Goal: Check status: Check status

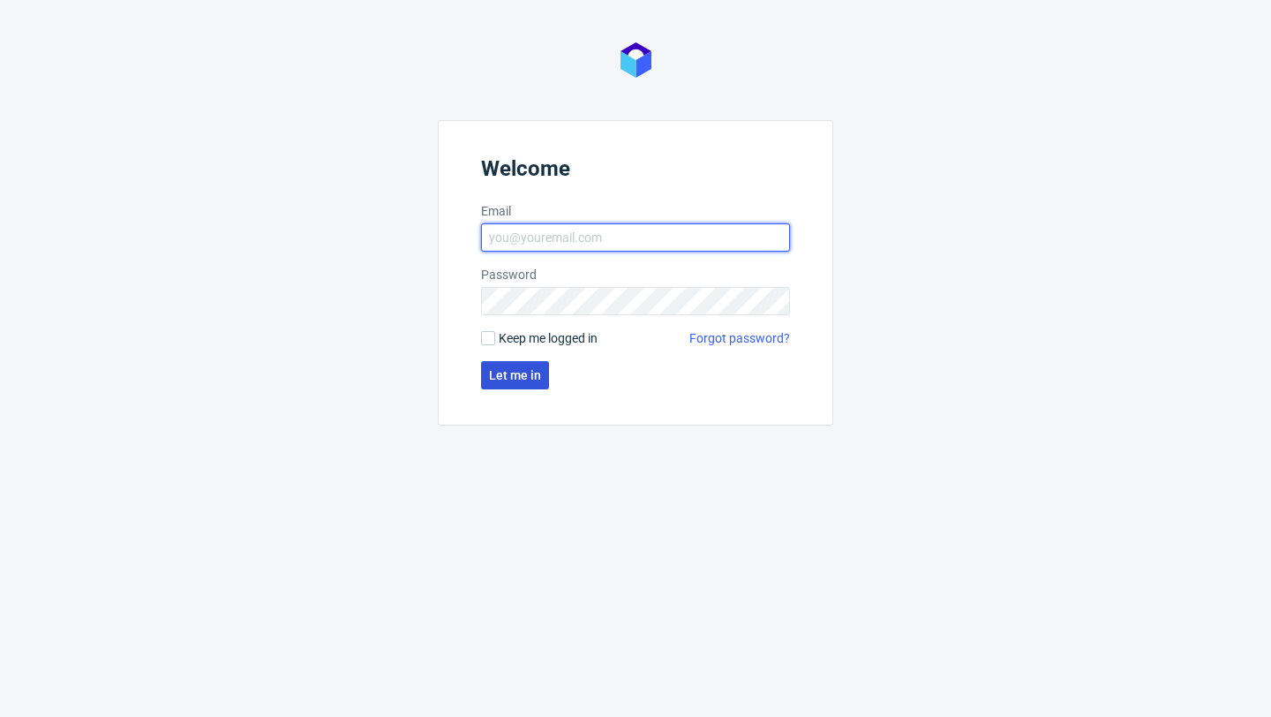
type input "[PERSON_NAME][EMAIL_ADDRESS][DOMAIN_NAME]"
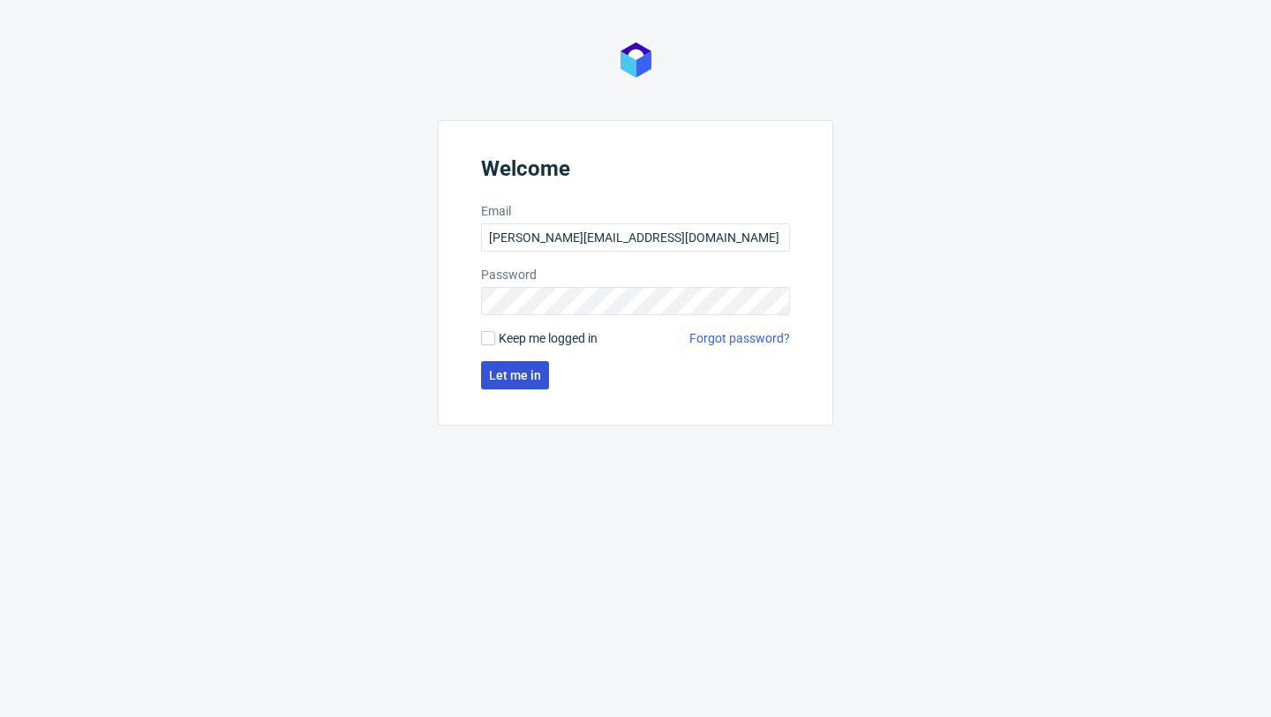
click at [522, 383] on button "Let me in" at bounding box center [515, 375] width 68 height 28
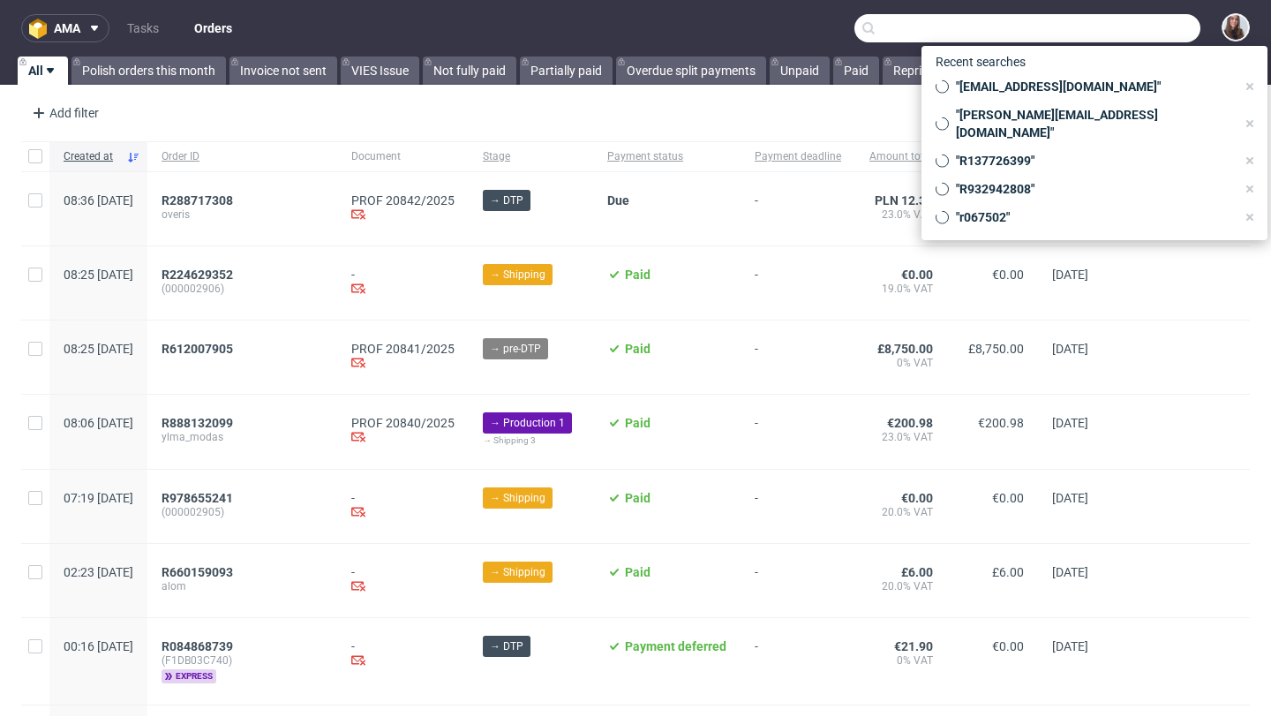
click at [1136, 25] on input "text" at bounding box center [1027, 28] width 346 height 28
paste input "R313182183"
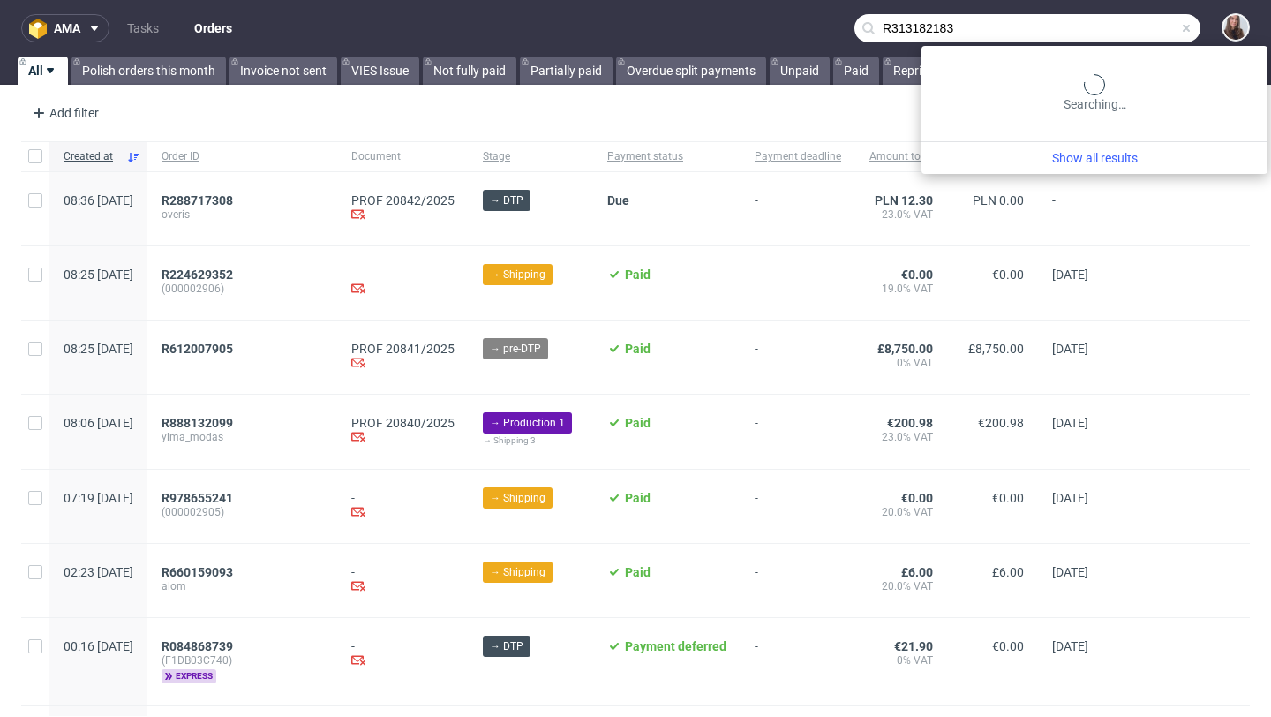
type input "R313182183"
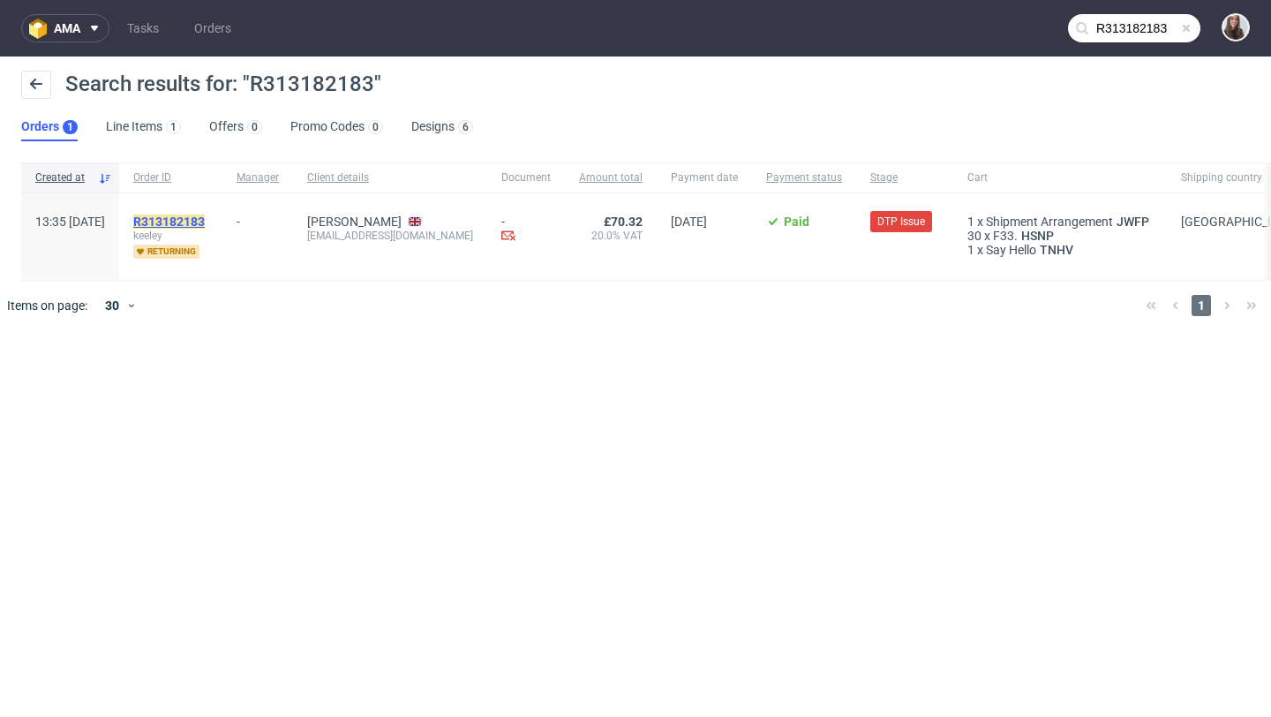
click at [205, 220] on mark "R313182183" at bounding box center [169, 222] width 72 height 14
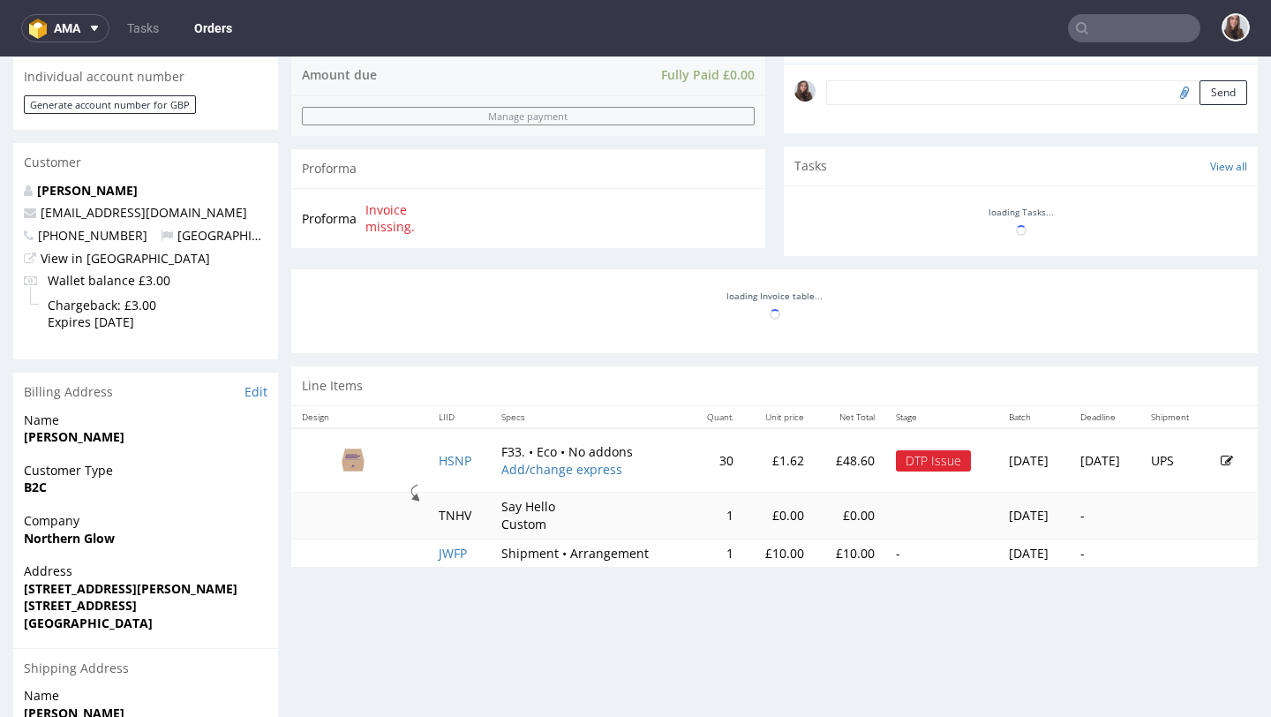
scroll to position [553, 0]
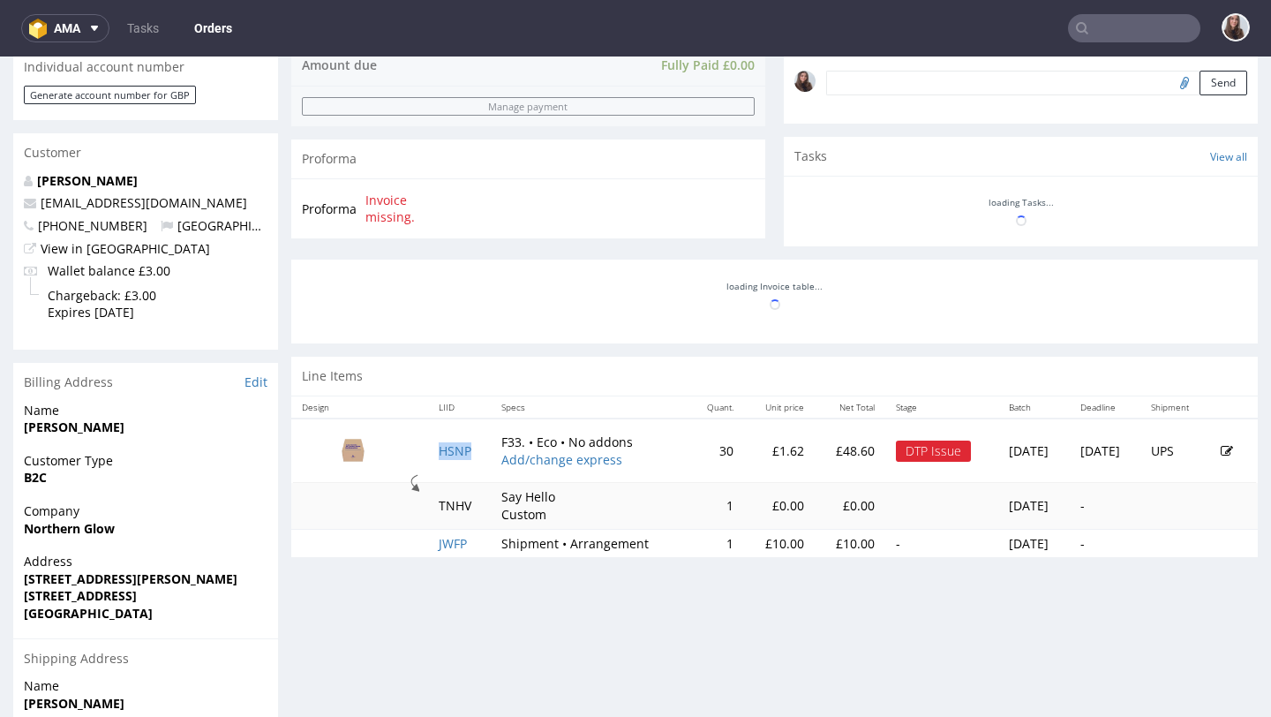
click at [428, 472] on td "HSNP" at bounding box center [460, 450] width 64 height 65
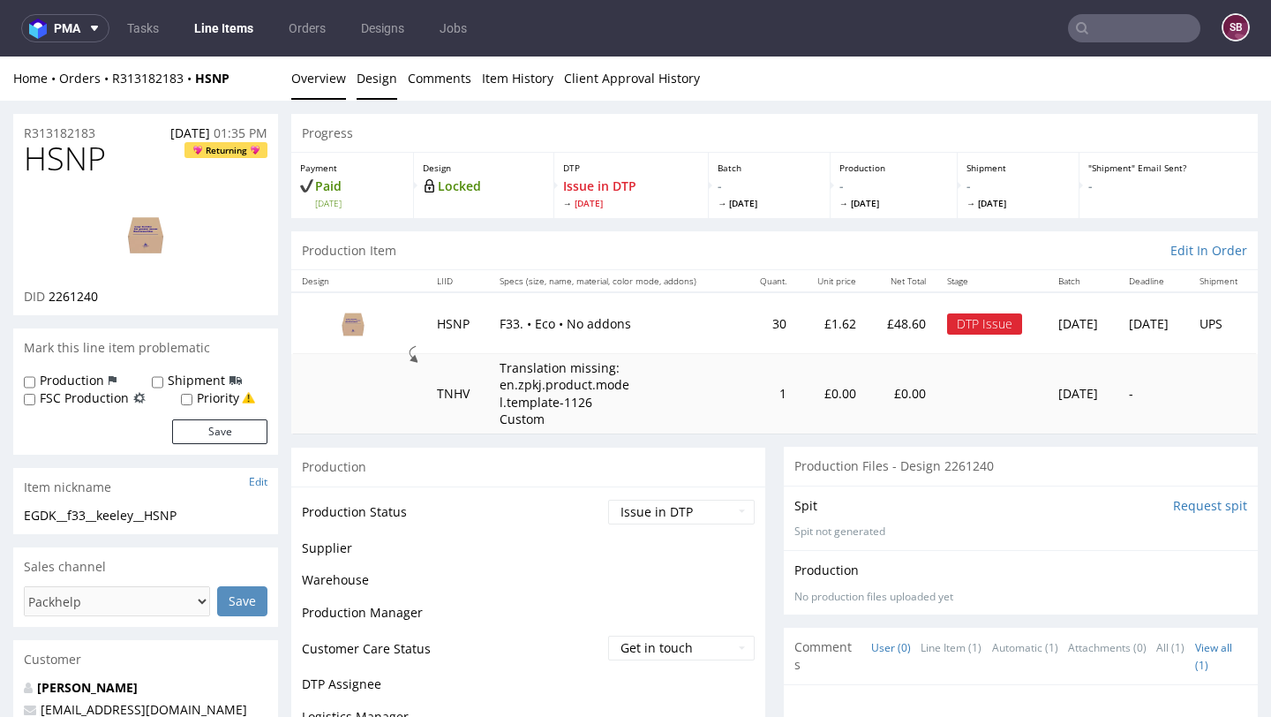
click at [374, 87] on link "Design" at bounding box center [377, 77] width 41 height 43
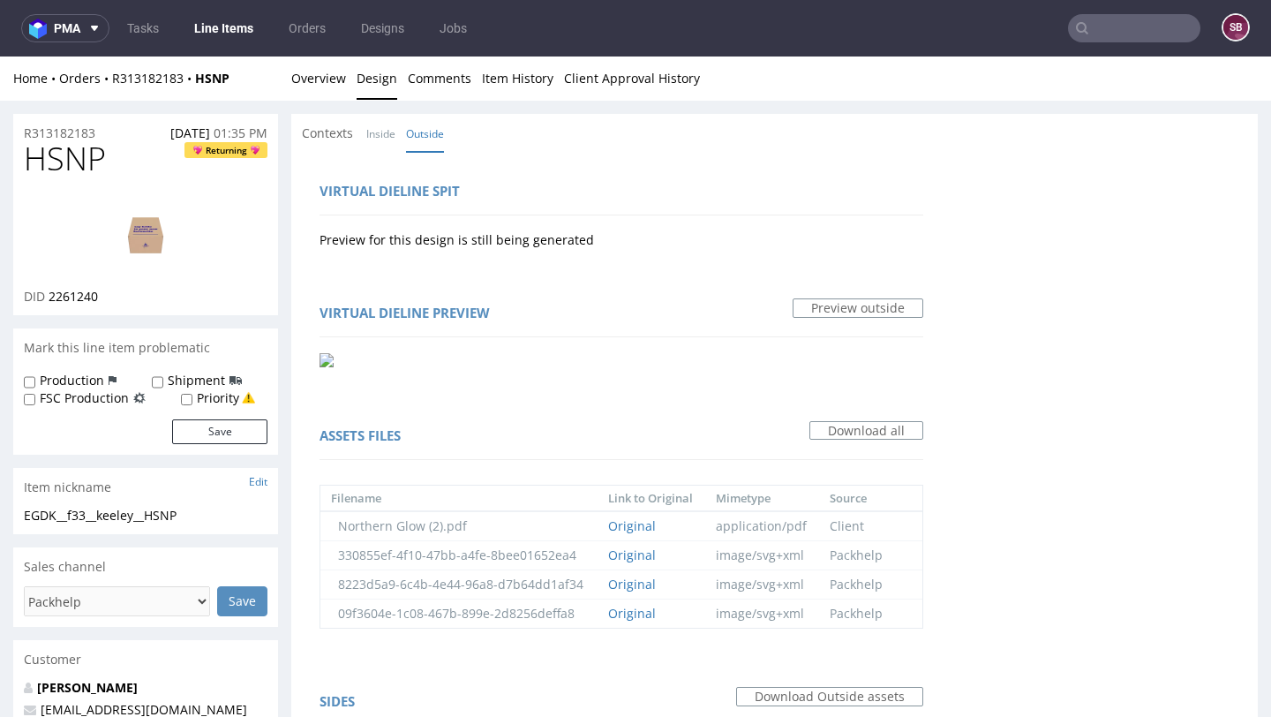
click at [320, 358] on img at bounding box center [327, 360] width 14 height 14
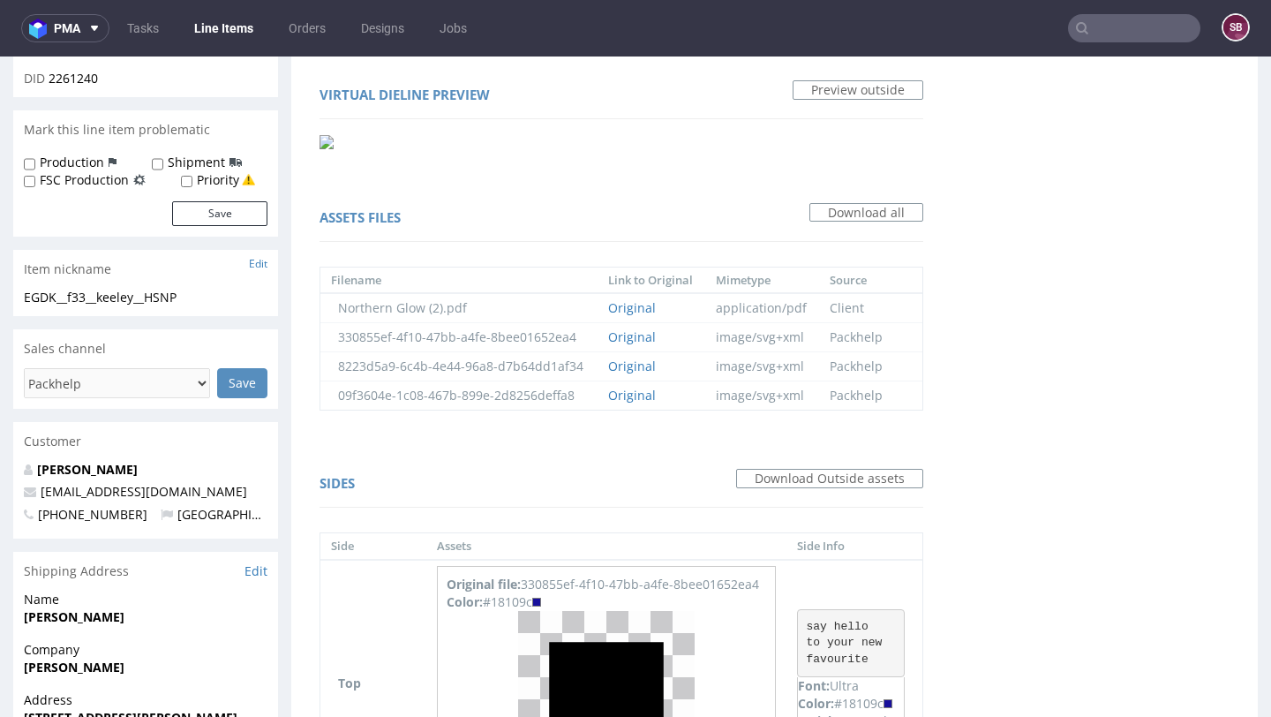
scroll to position [215, 0]
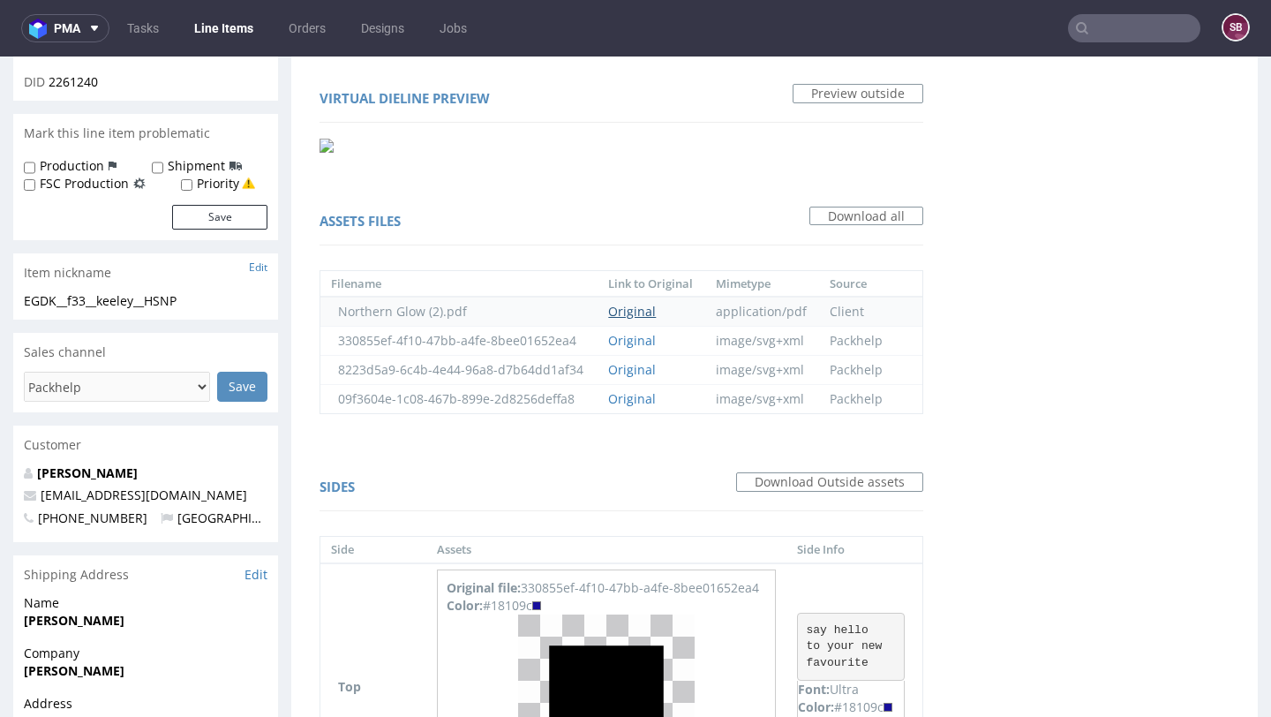
click at [656, 312] on link "Original" at bounding box center [632, 311] width 48 height 17
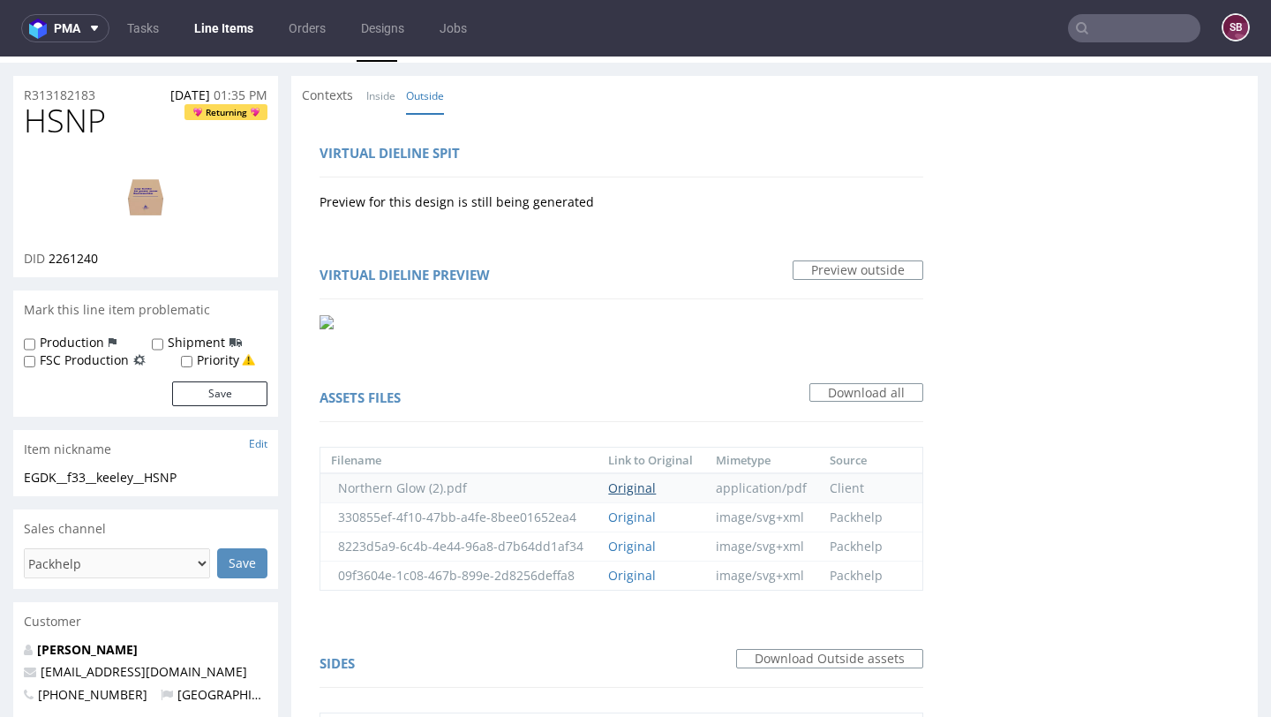
scroll to position [0, 0]
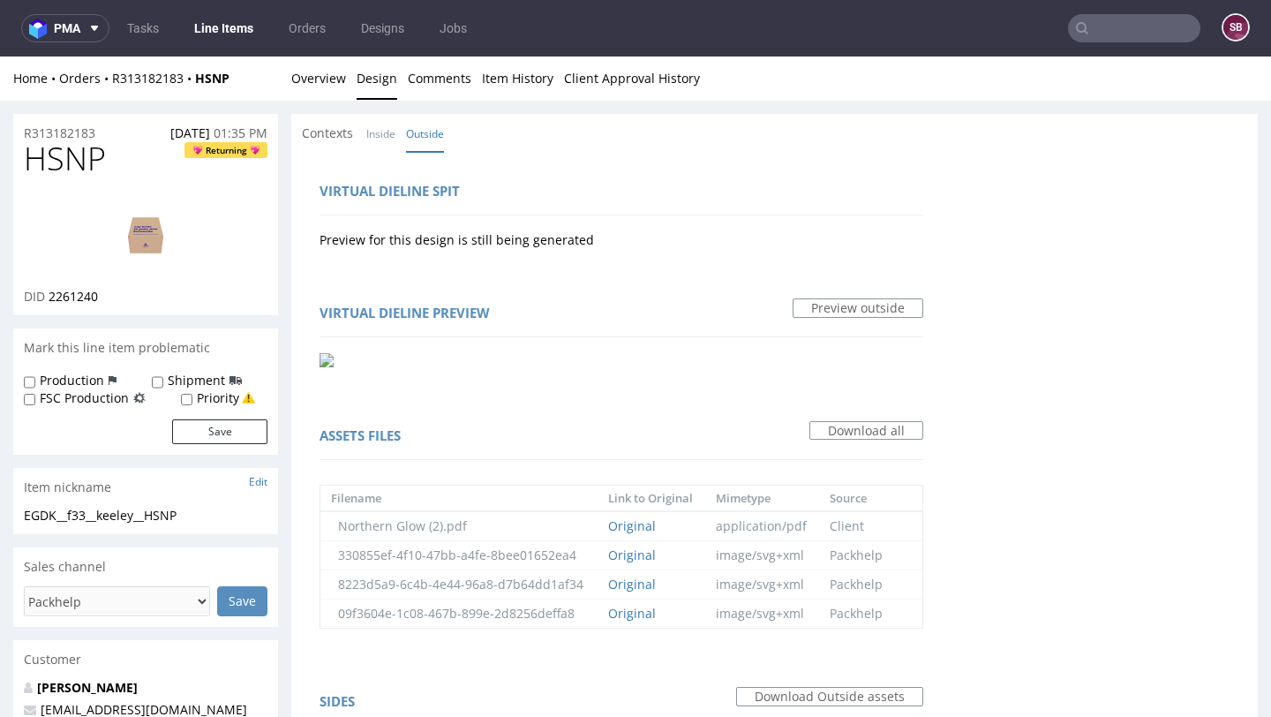
click at [320, 359] on img at bounding box center [327, 360] width 14 height 14
click at [380, 130] on link "Inside" at bounding box center [380, 134] width 29 height 38
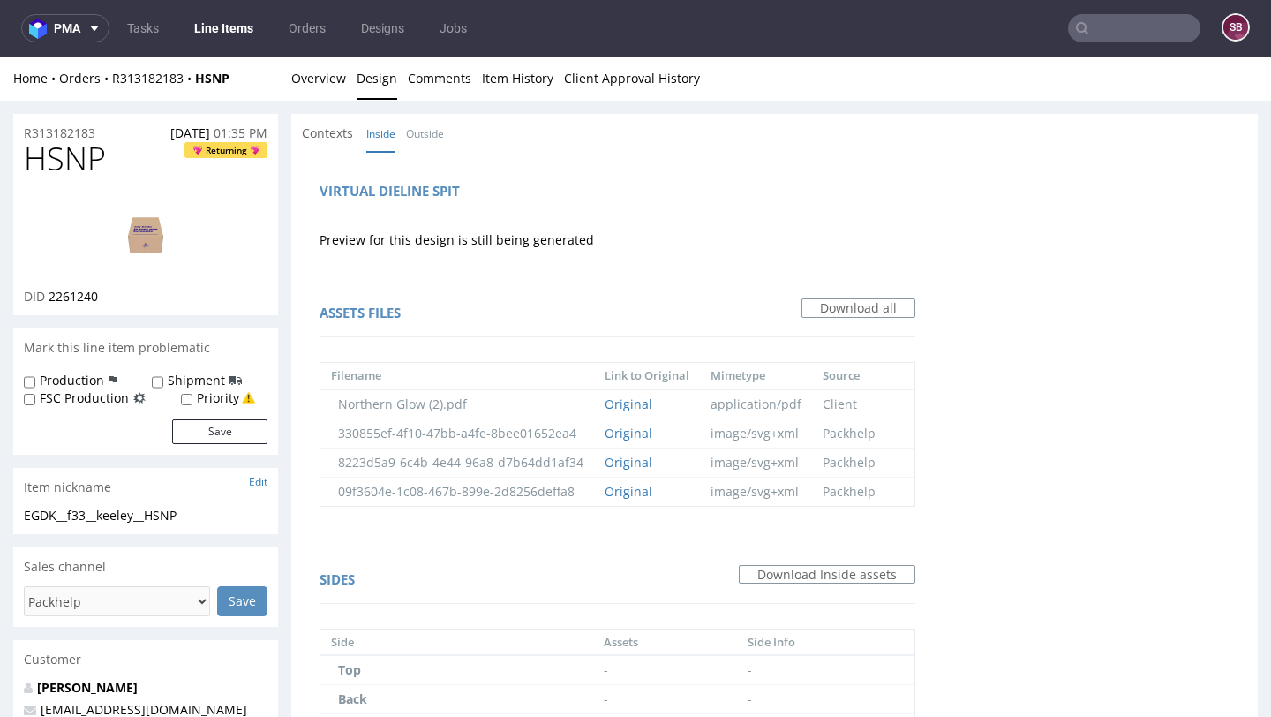
click at [321, 135] on span "Contexts" at bounding box center [327, 133] width 51 height 18
click at [319, 132] on span "Contexts" at bounding box center [327, 133] width 51 height 18
click at [319, 80] on link "Overview" at bounding box center [318, 77] width 55 height 43
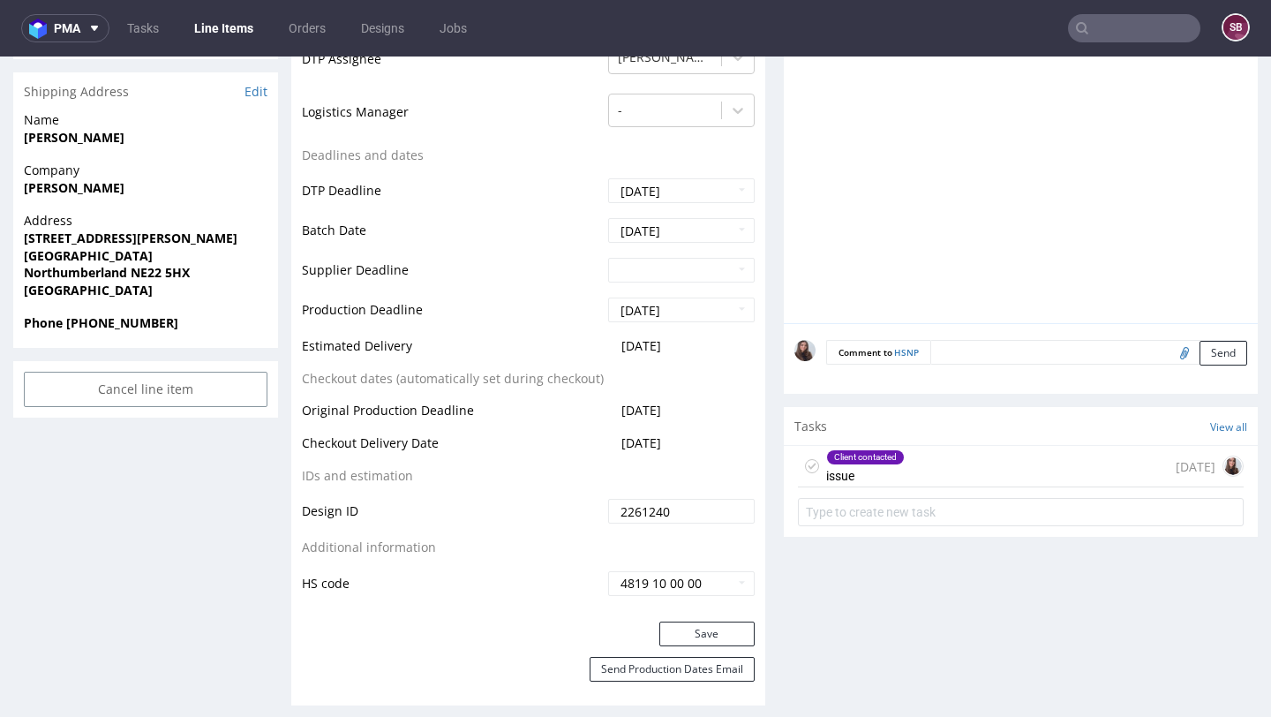
scroll to position [698, 0]
click at [884, 482] on div "Client contacted issue" at bounding box center [865, 465] width 79 height 41
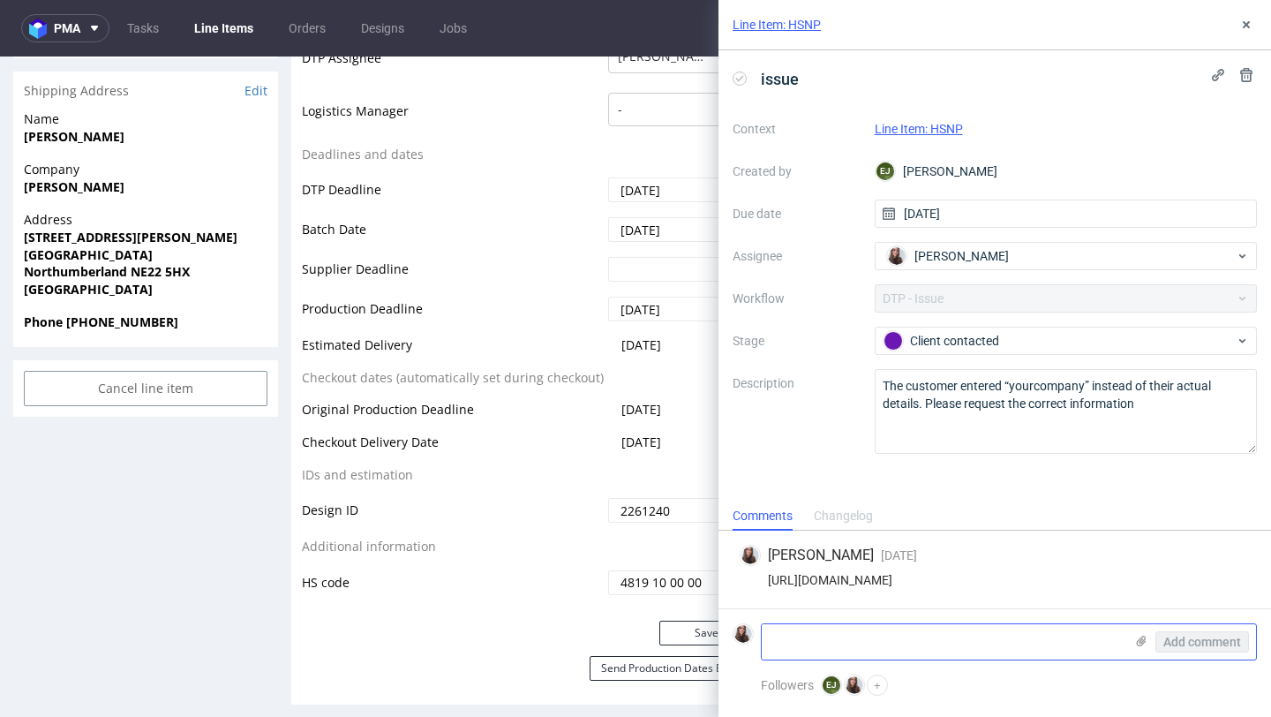
click at [856, 645] on textarea at bounding box center [943, 641] width 362 height 35
click at [817, 629] on textarea at bounding box center [943, 641] width 362 height 35
paste textarea "Northern Glow"
type textarea "Northern Glow"
click at [1179, 632] on button "Add comment" at bounding box center [1202, 641] width 94 height 21
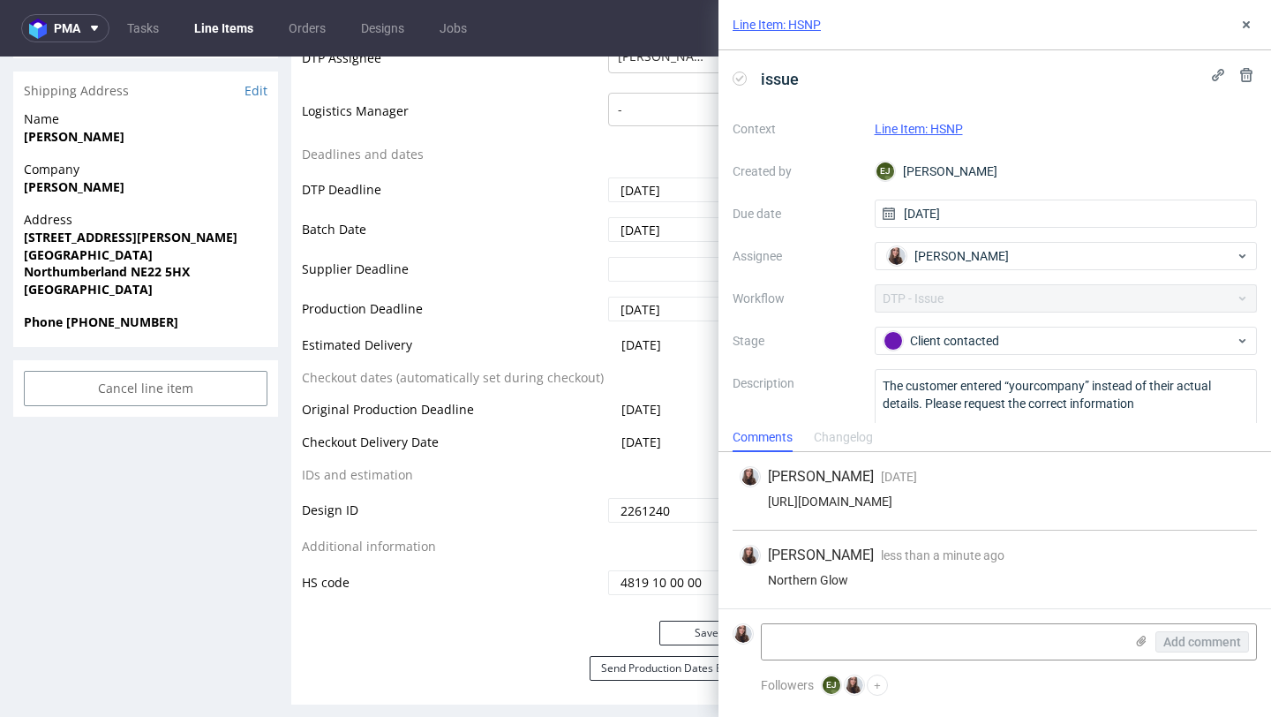
click at [903, 124] on link "Line Item: HSNP" at bounding box center [919, 129] width 88 height 14
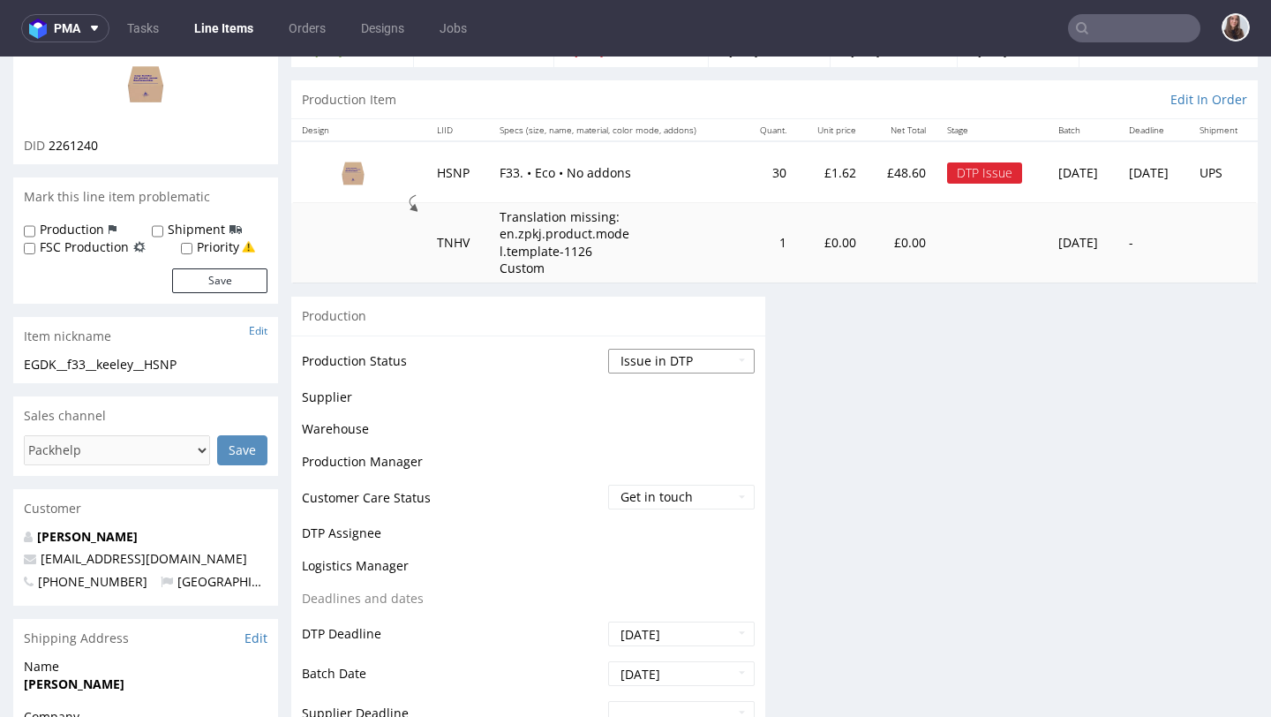
scroll to position [165, 0]
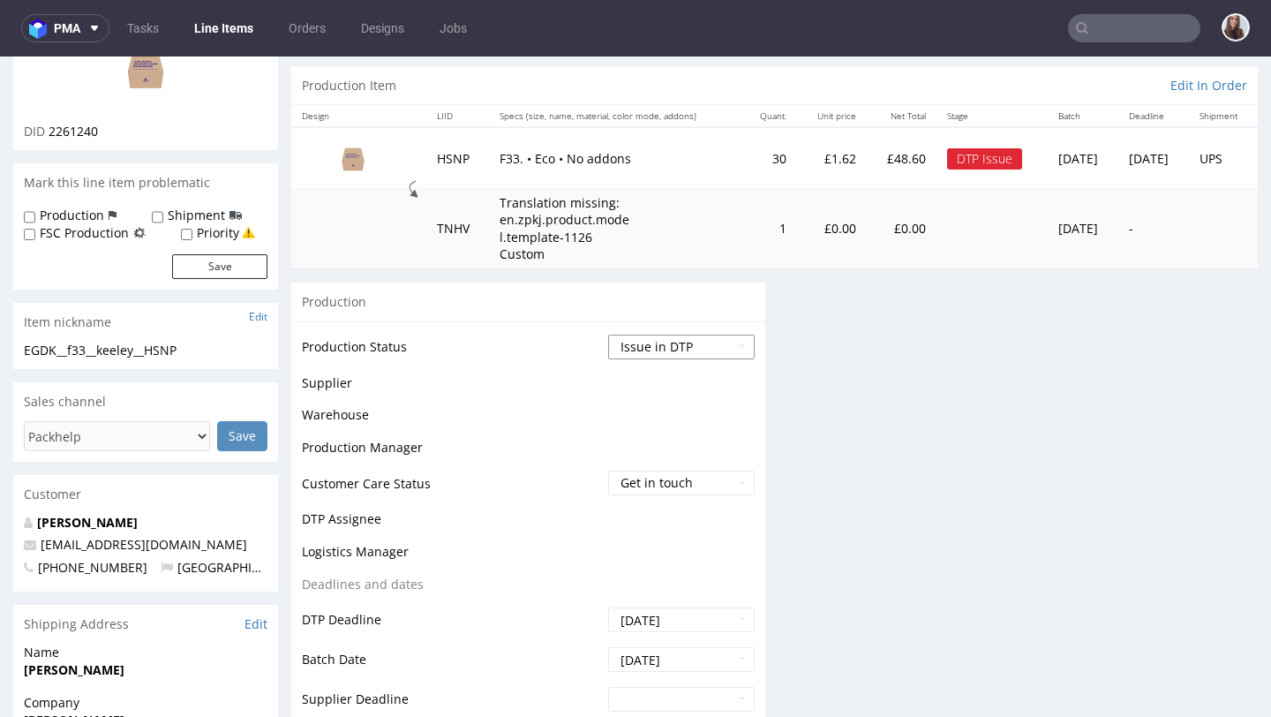
click at [653, 347] on select "Waiting for Artwork Waiting for Diecut Waiting for Mockup Waiting for DTP Waiti…" at bounding box center [681, 347] width 147 height 25
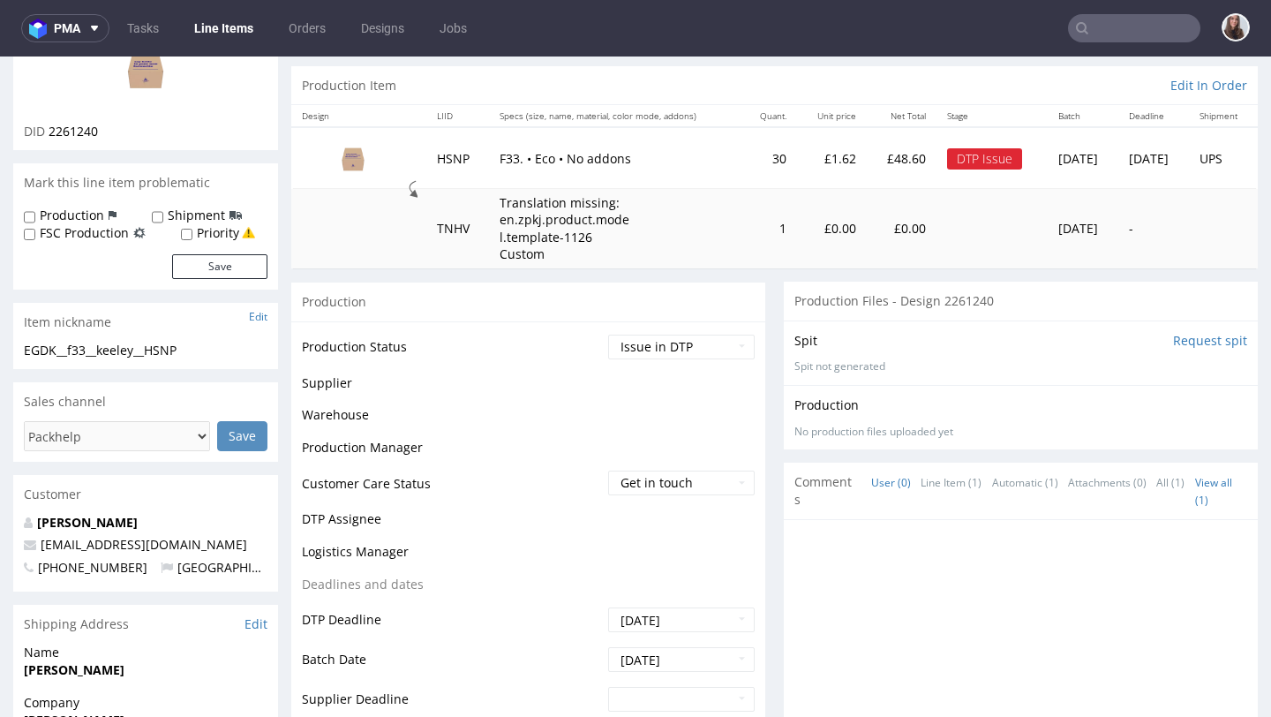
select select "back_for_dtp"
click at [608, 335] on select "Waiting for Artwork Waiting for Diecut Waiting for Mockup Waiting for DTP Waiti…" at bounding box center [681, 347] width 147 height 25
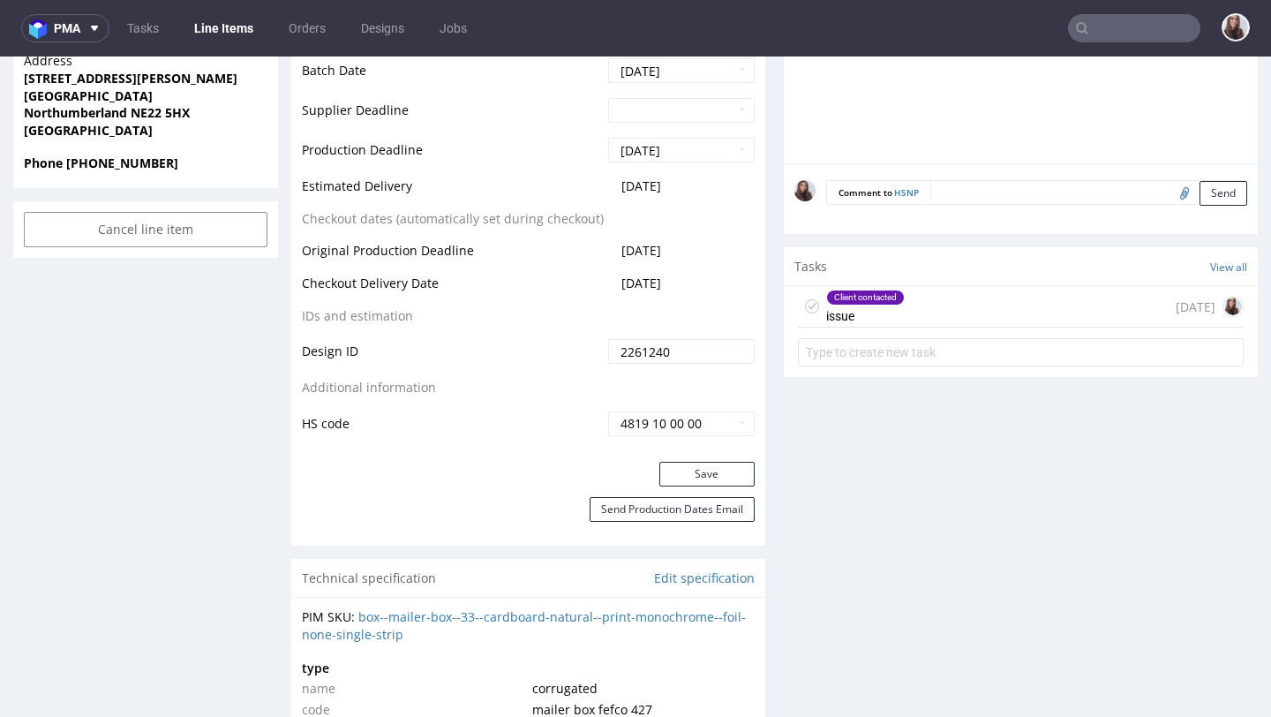
scroll to position [896, 0]
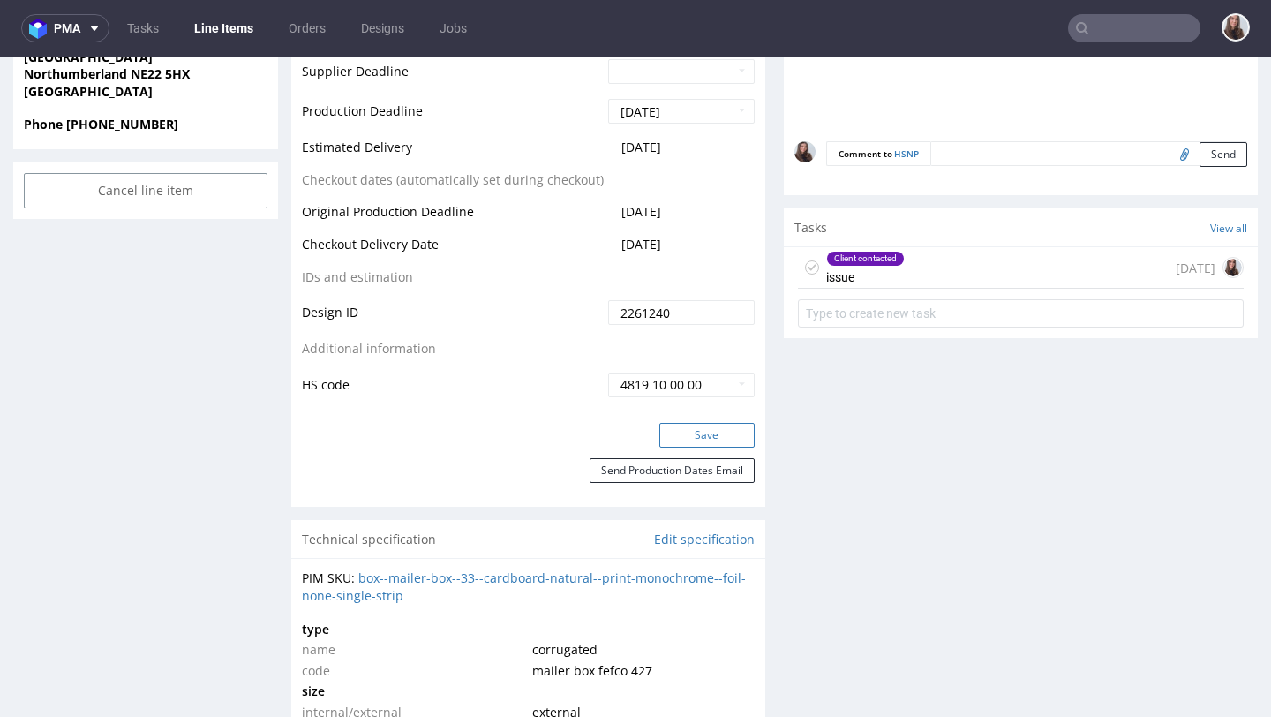
click at [680, 441] on button "Save" at bounding box center [706, 435] width 95 height 25
click at [1132, 23] on input "text" at bounding box center [1134, 28] width 132 height 28
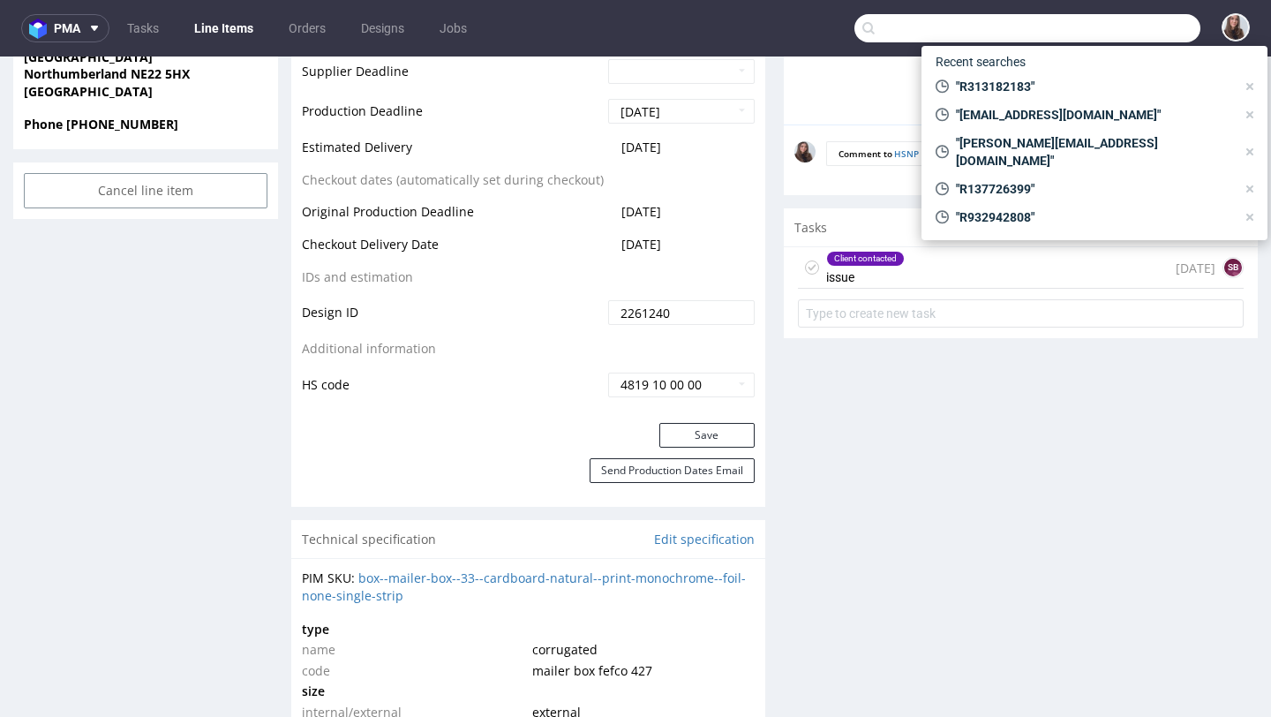
paste input "R905119654"
type input "R905119654"
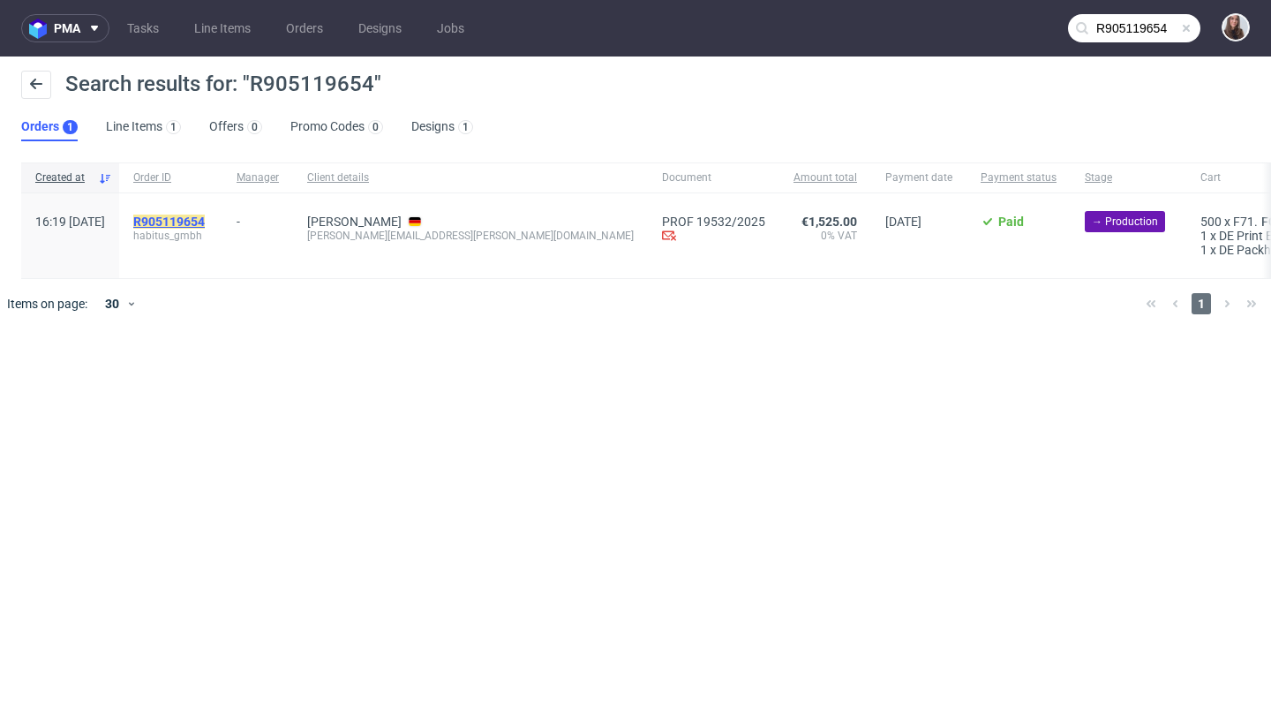
click at [205, 220] on mark "R905119654" at bounding box center [169, 222] width 72 height 14
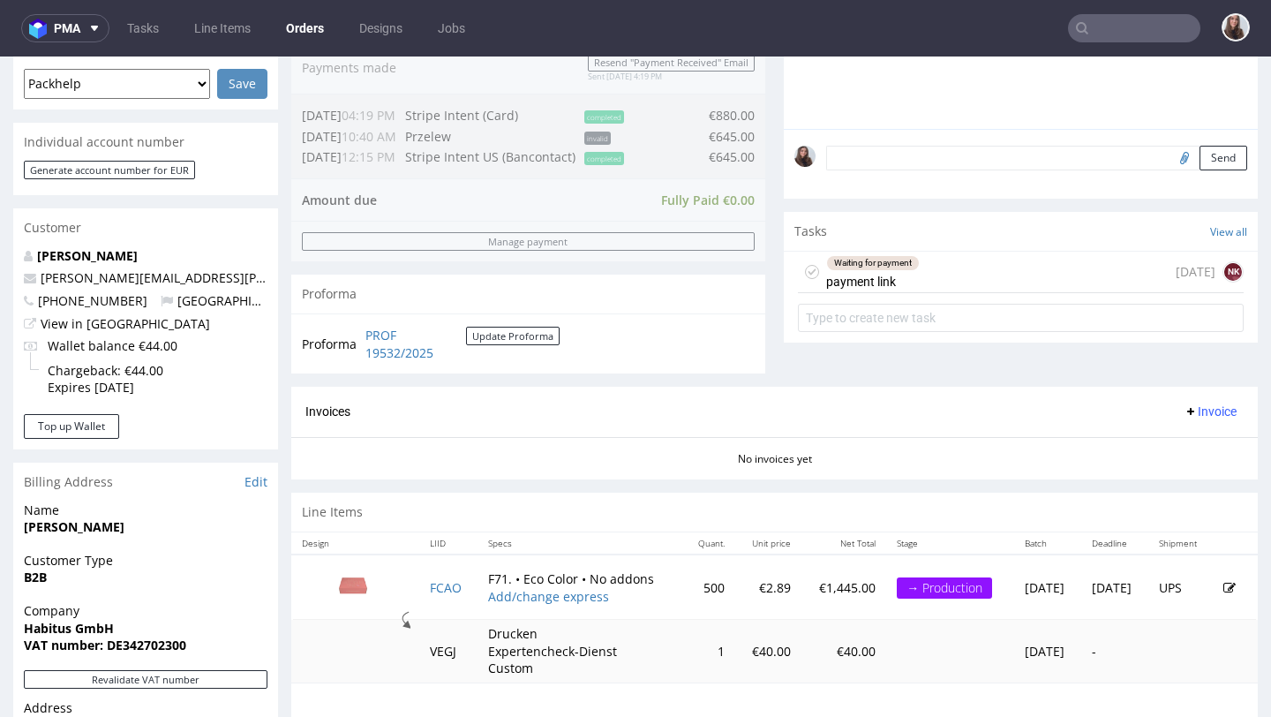
scroll to position [486, 0]
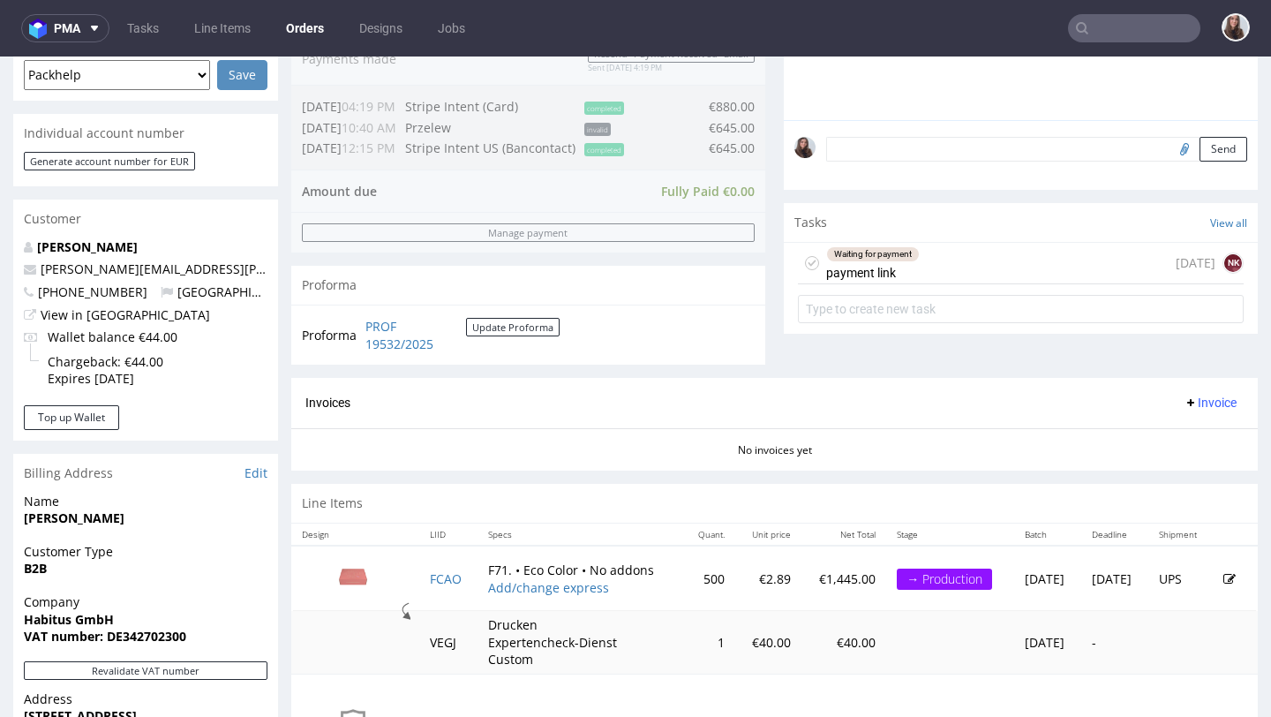
click at [920, 284] on div "Waiting for payment payment link 4 days ago NK" at bounding box center [1021, 263] width 446 height 41
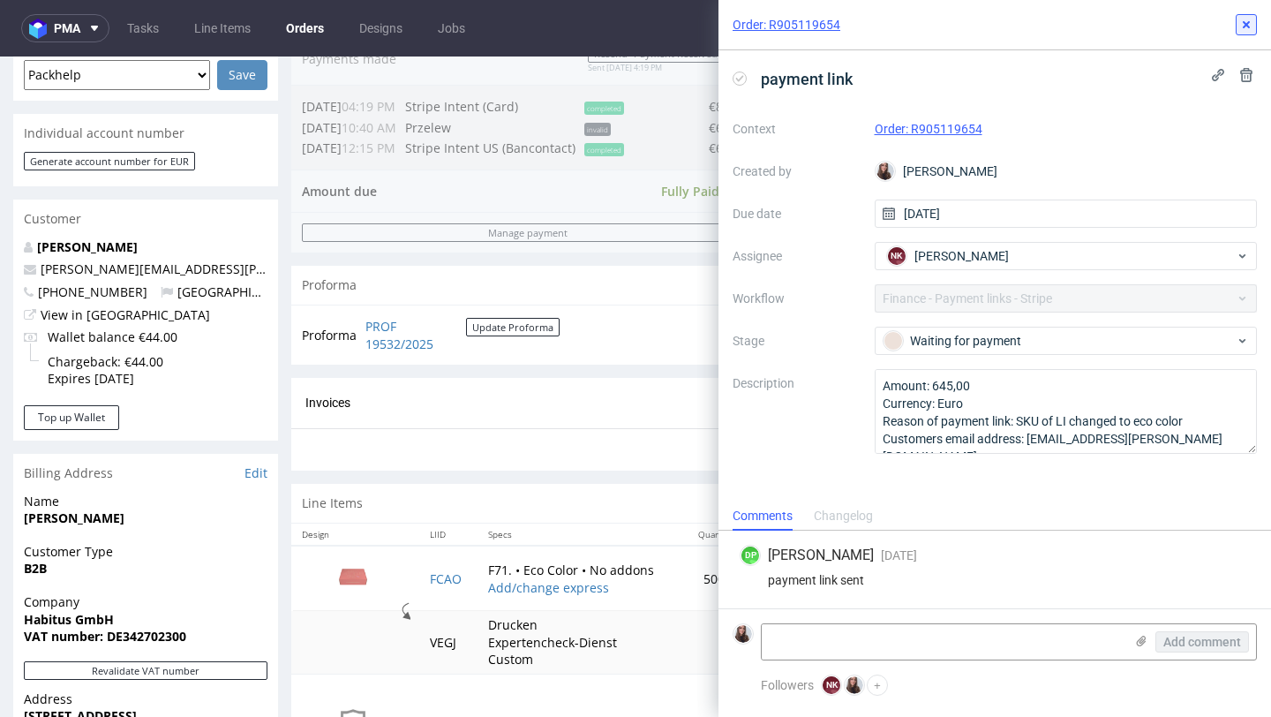
click at [1243, 26] on icon at bounding box center [1246, 25] width 14 height 14
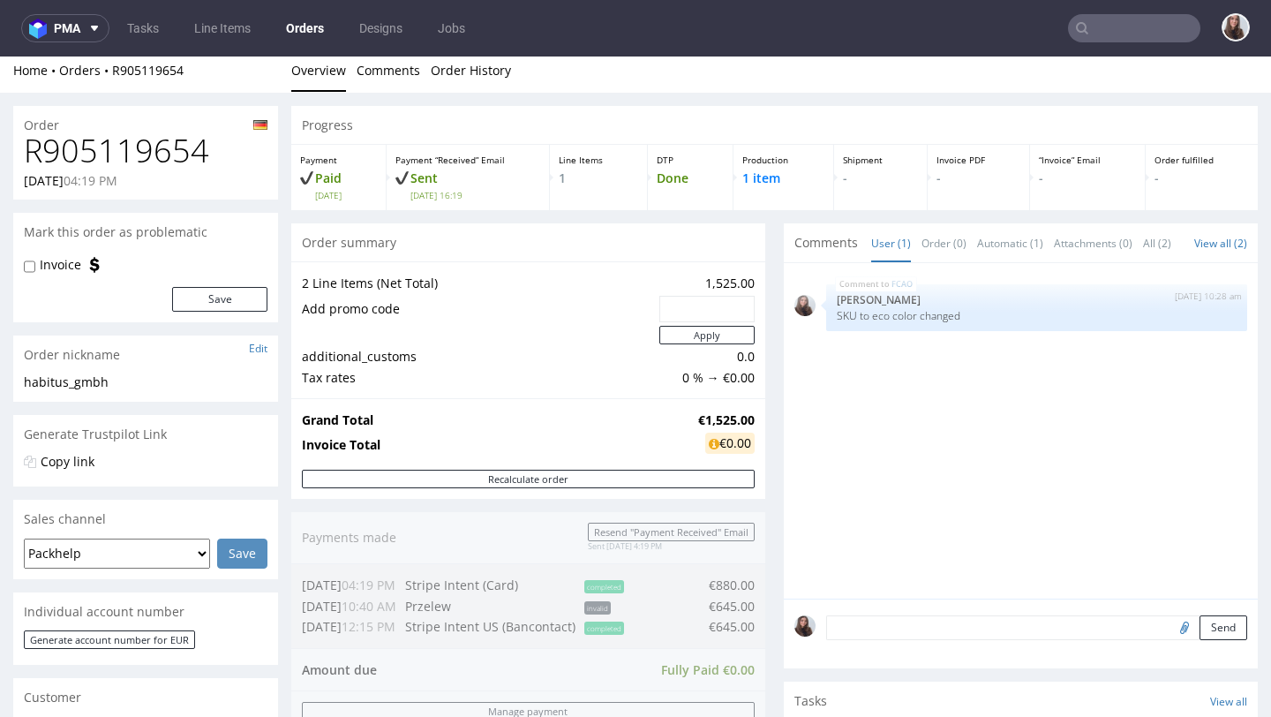
scroll to position [10, 0]
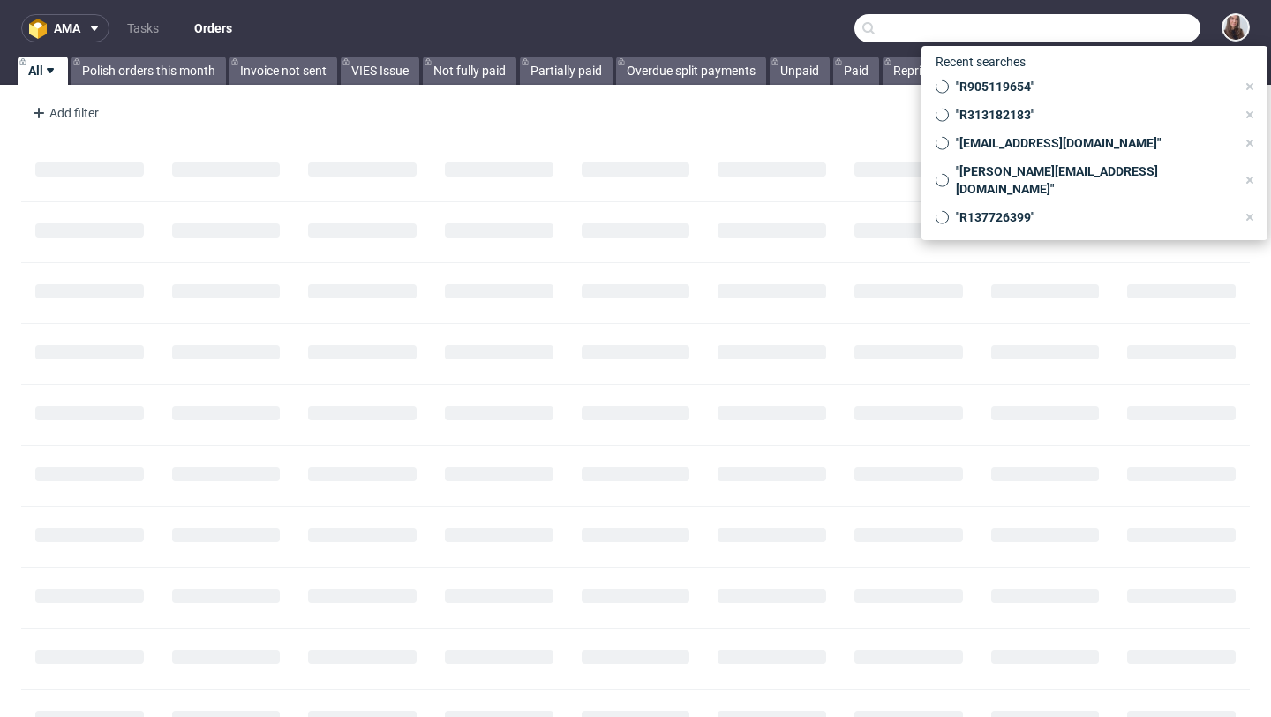
click at [1152, 38] on input "text" at bounding box center [1027, 28] width 346 height 28
type input "v"
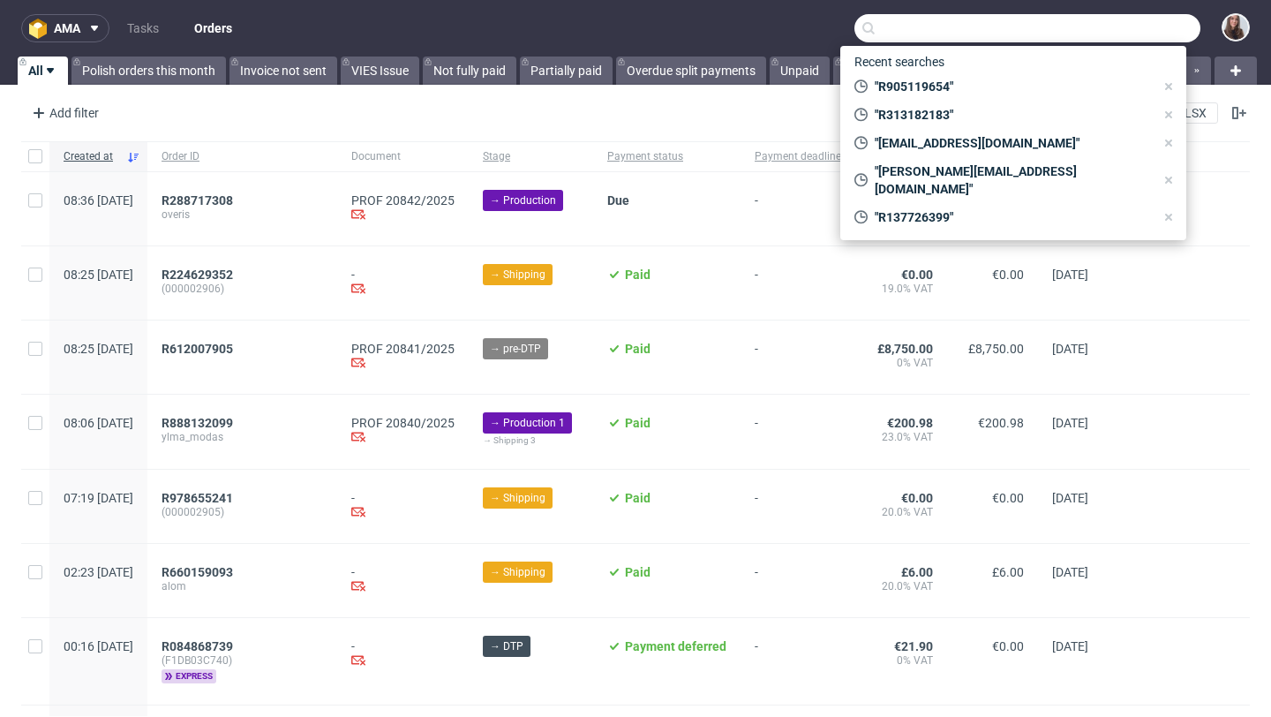
paste input "R902106036"
type input "R902106036"
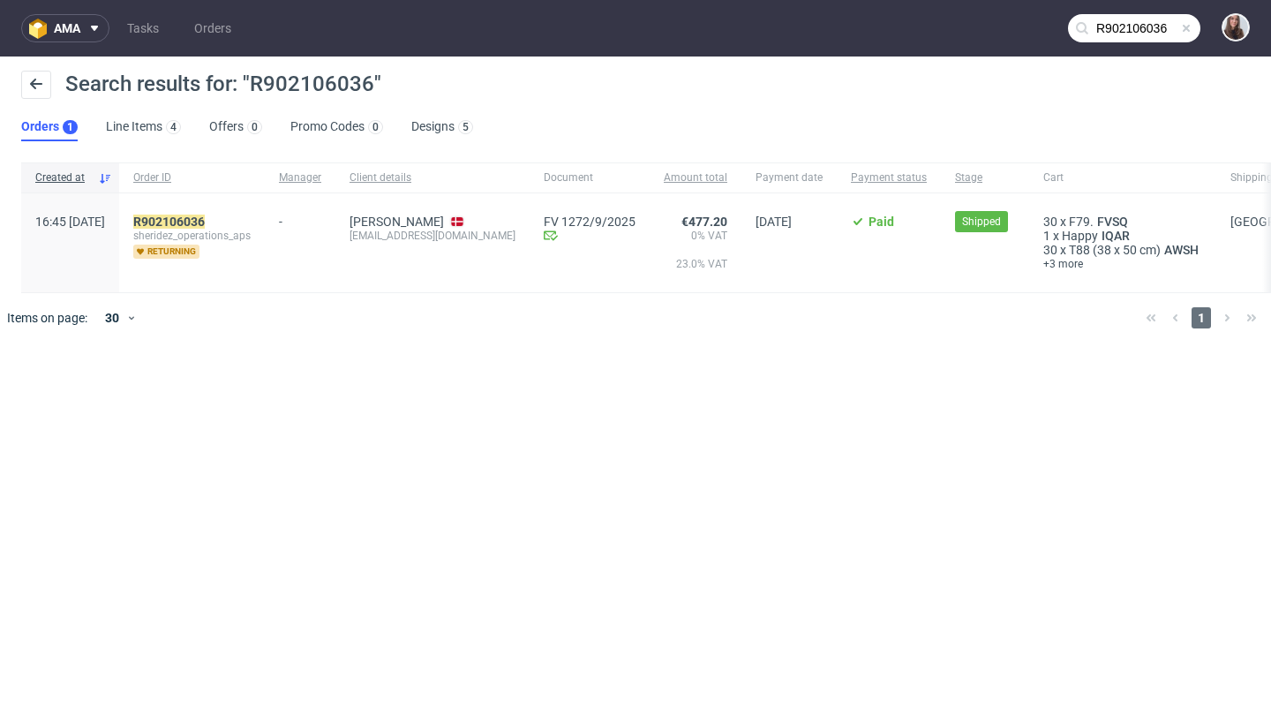
click at [237, 211] on div "R902106036 sheridez_operations_aps returning" at bounding box center [192, 242] width 146 height 99
click at [205, 226] on mark "R902106036" at bounding box center [169, 222] width 72 height 14
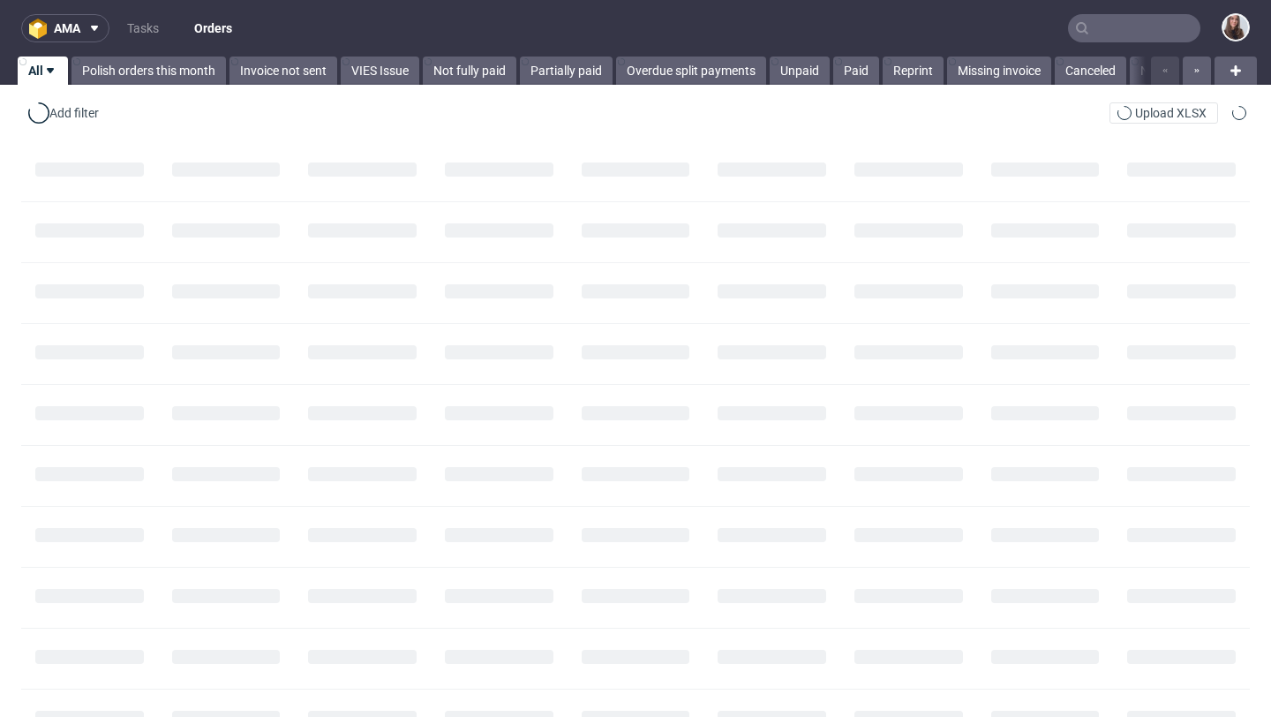
click at [1118, 32] on input "text" at bounding box center [1134, 28] width 132 height 28
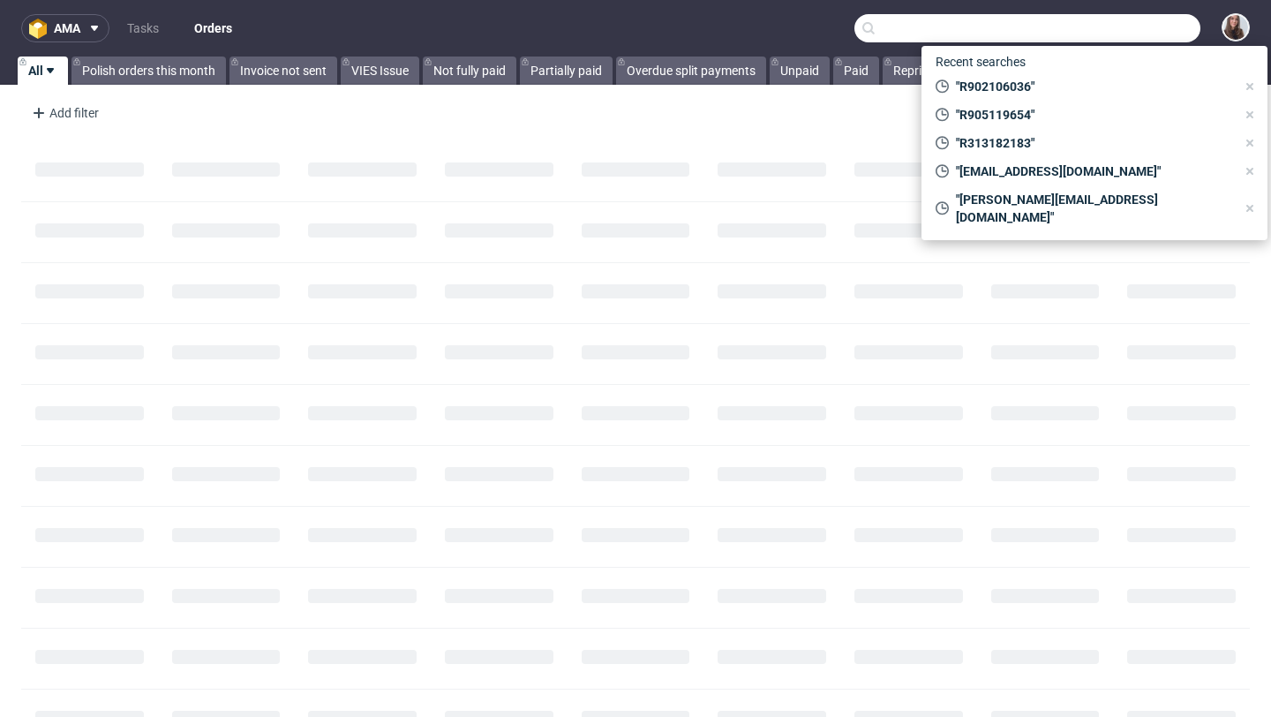
paste input "R423643843"
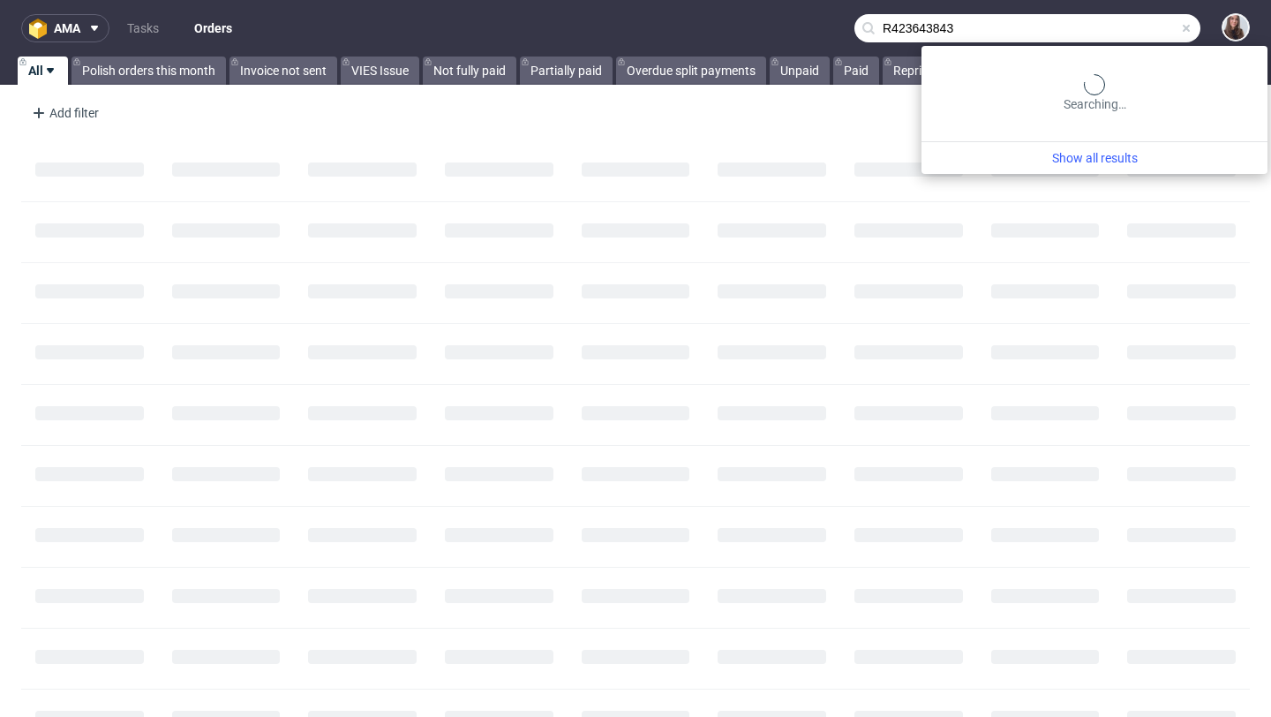
type input "R423643843"
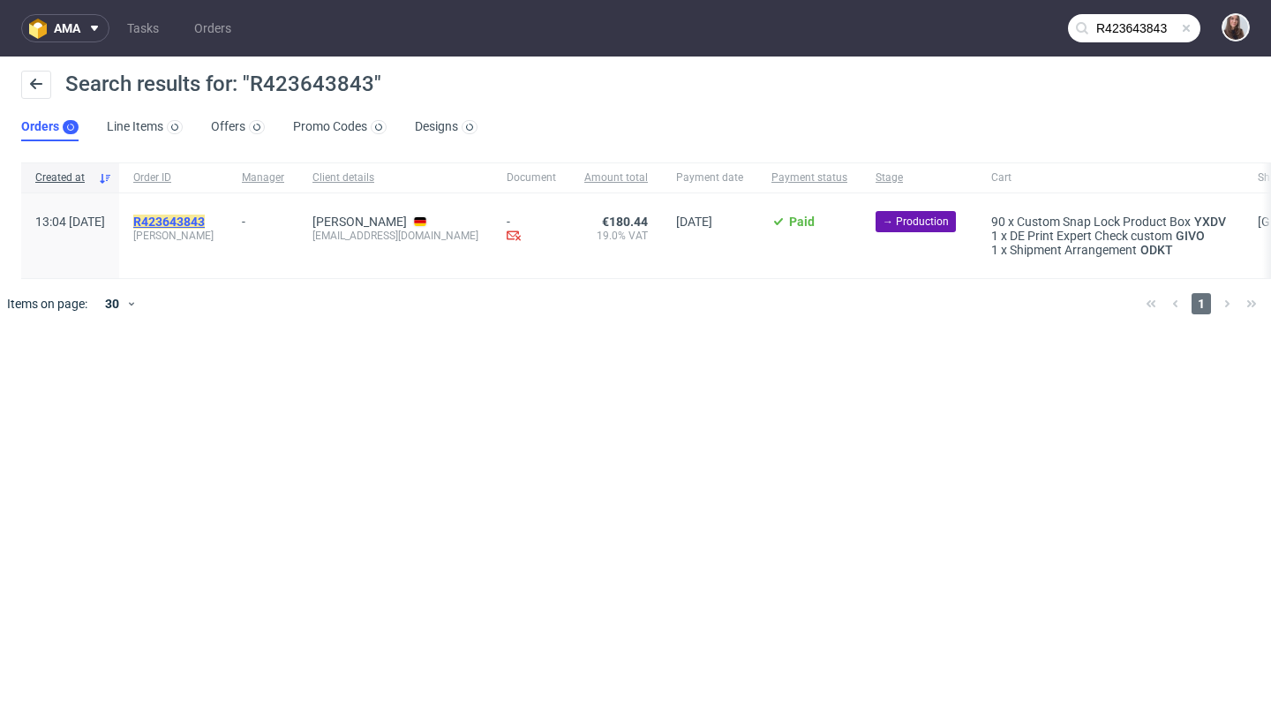
click at [204, 220] on mark "R423643843" at bounding box center [169, 222] width 72 height 14
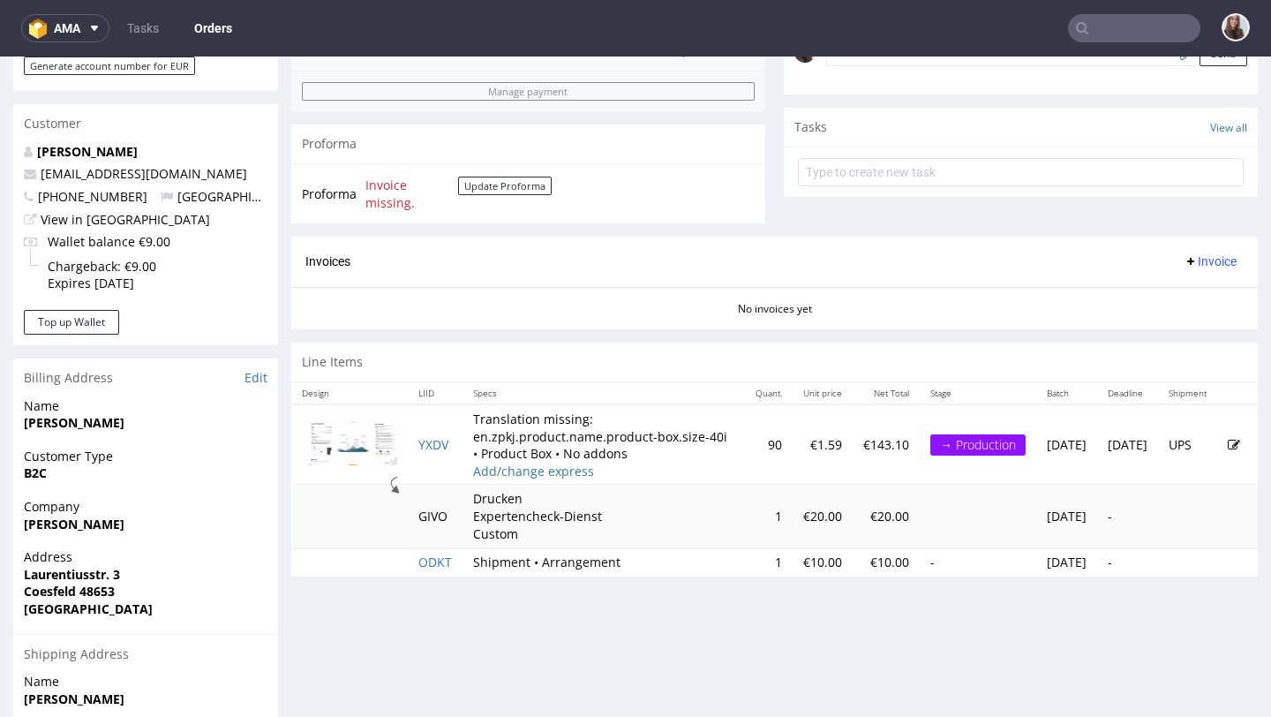
scroll to position [606, 0]
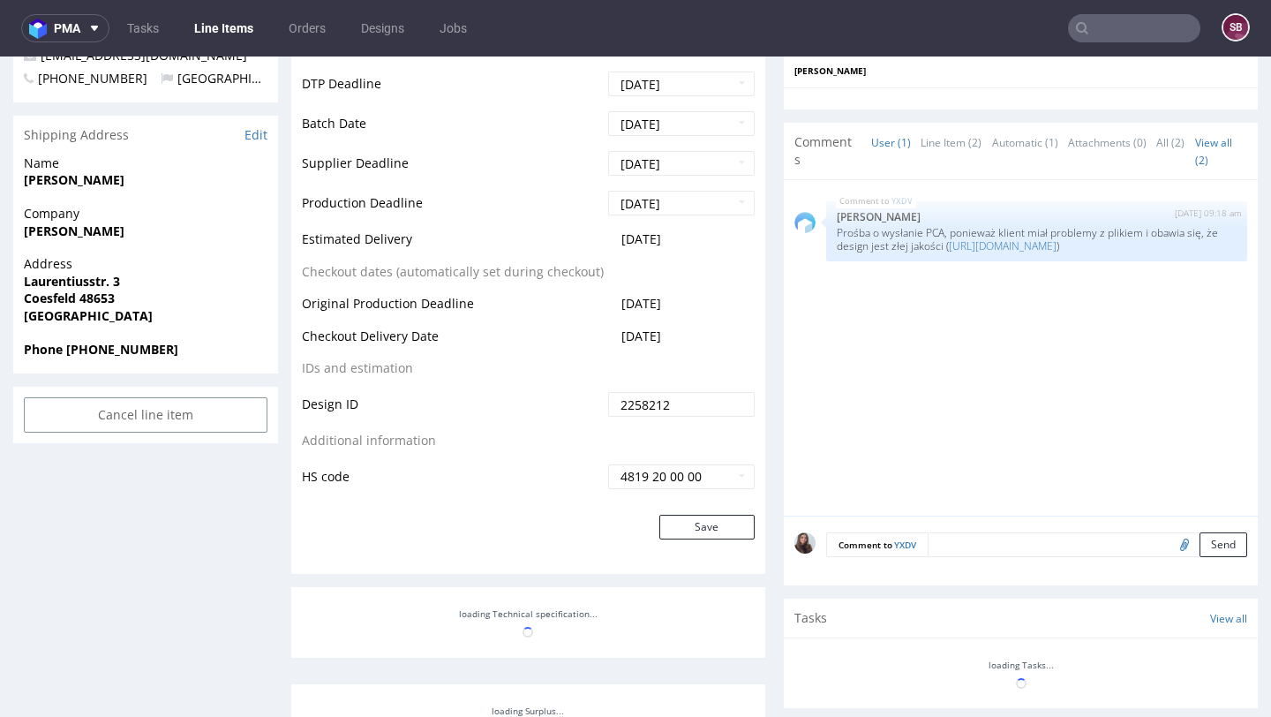
scroll to position [905, 0]
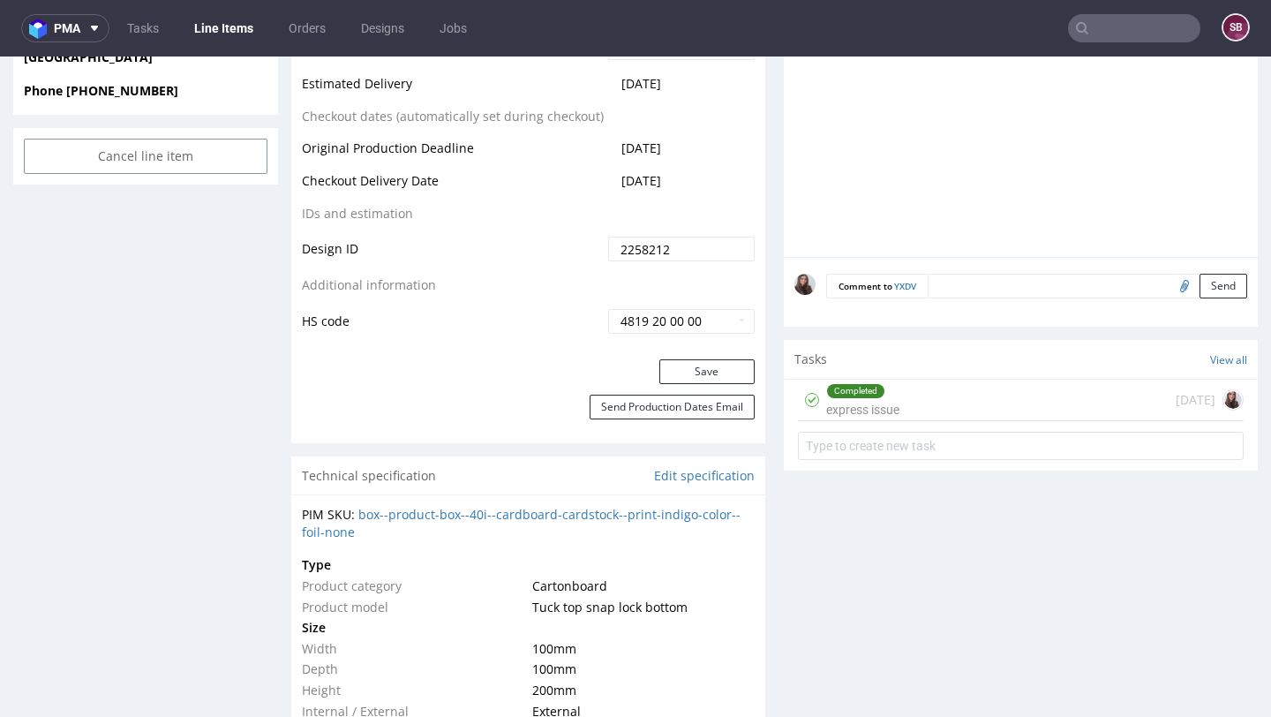
click at [872, 417] on div "Completed express issue" at bounding box center [862, 400] width 73 height 41
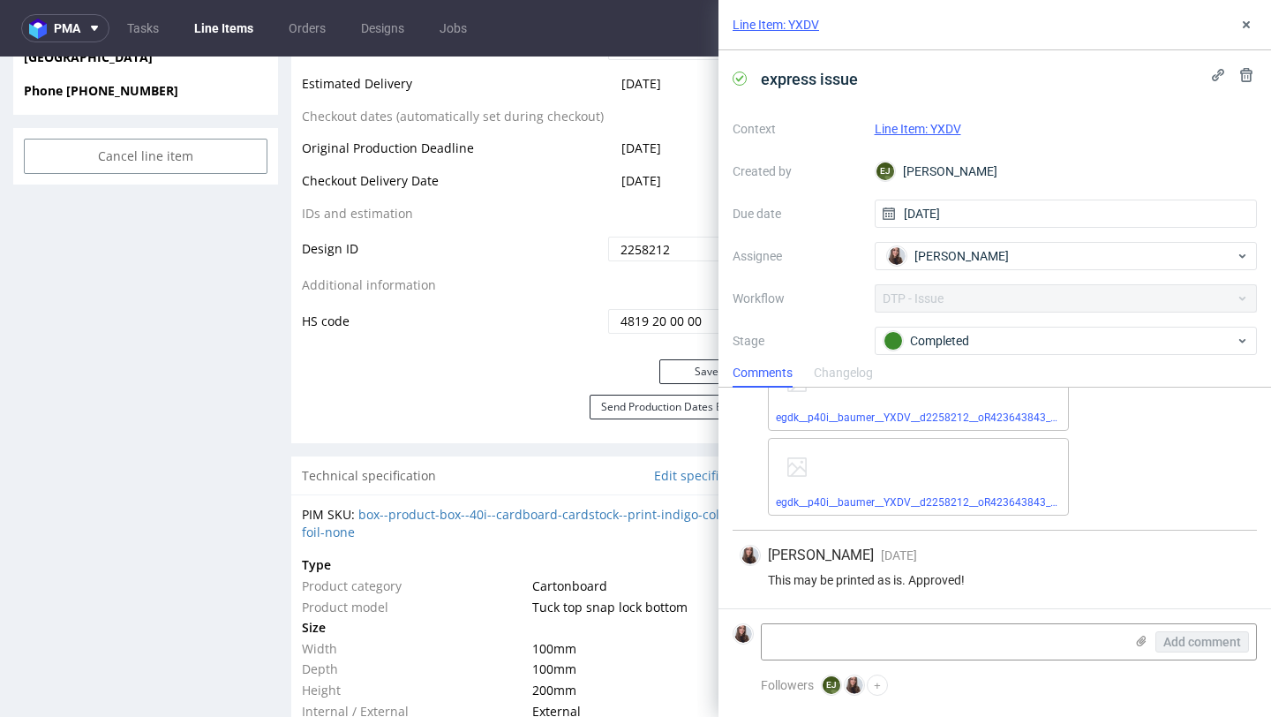
scroll to position [929, 0]
click at [1246, 22] on icon at bounding box center [1246, 25] width 14 height 14
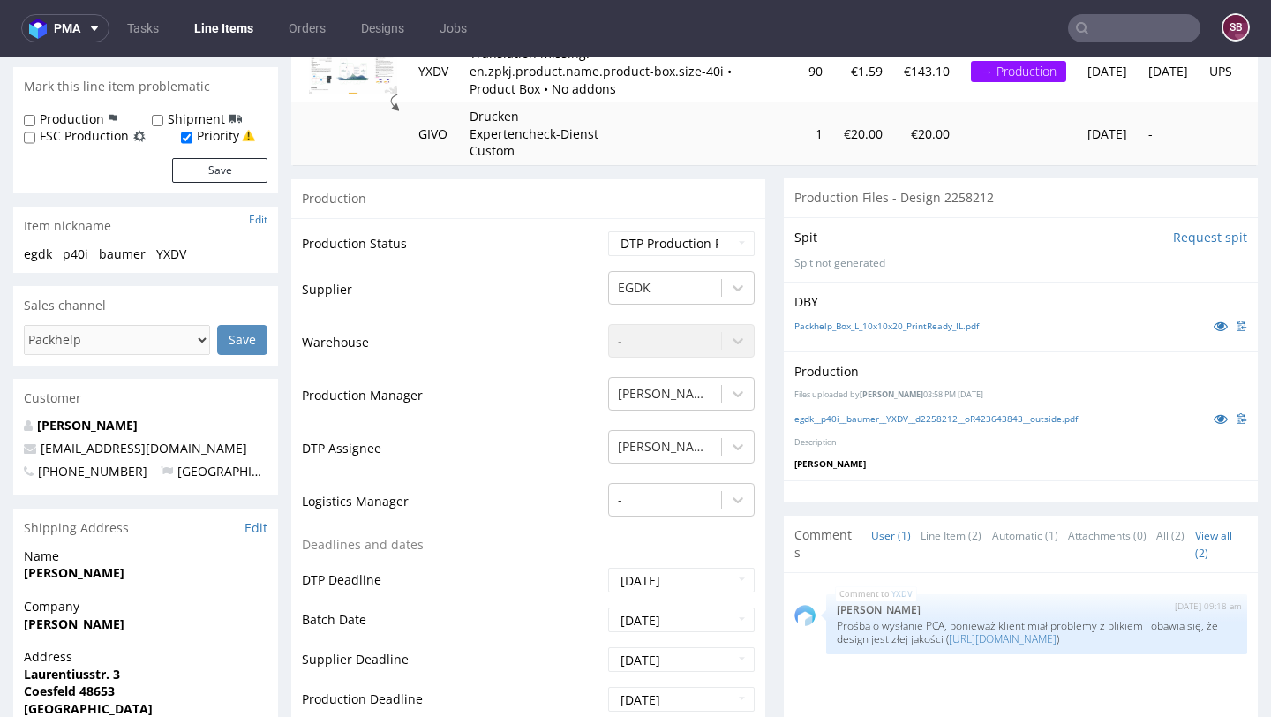
scroll to position [94, 0]
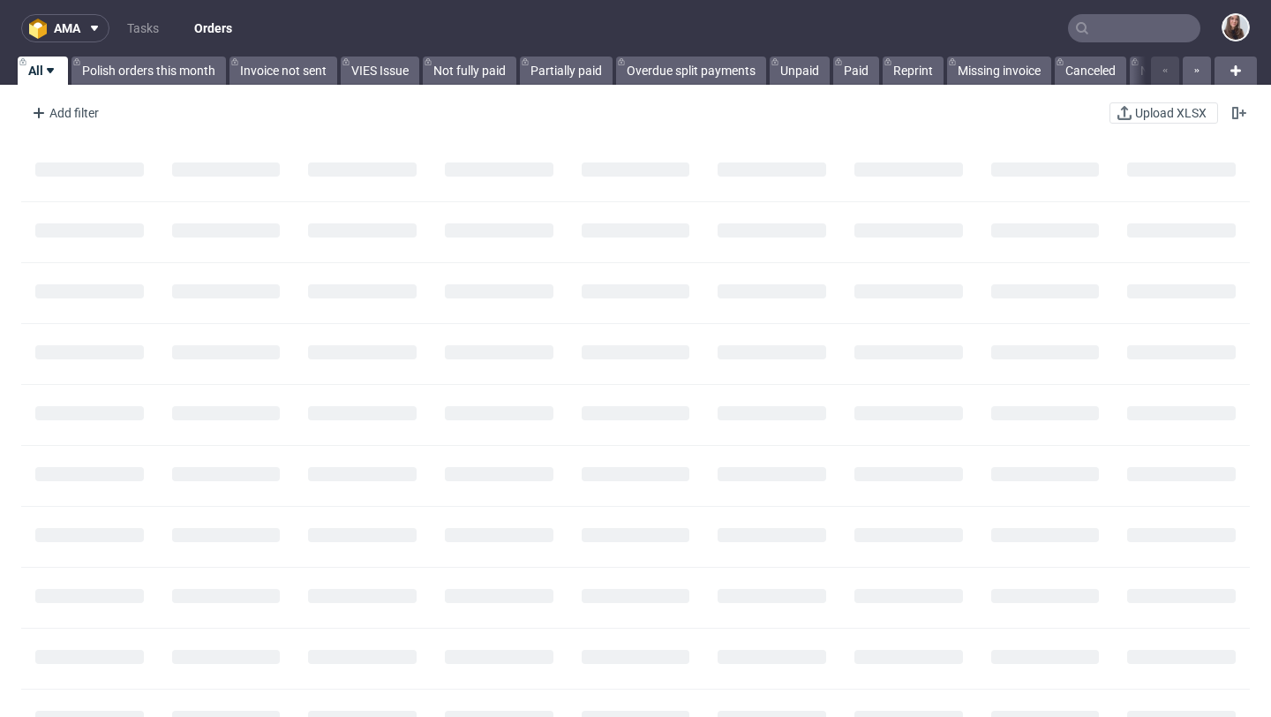
click at [1147, 20] on input "text" at bounding box center [1134, 28] width 132 height 28
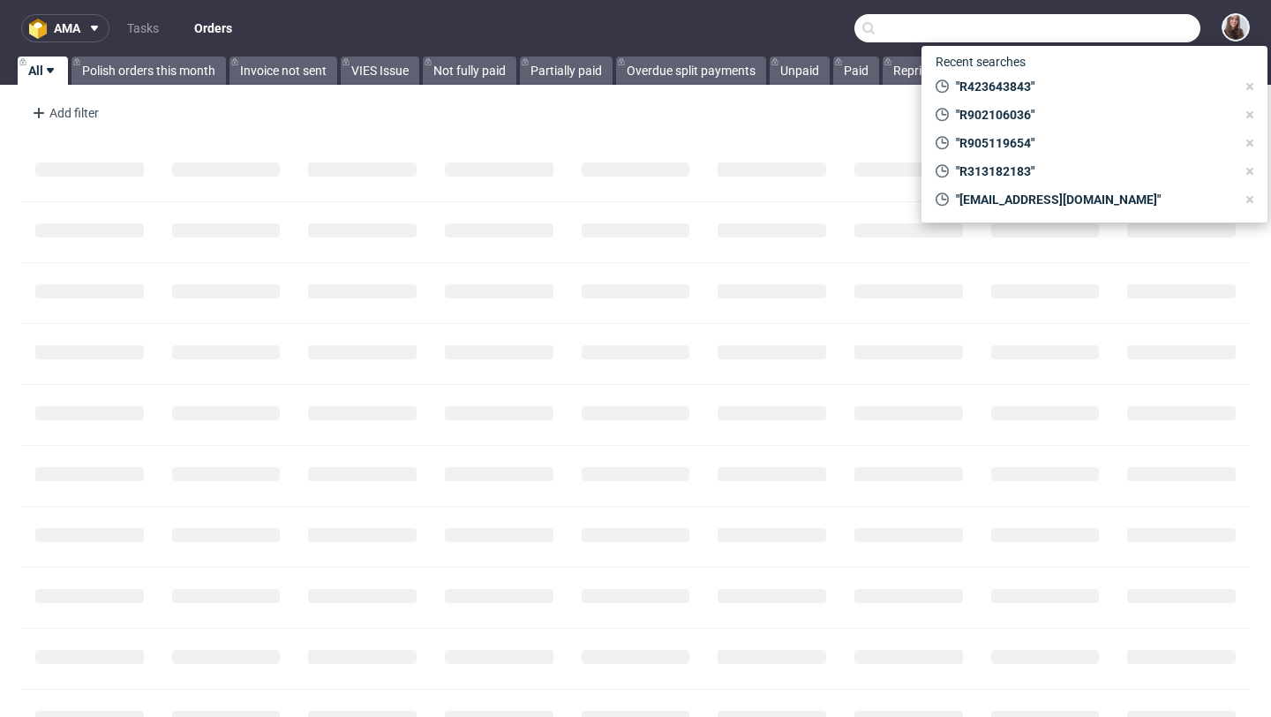
paste input "R805605062"
type input "R805605062"
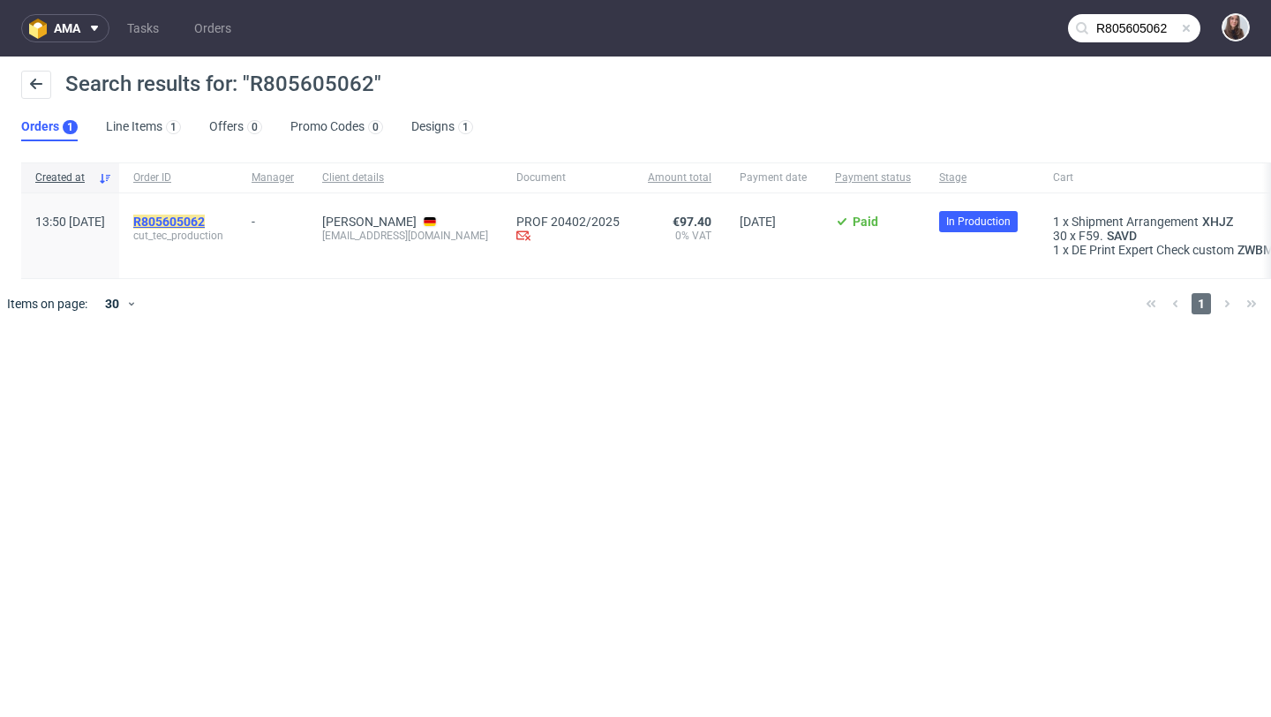
click at [205, 219] on mark "R805605062" at bounding box center [169, 222] width 72 height 14
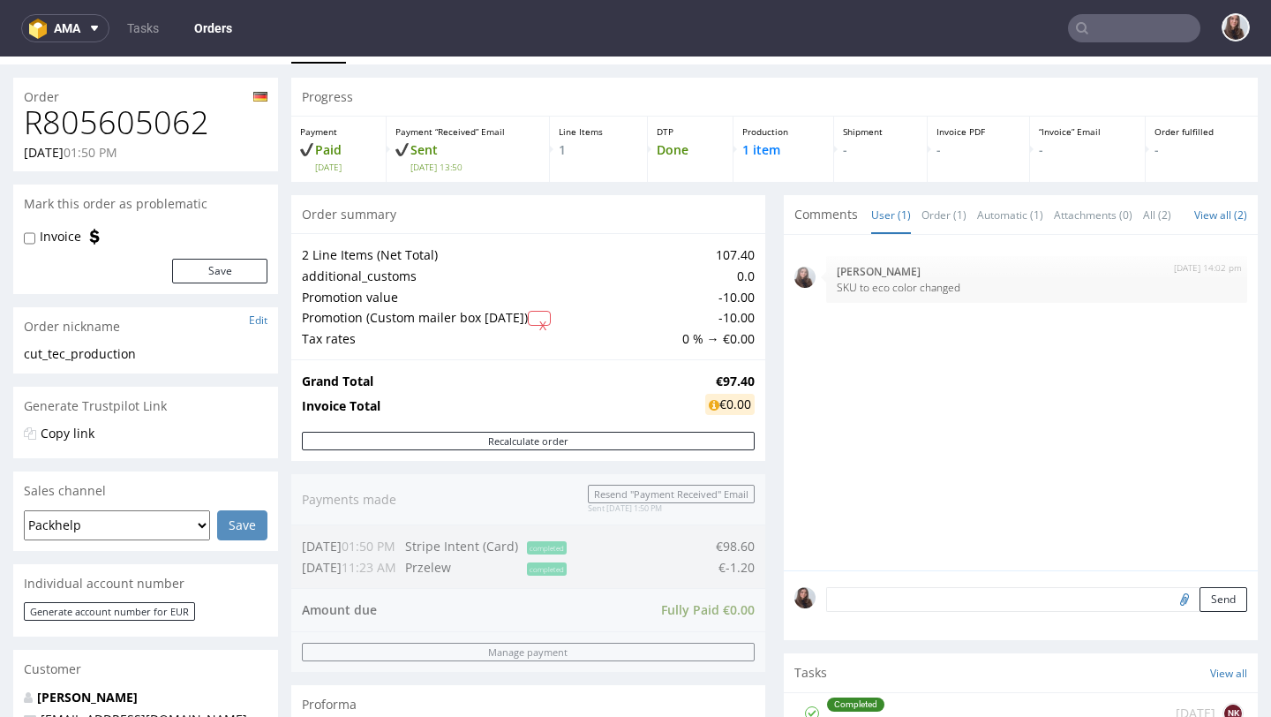
scroll to position [35, 0]
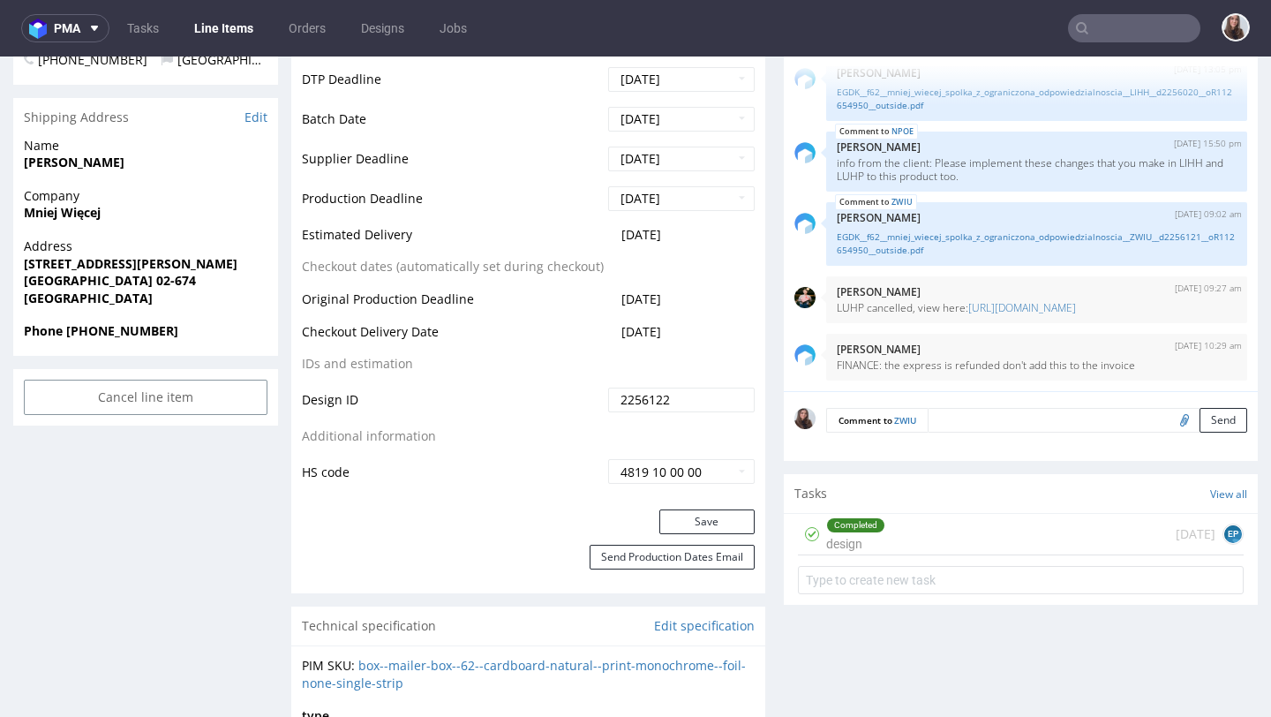
scroll to position [693, 0]
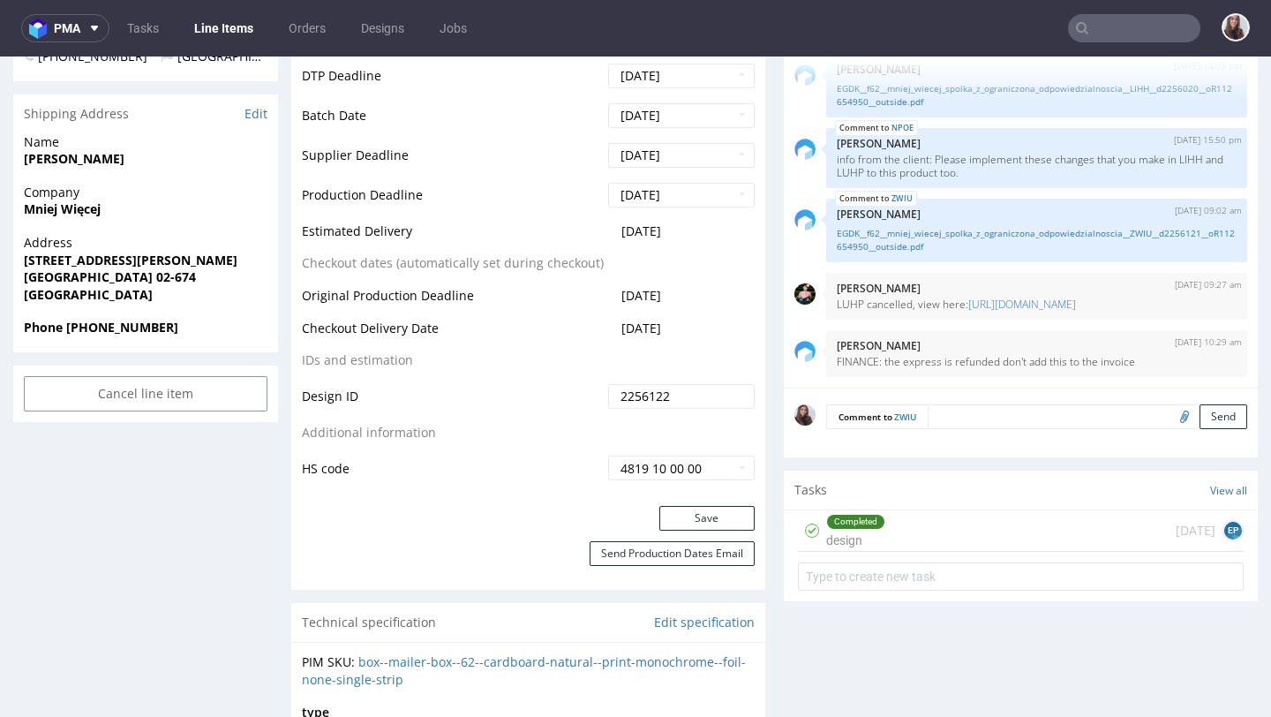
click at [896, 536] on div "Completed design 25 days ago EP" at bounding box center [1021, 530] width 446 height 41
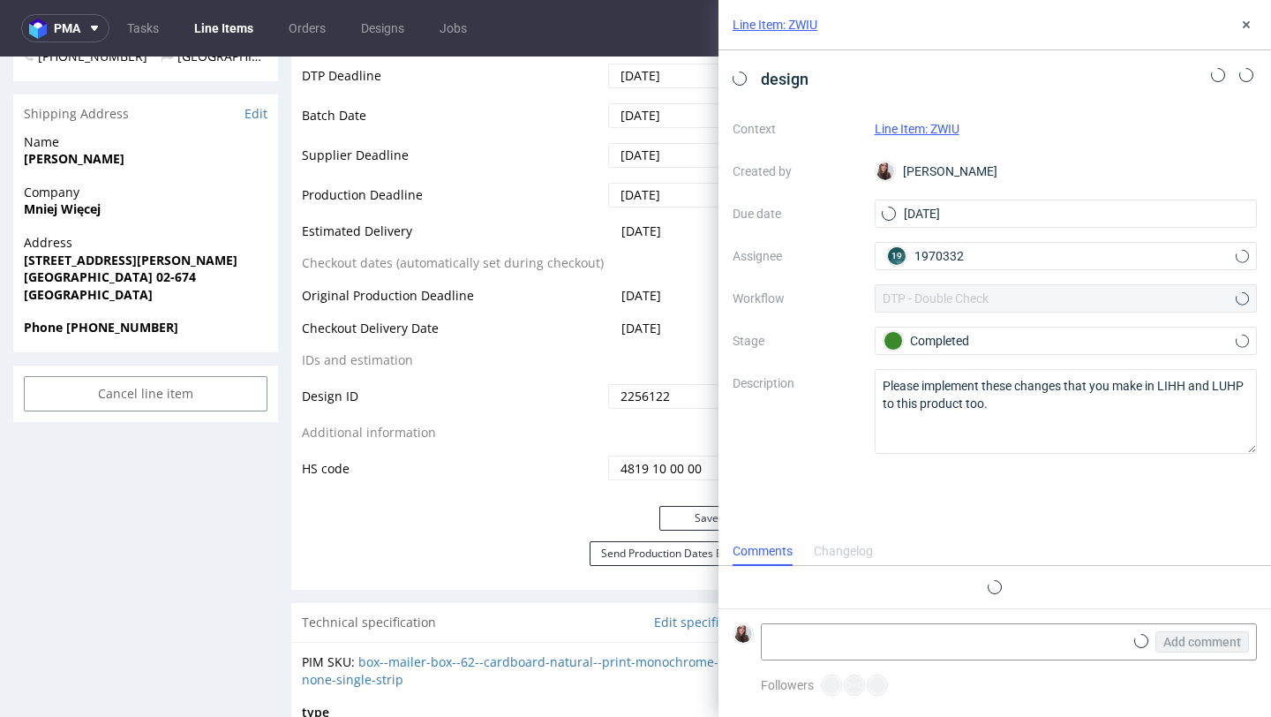
scroll to position [14, 0]
click at [1248, 27] on use at bounding box center [1246, 24] width 7 height 7
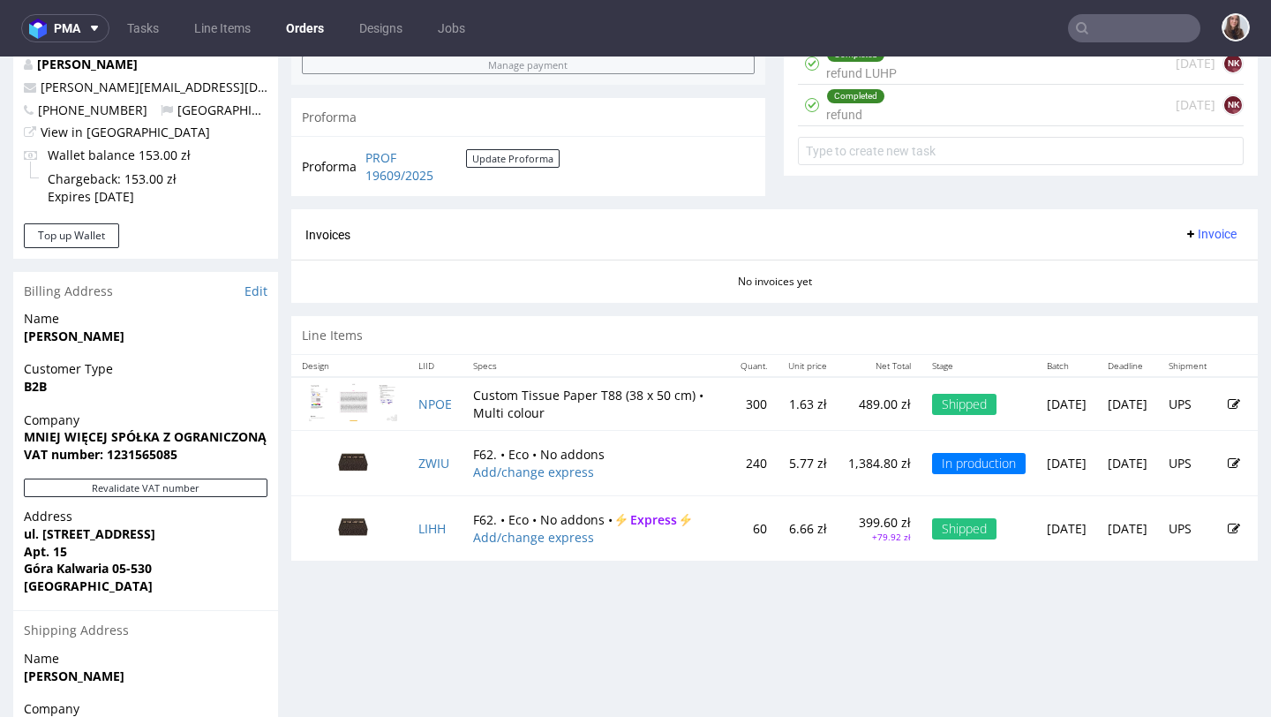
scroll to position [689, 0]
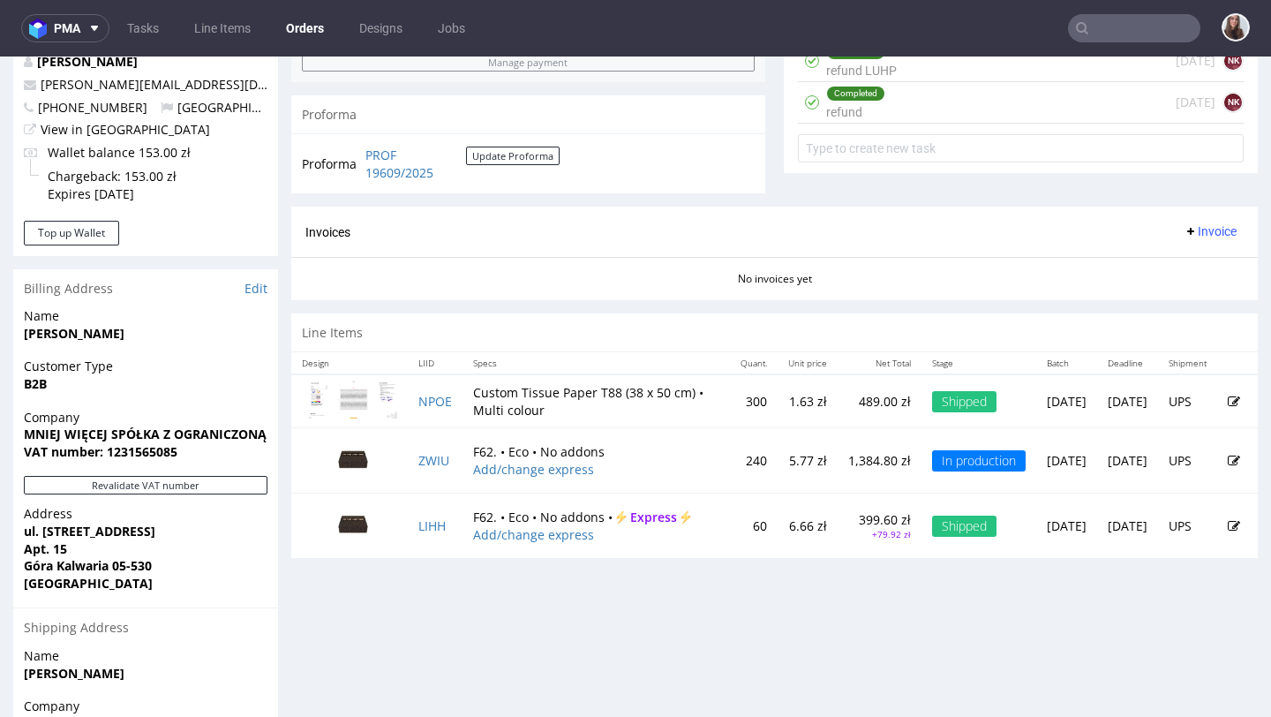
click at [1228, 461] on icon at bounding box center [1234, 461] width 12 height 12
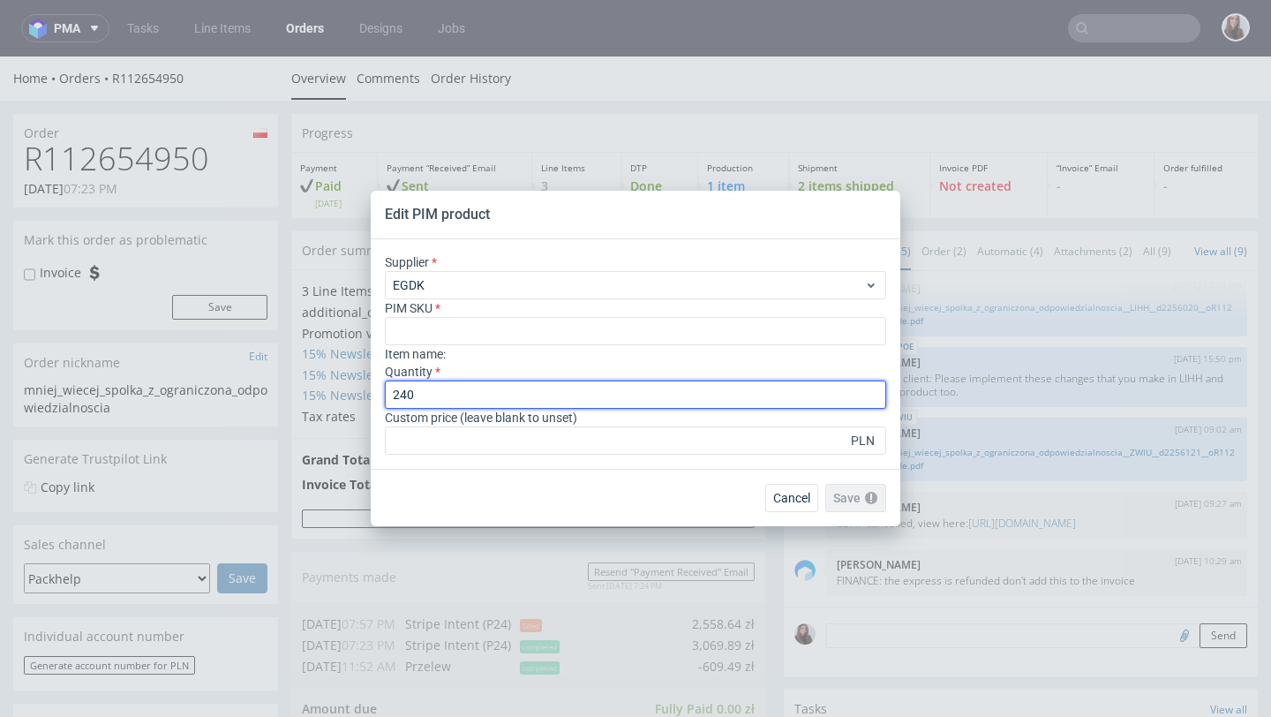
drag, startPoint x: 421, startPoint y: 394, endPoint x: 344, endPoint y: 386, distance: 77.2
click at [344, 387] on div "Edit PIM product Supplier EGDK PIM SKU Item name : Quantity 240 Custom price (l…" at bounding box center [635, 358] width 1271 height 717
type input "150"
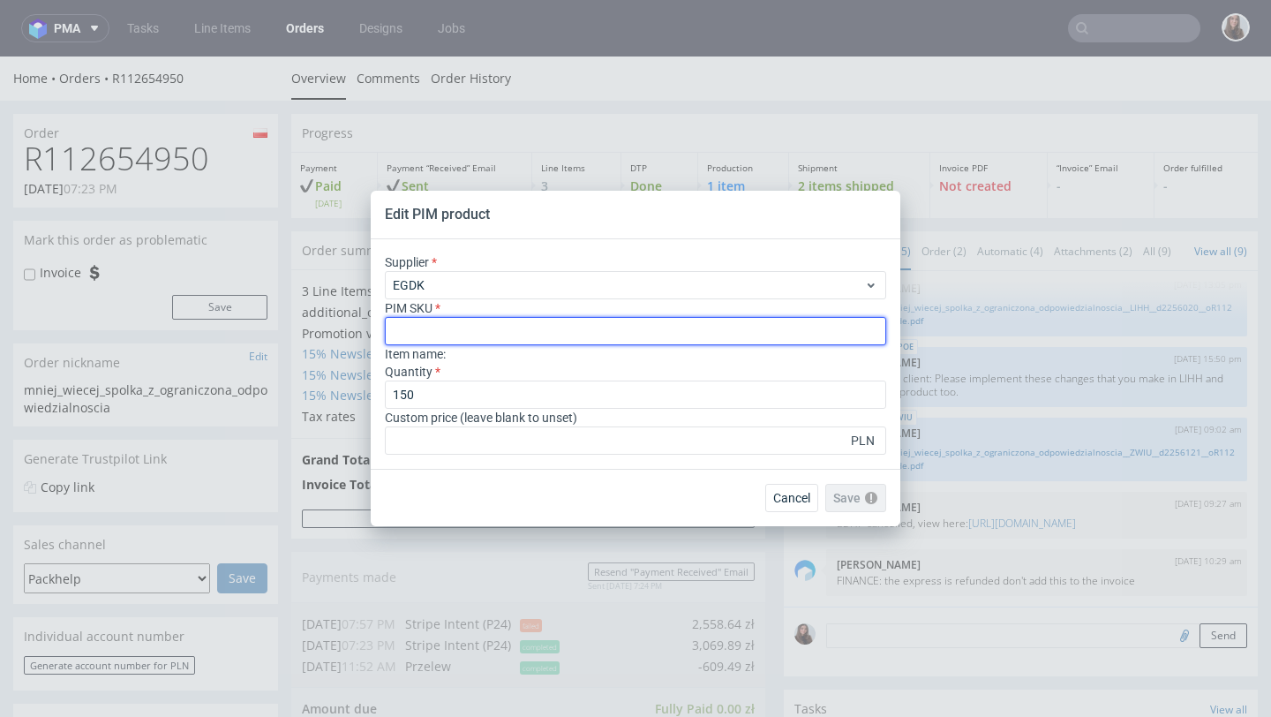
click at [574, 335] on input "text" at bounding box center [635, 331] width 501 height 28
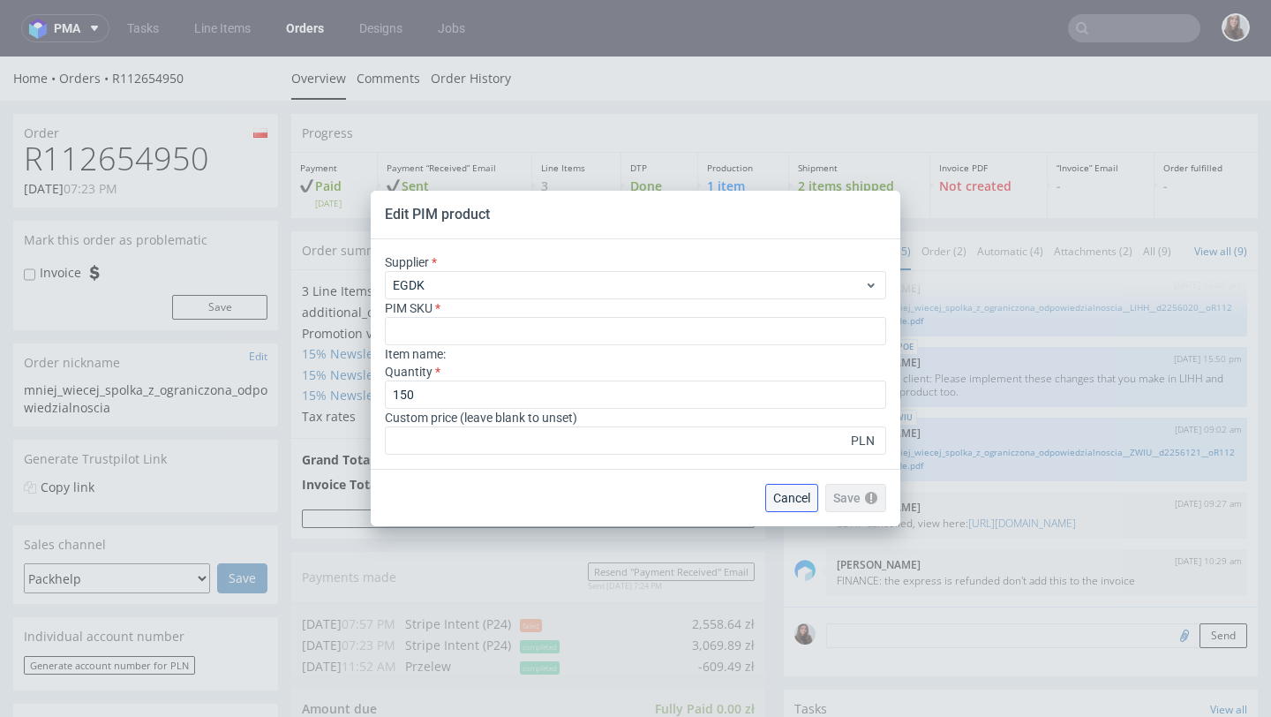
click at [803, 511] on button "Cancel" at bounding box center [791, 498] width 53 height 28
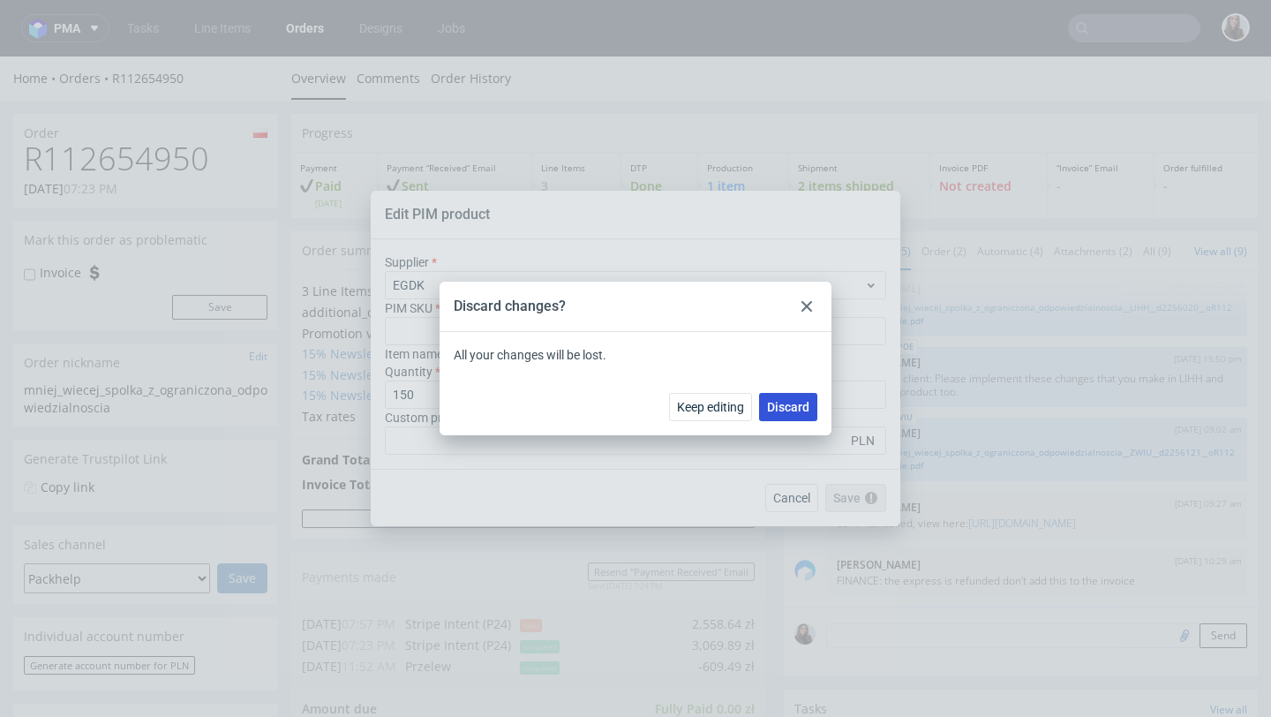
click at [791, 409] on span "Discard" at bounding box center [788, 407] width 42 height 12
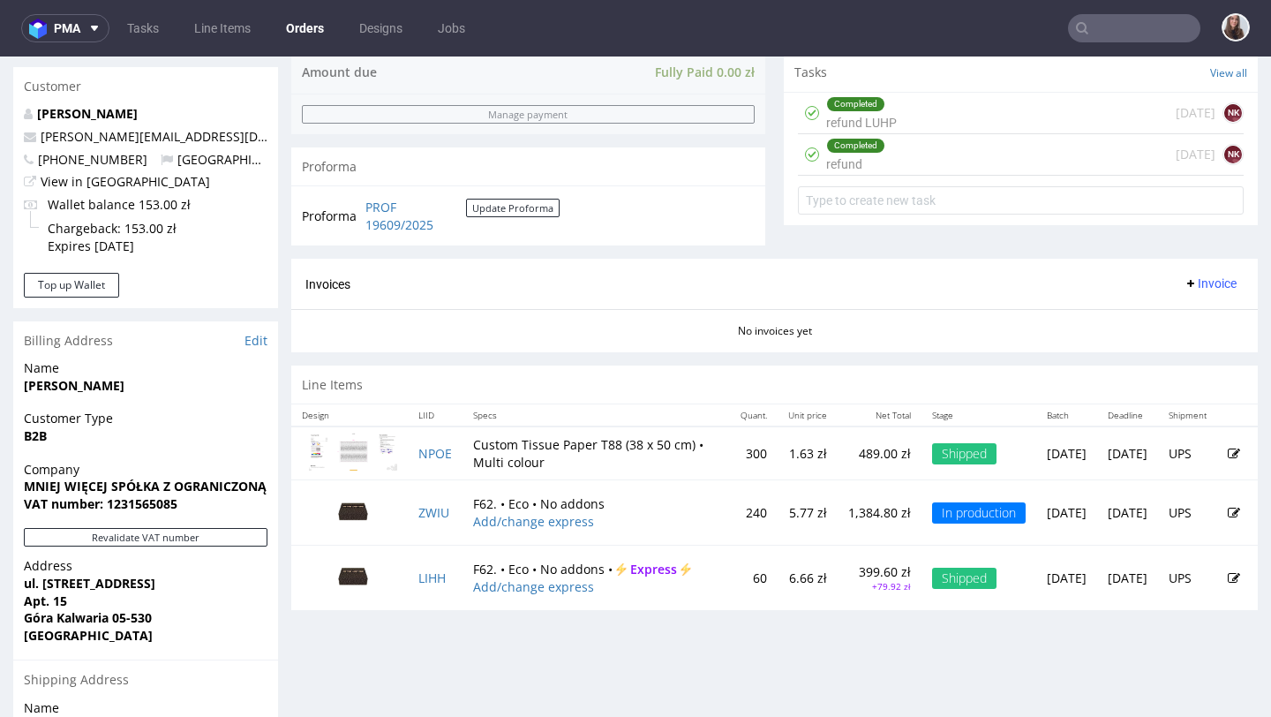
scroll to position [664, 0]
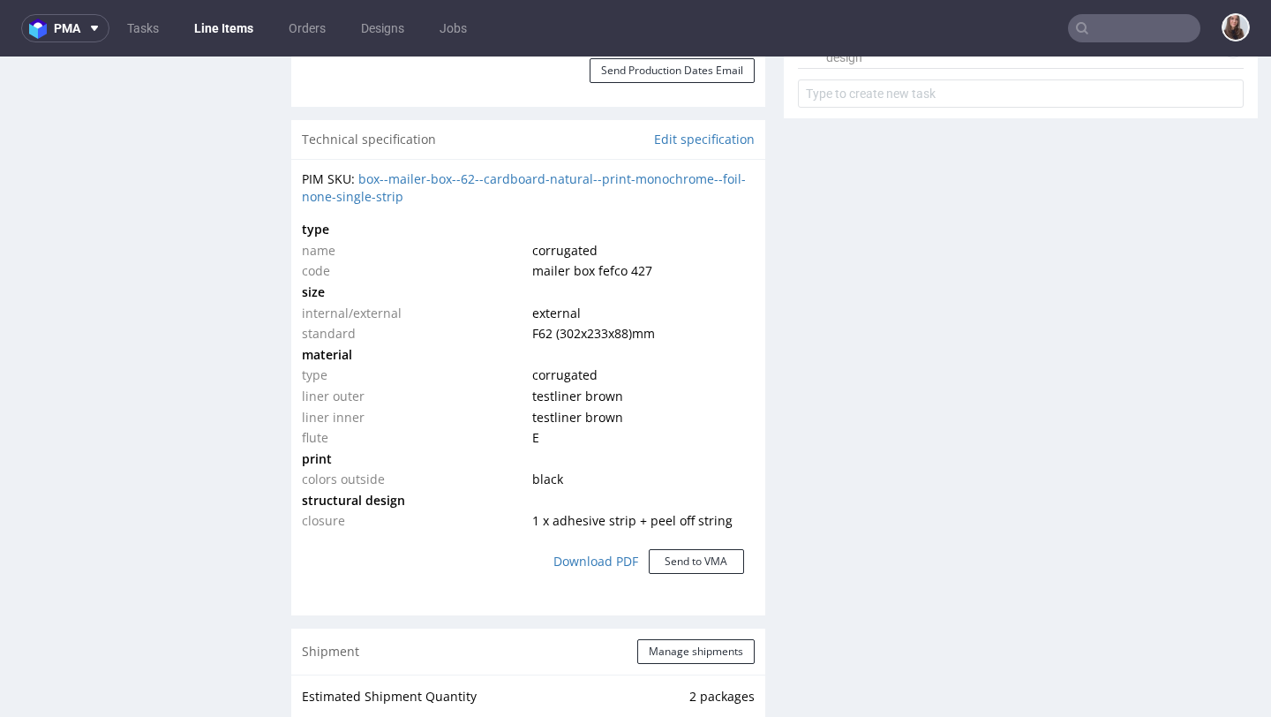
scroll to position [1178, 0]
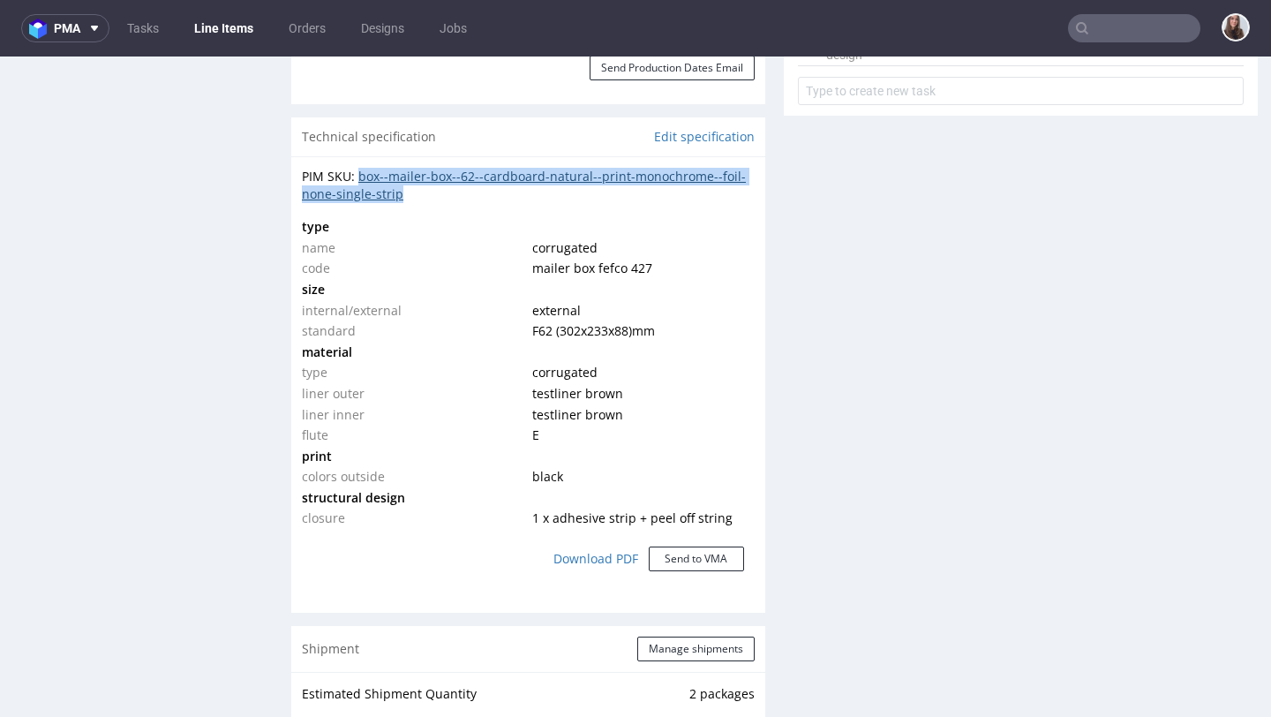
drag, startPoint x: 418, startPoint y: 200, endPoint x: 358, endPoint y: 179, distance: 62.8
click at [358, 179] on div "PIM SKU: box--mailer-box--62--cardboard-natural--print-monochrome--foil-none-si…" at bounding box center [528, 185] width 453 height 34
copy link "box--mailer-box--62--cardboard-natural--print-monochrome--foil-none-single-strip"
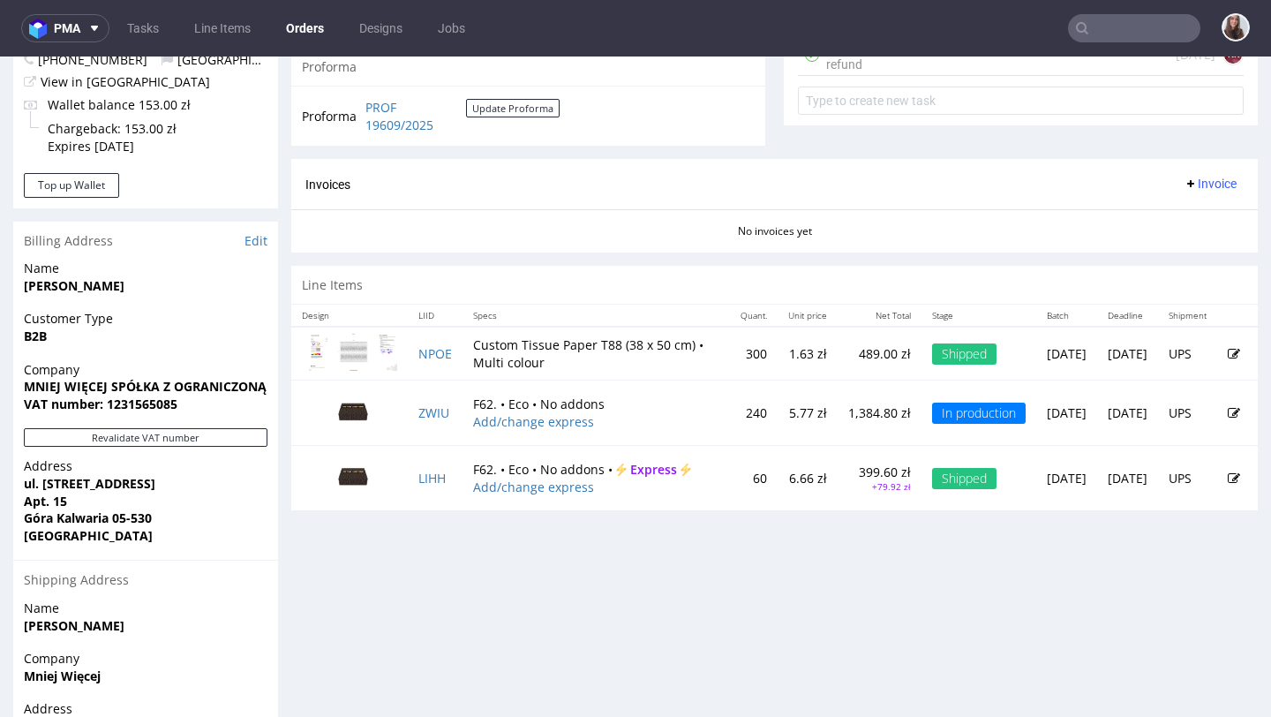
scroll to position [738, 0]
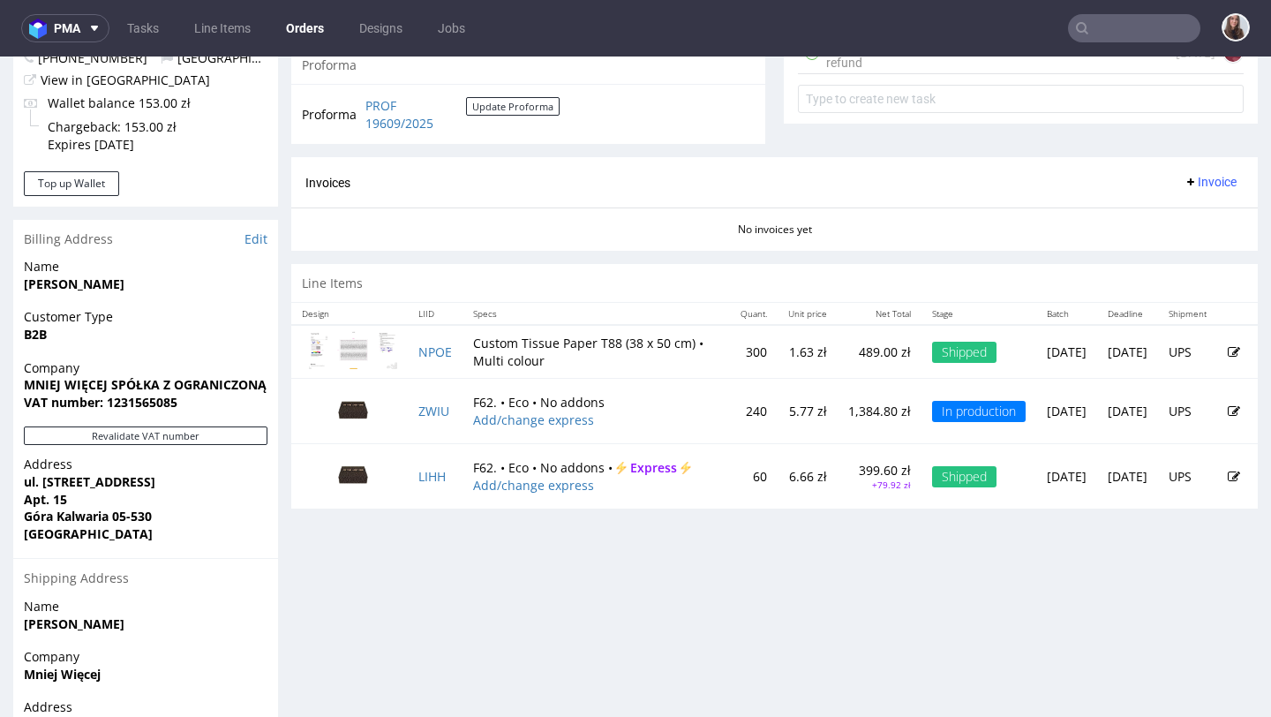
click at [1228, 410] on icon at bounding box center [1234, 411] width 12 height 12
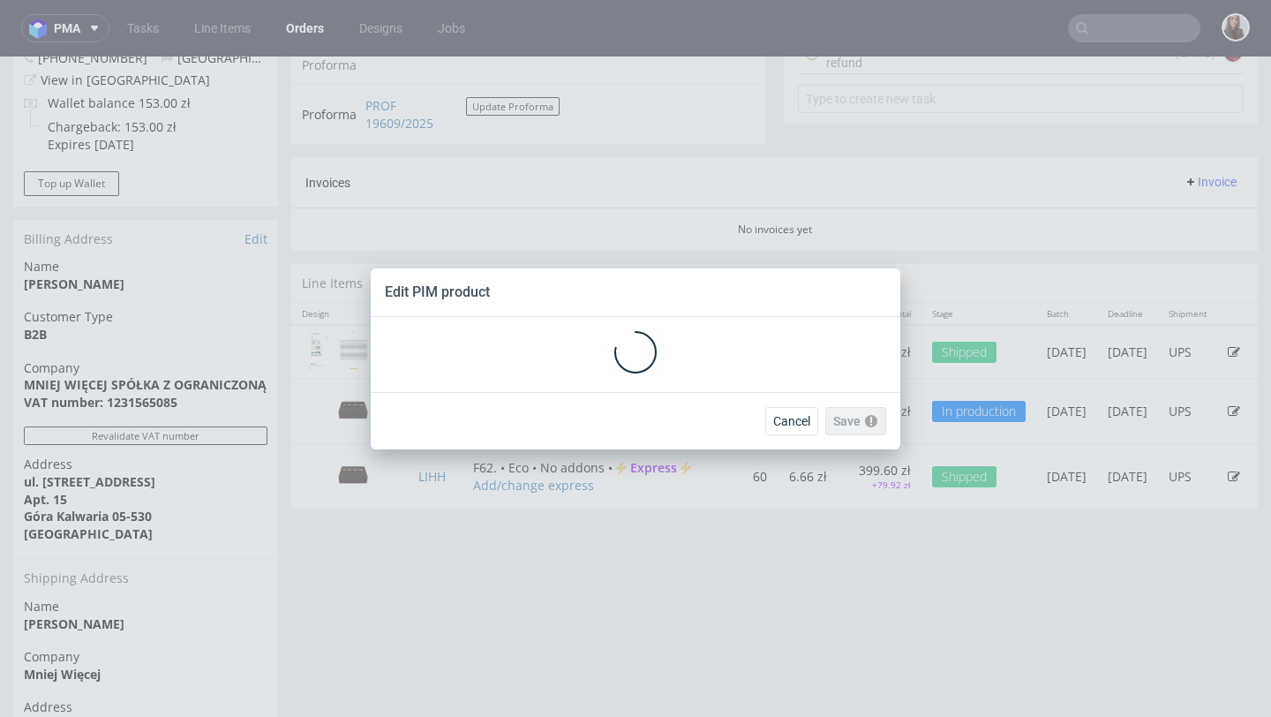
scroll to position [0, 0]
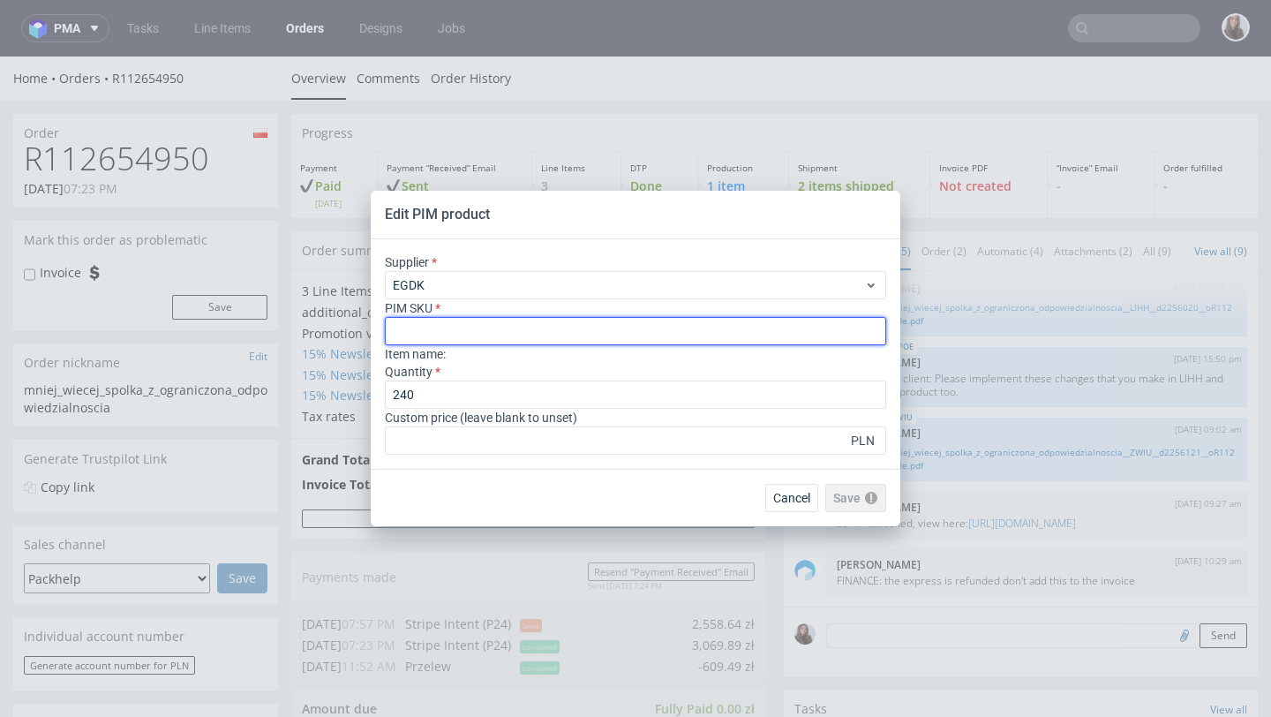
click at [447, 333] on input "text" at bounding box center [635, 331] width 501 height 28
paste input "box--mailer-box--62--cardboard-natural--print-monochrome--foil-none-single-strip"
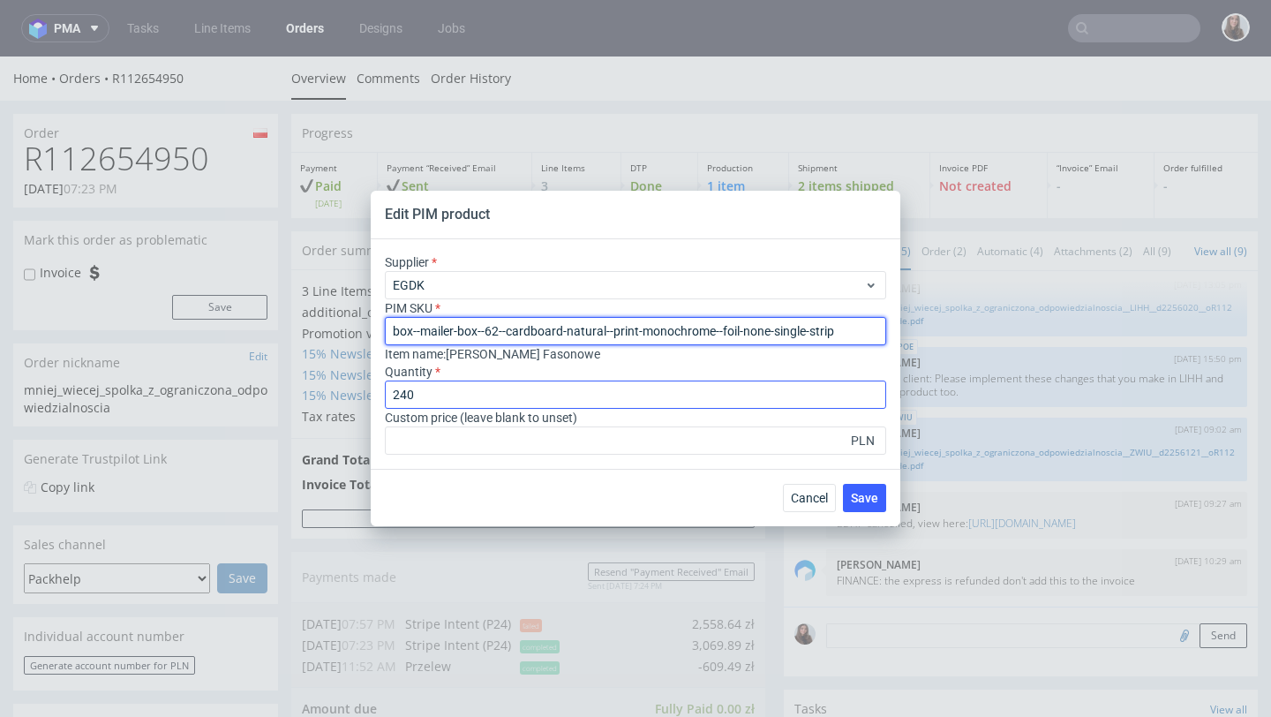
type input "box--mailer-box--62--cardboard-natural--print-monochrome--foil-none-single-strip"
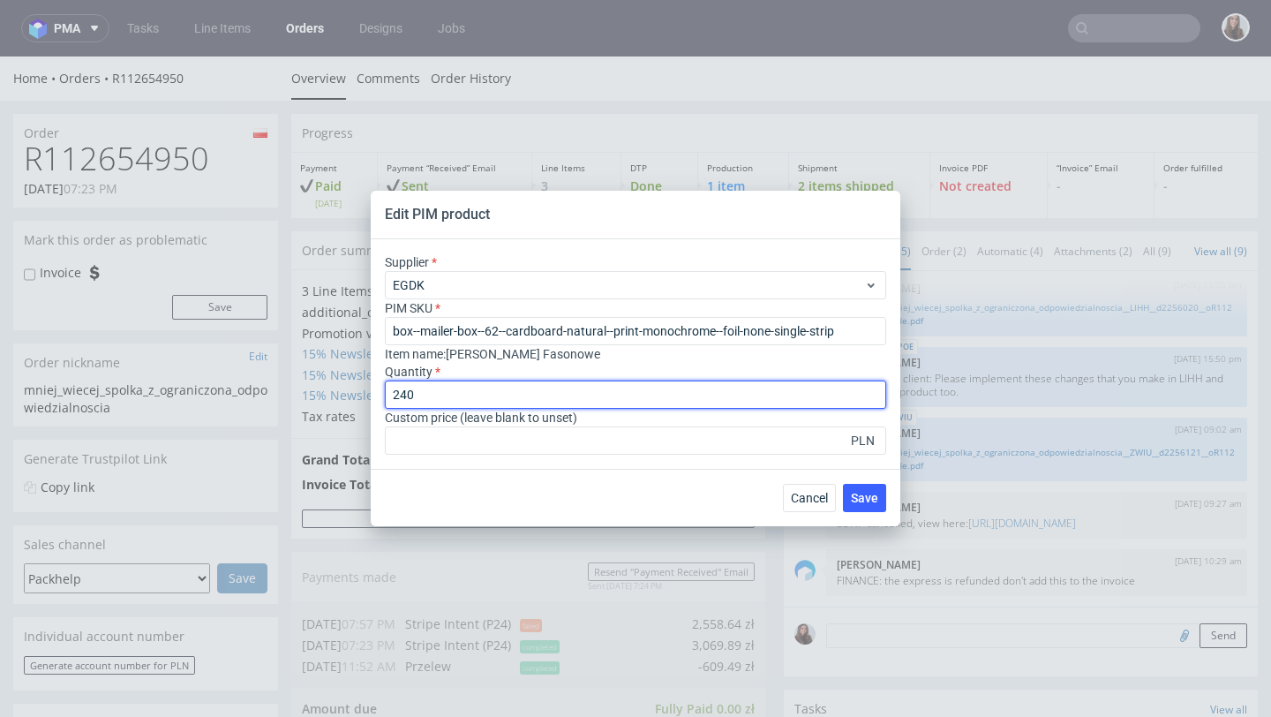
click at [428, 395] on input "240" at bounding box center [635, 394] width 501 height 28
type input "2"
type input "150"
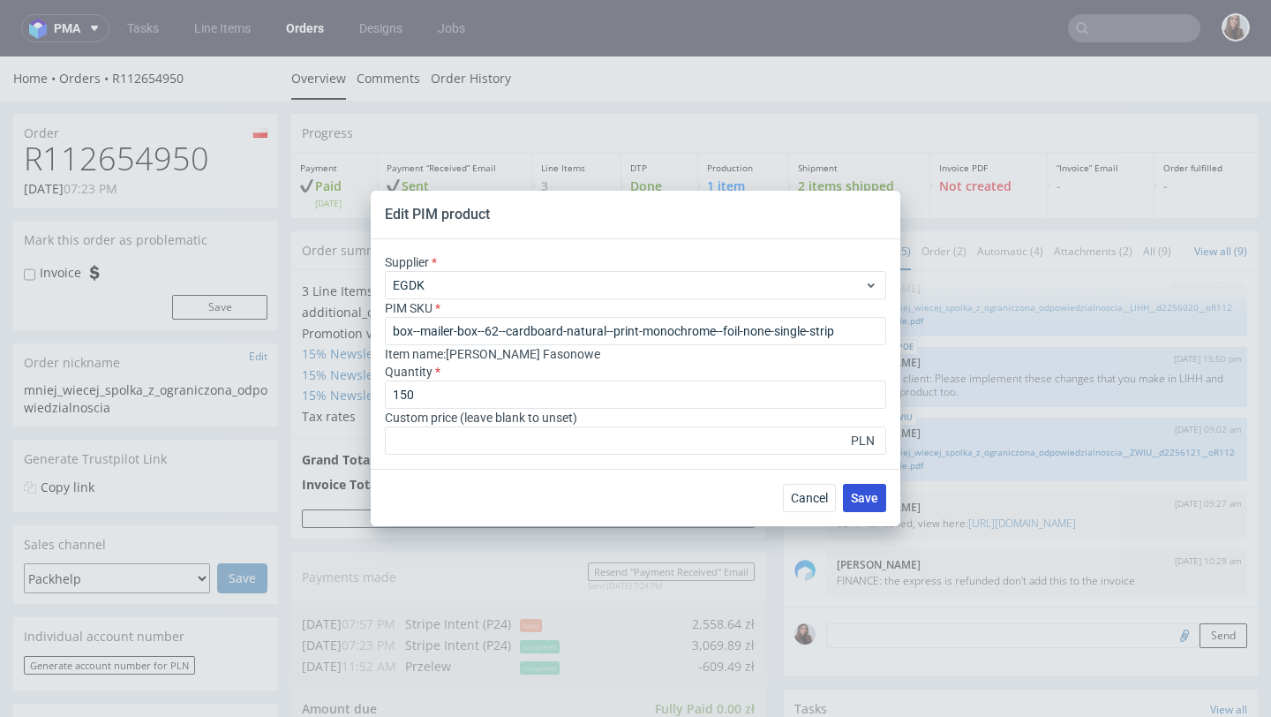
click at [863, 493] on span "Save" at bounding box center [864, 498] width 27 height 12
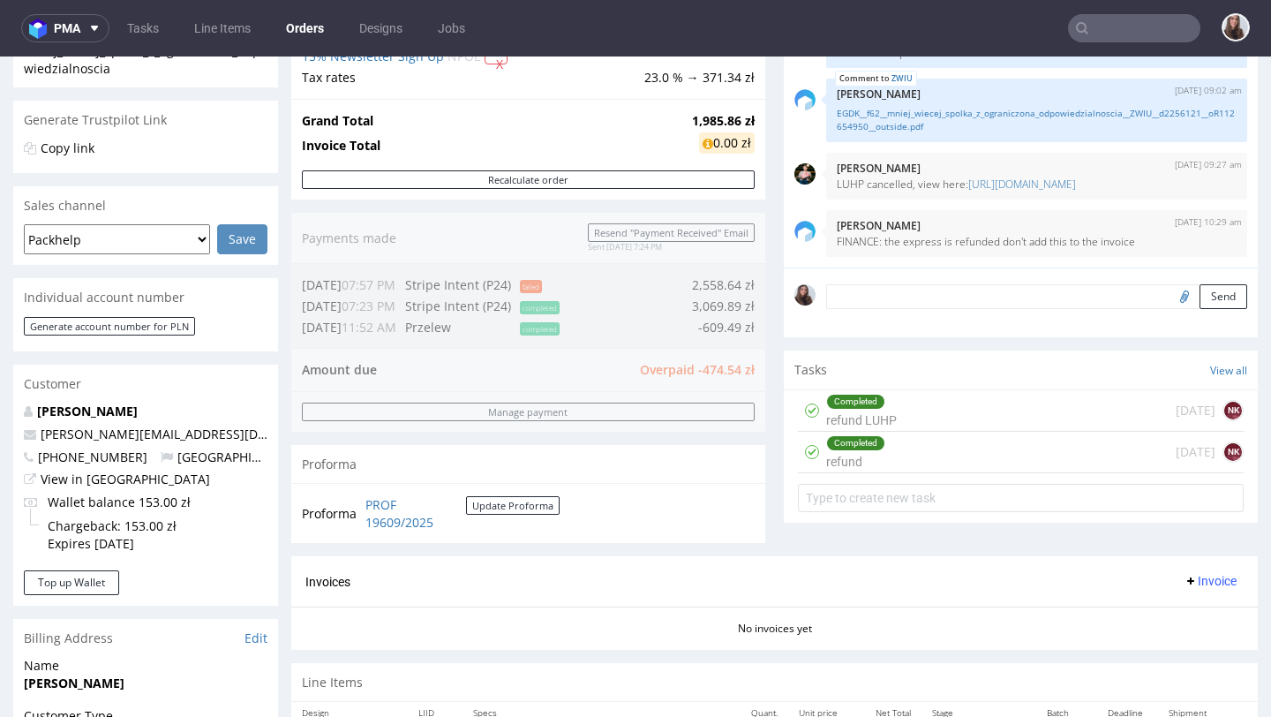
scroll to position [346, 0]
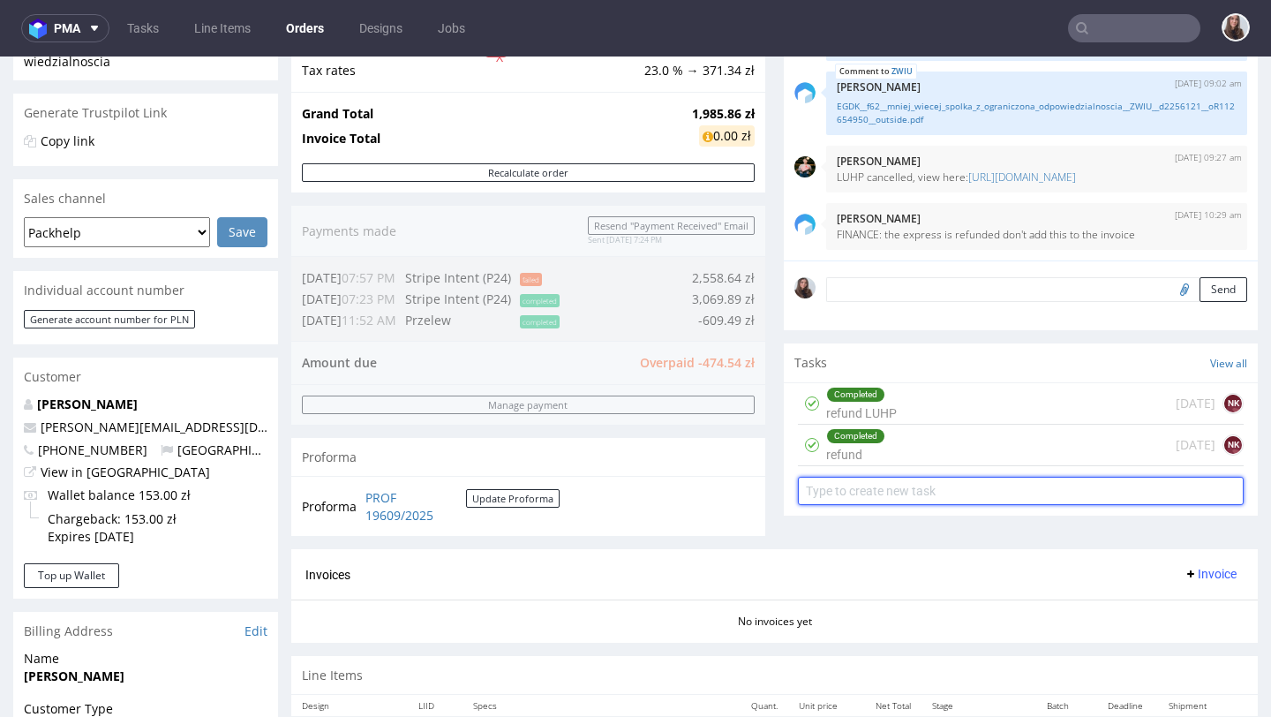
click at [917, 504] on input "text" at bounding box center [1021, 491] width 446 height 28
type input "refund"
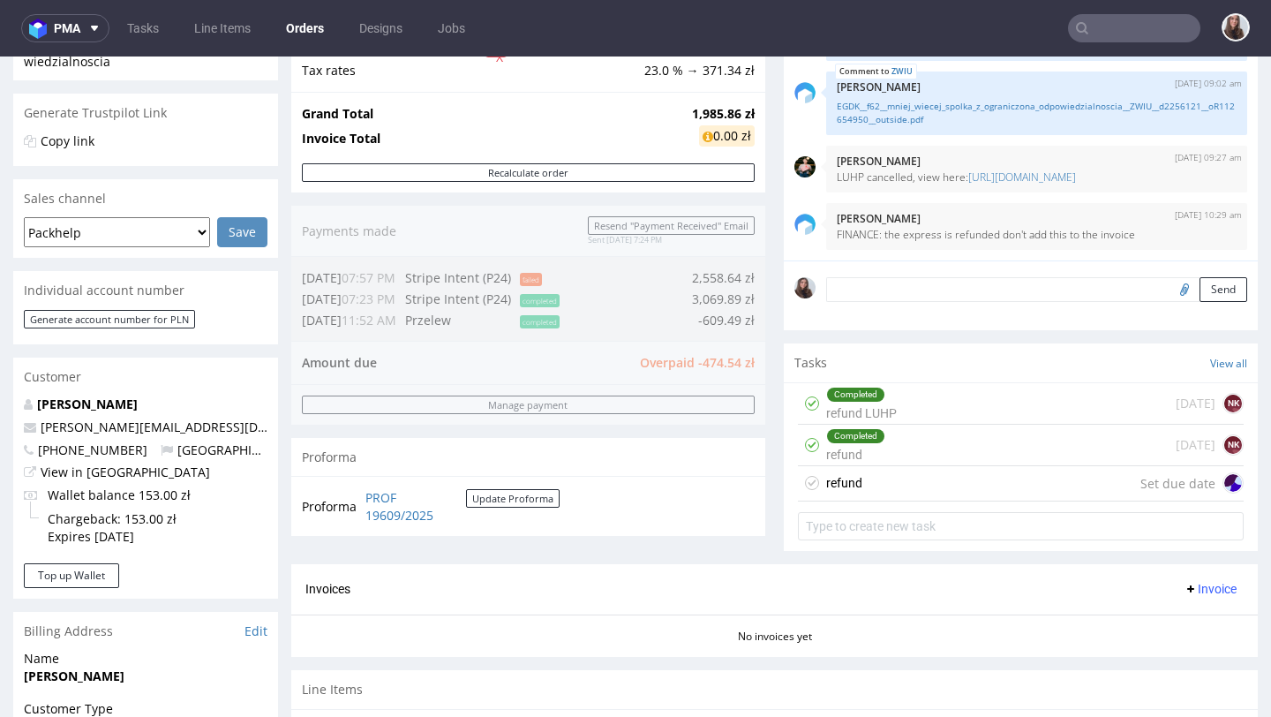
drag, startPoint x: 741, startPoint y: 363, endPoint x: 683, endPoint y: 363, distance: 58.3
click at [683, 363] on div "Order summary 3 Line Items (Net Total) 1,967.52 additional_customs 0.0 Promotio…" at bounding box center [528, 224] width 474 height 679
click at [887, 499] on div "refund Set due date" at bounding box center [1021, 483] width 446 height 35
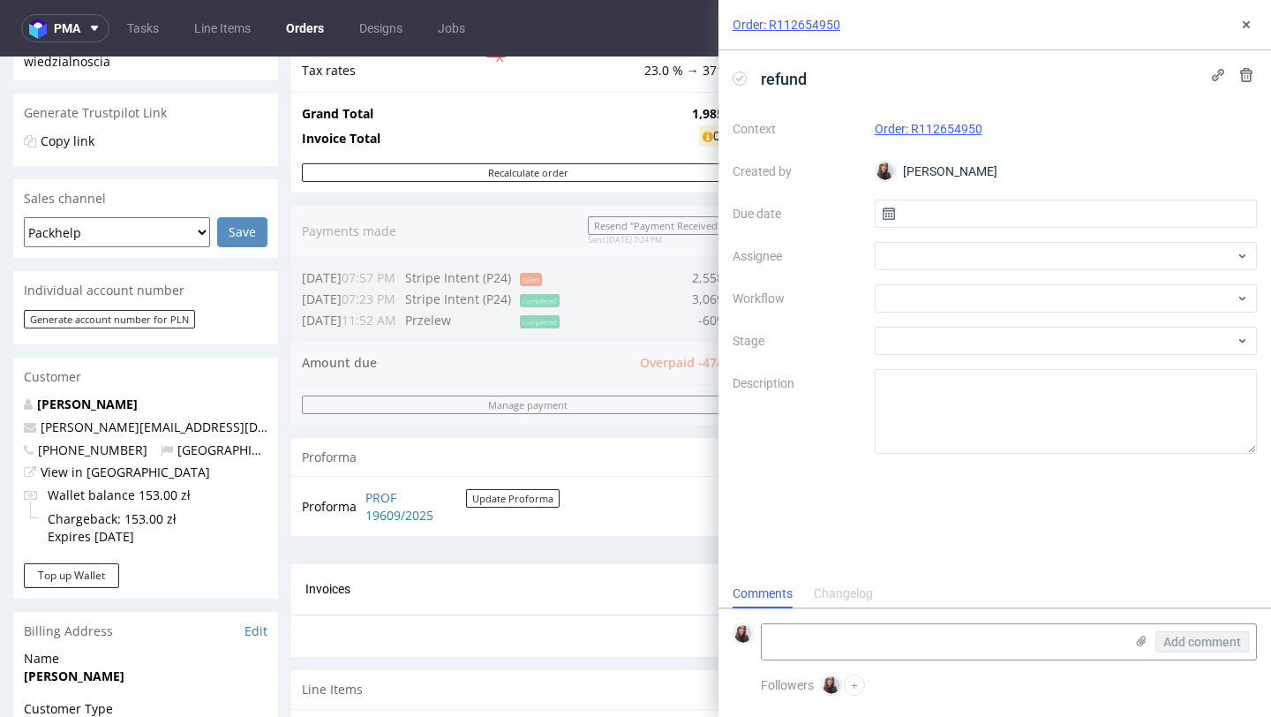
scroll to position [14, 0]
click at [953, 217] on input "text" at bounding box center [1066, 213] width 383 height 28
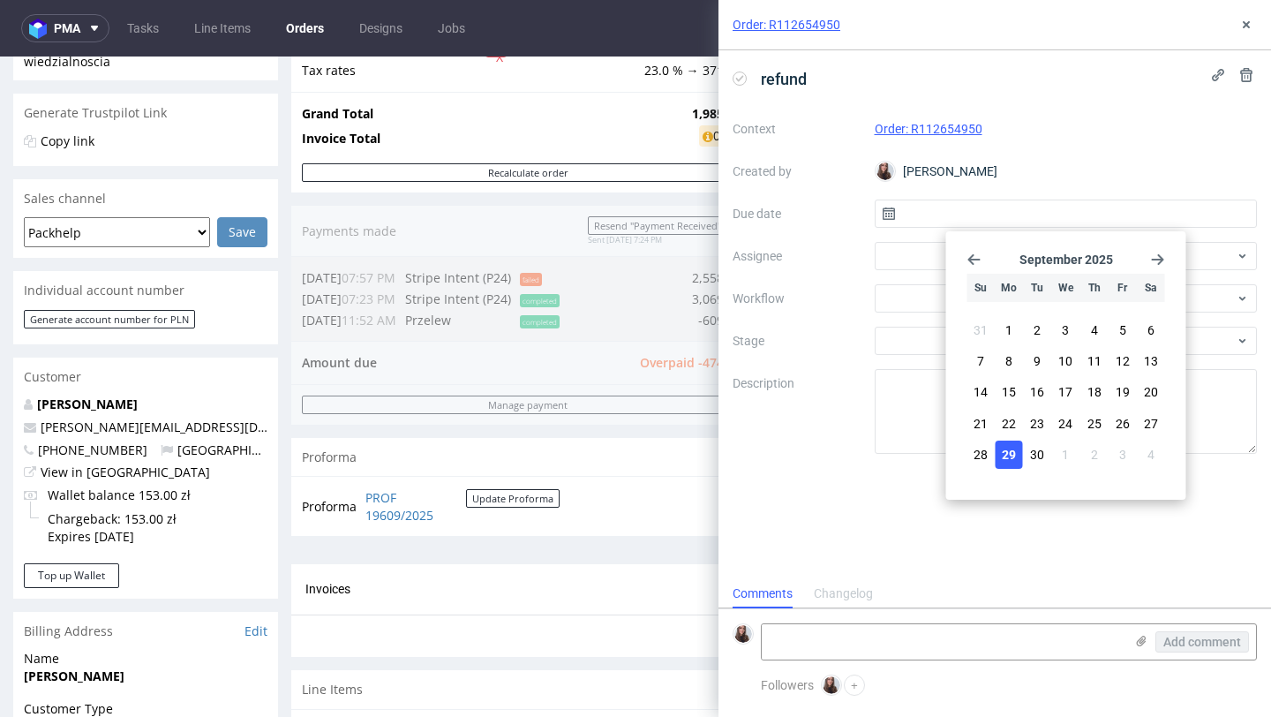
click at [1003, 455] on span "29" at bounding box center [1009, 455] width 14 height 18
type input "29/09/2025"
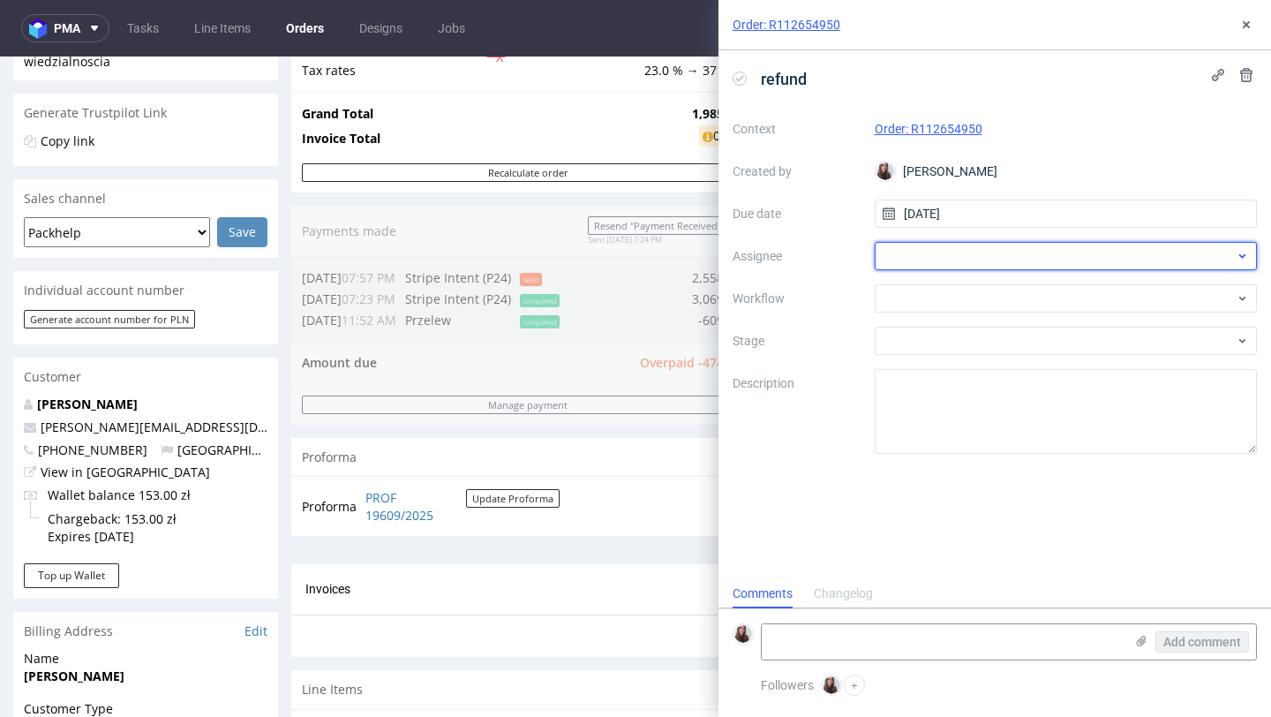
click at [909, 256] on div at bounding box center [1066, 256] width 383 height 28
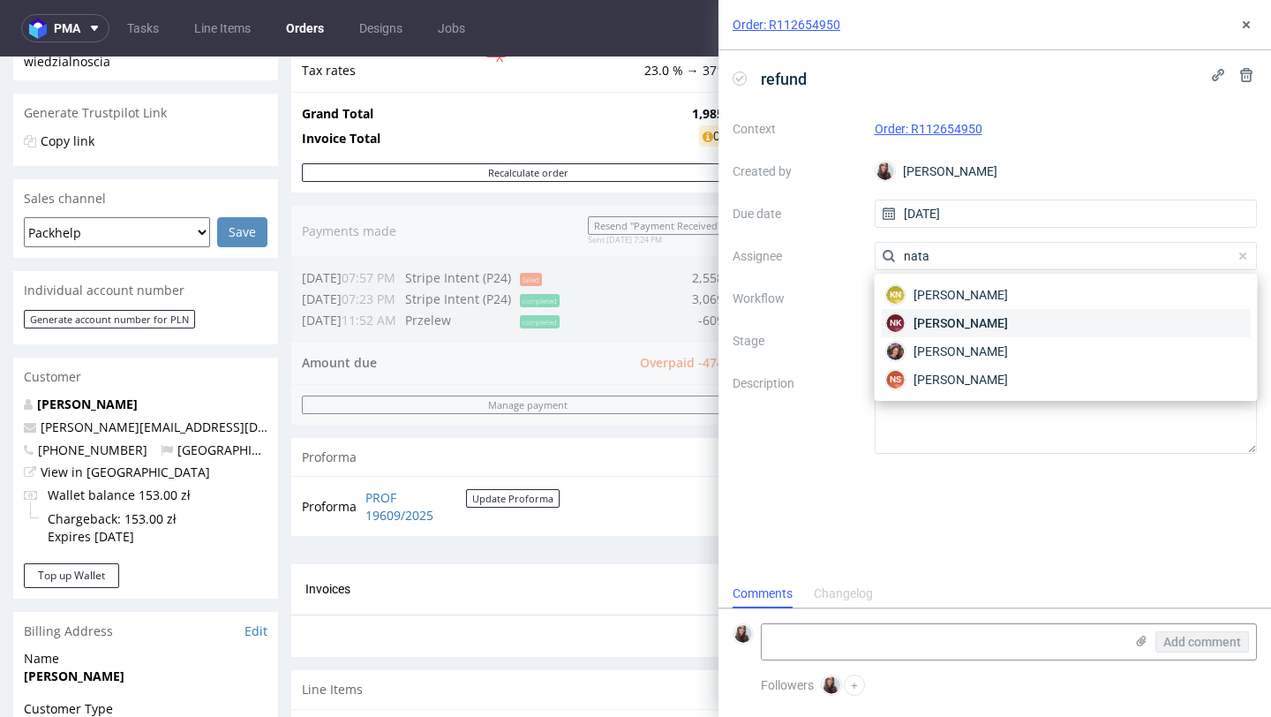
type input "nata"
click at [952, 324] on span "Natalia Kaczorowska" at bounding box center [961, 323] width 94 height 18
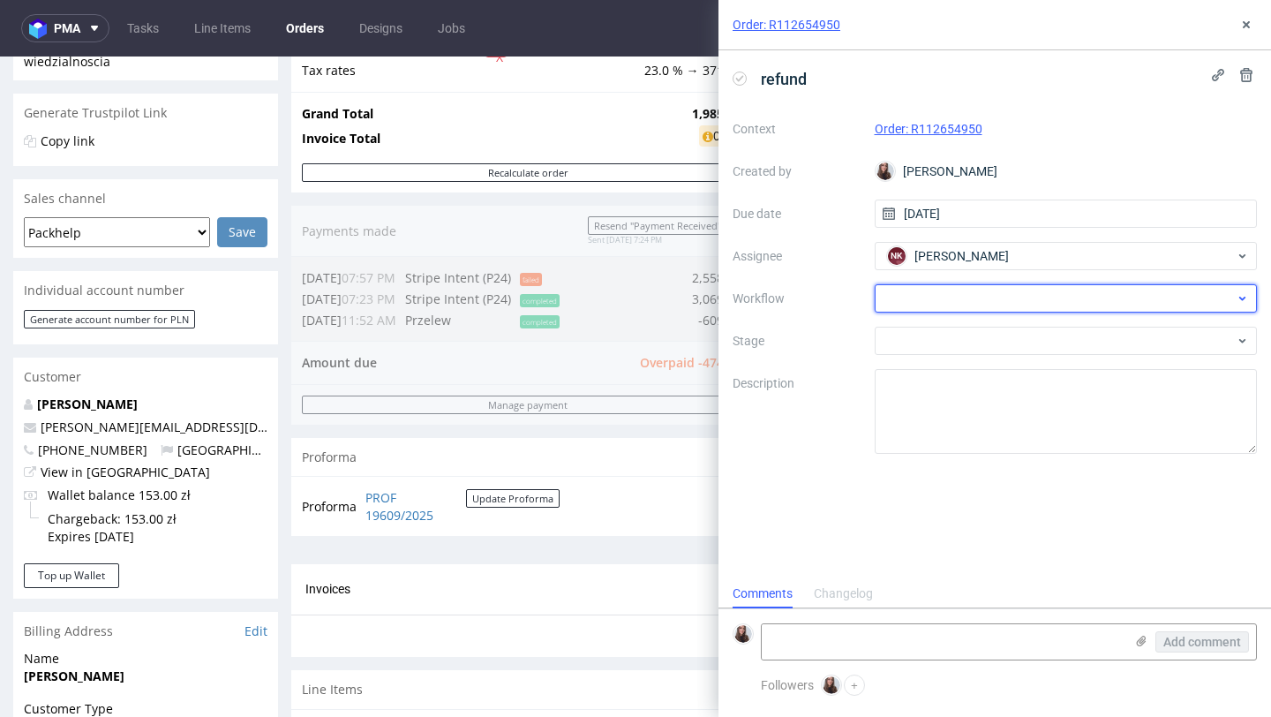
click at [927, 299] on div at bounding box center [1066, 298] width 383 height 28
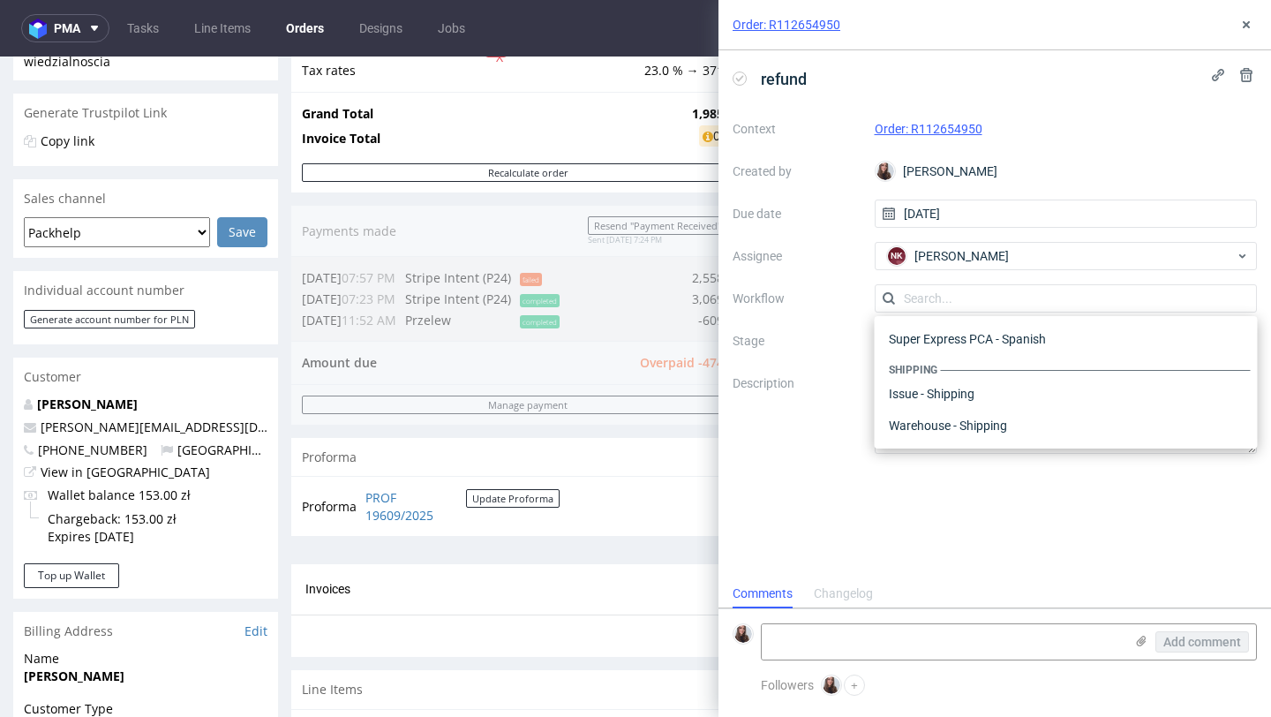
type input "e"
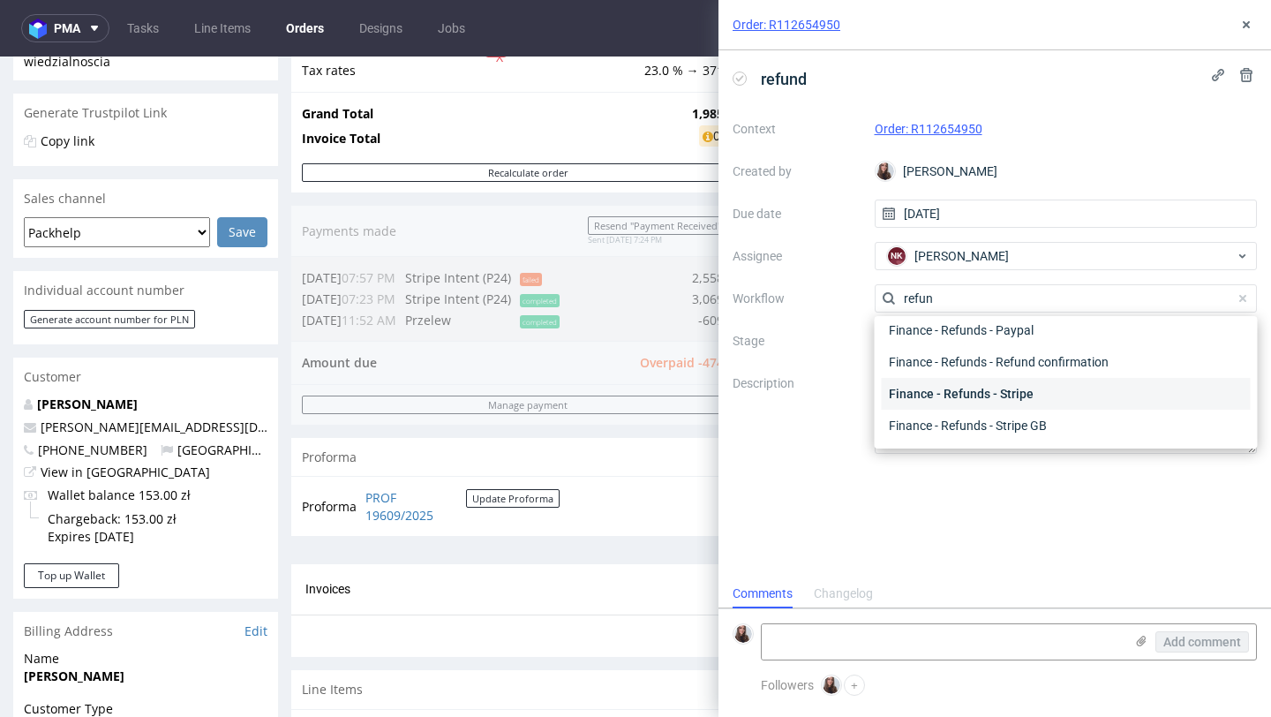
type input "refun"
click at [1035, 387] on div "Finance - Refunds - Stripe" at bounding box center [1066, 394] width 369 height 32
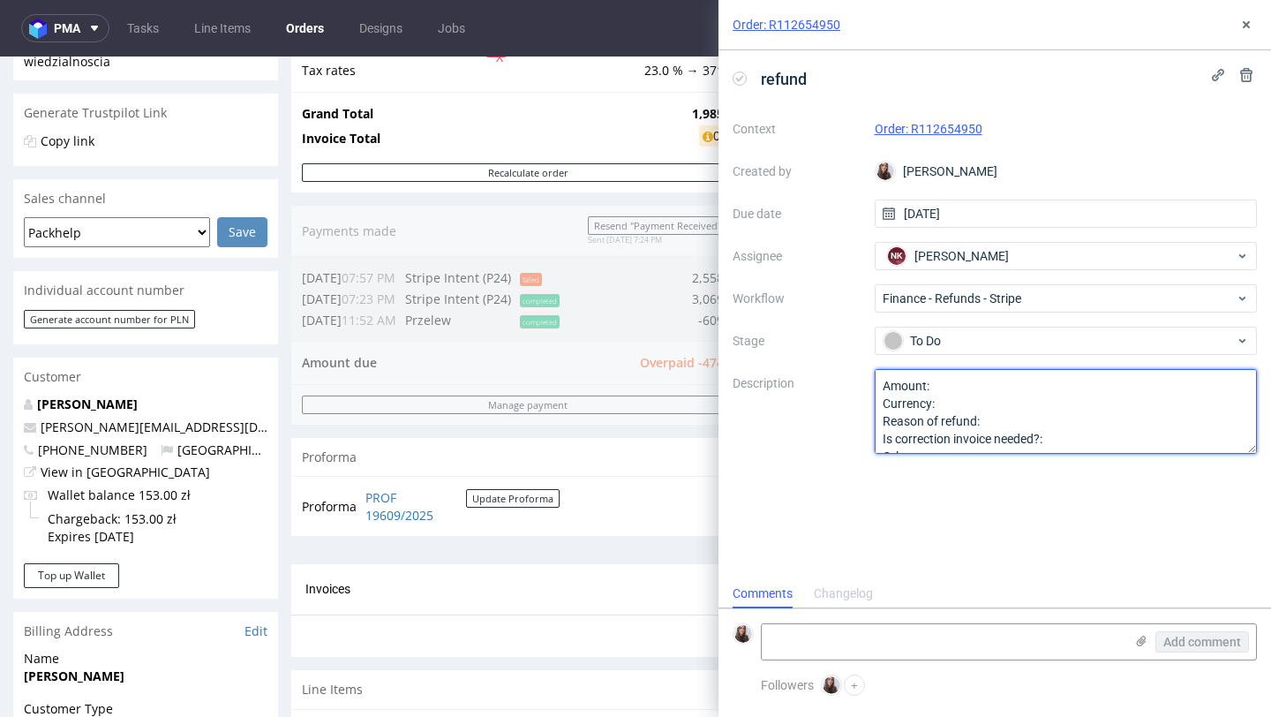
click at [955, 387] on textarea "Amount: Currency: Reason of refund: Is correction invoice needed?: Other:" at bounding box center [1066, 411] width 383 height 85
click at [963, 403] on textarea "Amount: Currency: Reason of refund: Is correction invoice needed?: Other:" at bounding box center [1066, 411] width 383 height 85
click at [1025, 420] on textarea "Amount: Currency: Reason of refund: Is correction invoice needed?: Other:" at bounding box center [1066, 411] width 383 height 85
click at [1096, 435] on textarea "Amount: Currency: Reason of refund: Is correction invoice needed?: Other:" at bounding box center [1066, 411] width 383 height 85
click at [1019, 388] on textarea "Amount: Currency: Reason of refund: Is correction invoice needed?: Other:" at bounding box center [1066, 411] width 383 height 85
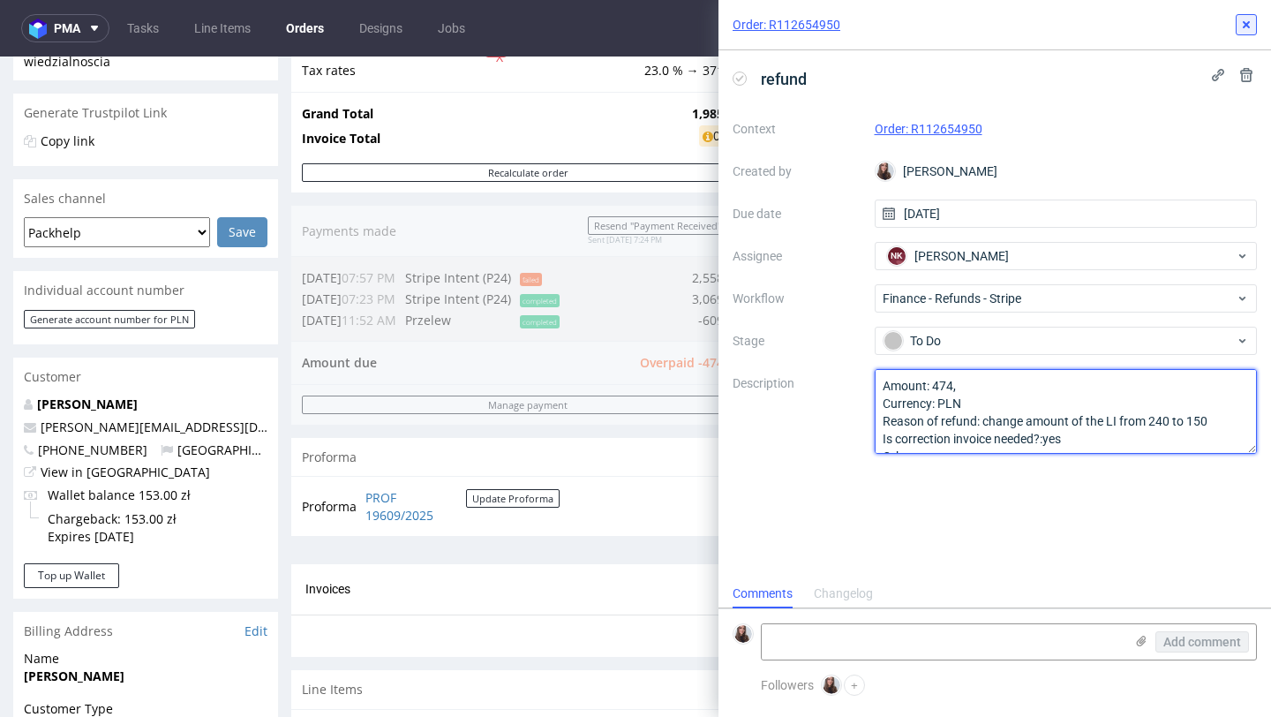
type textarea "Amount: 474, Currency: PLN Reason of refund: change amount of the LI from 240 t…"
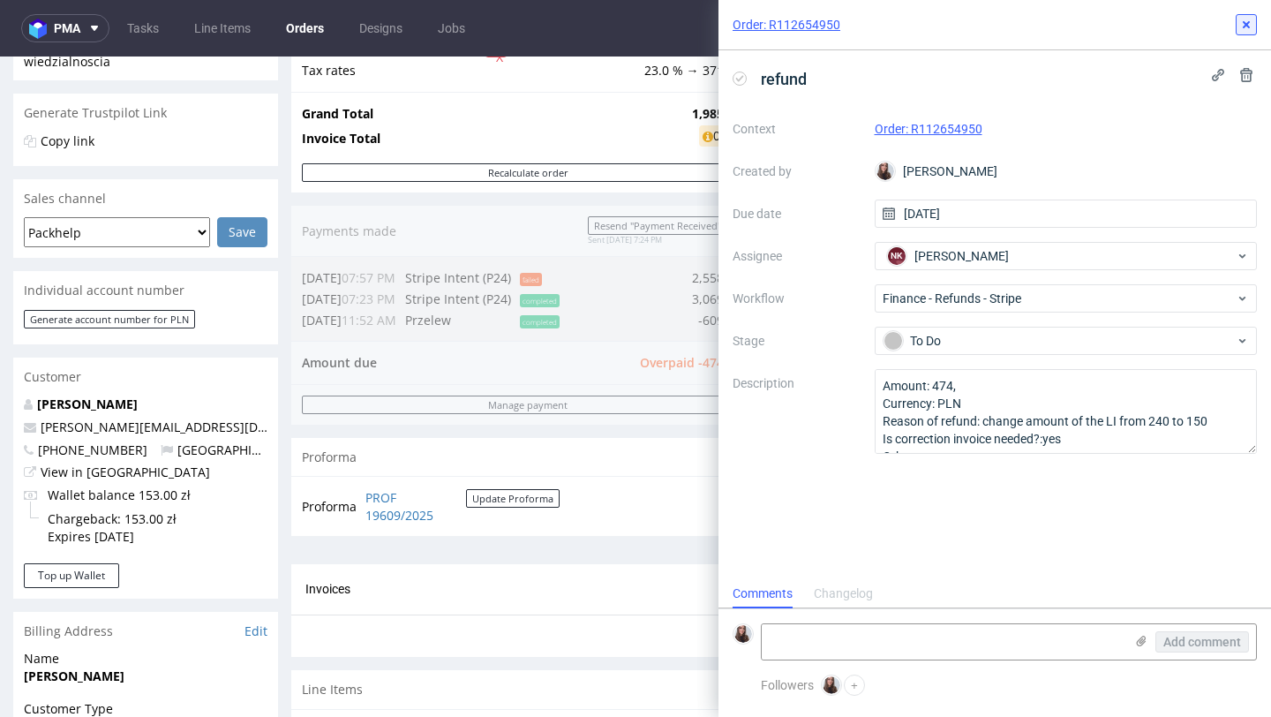
click at [1247, 28] on icon at bounding box center [1246, 25] width 14 height 14
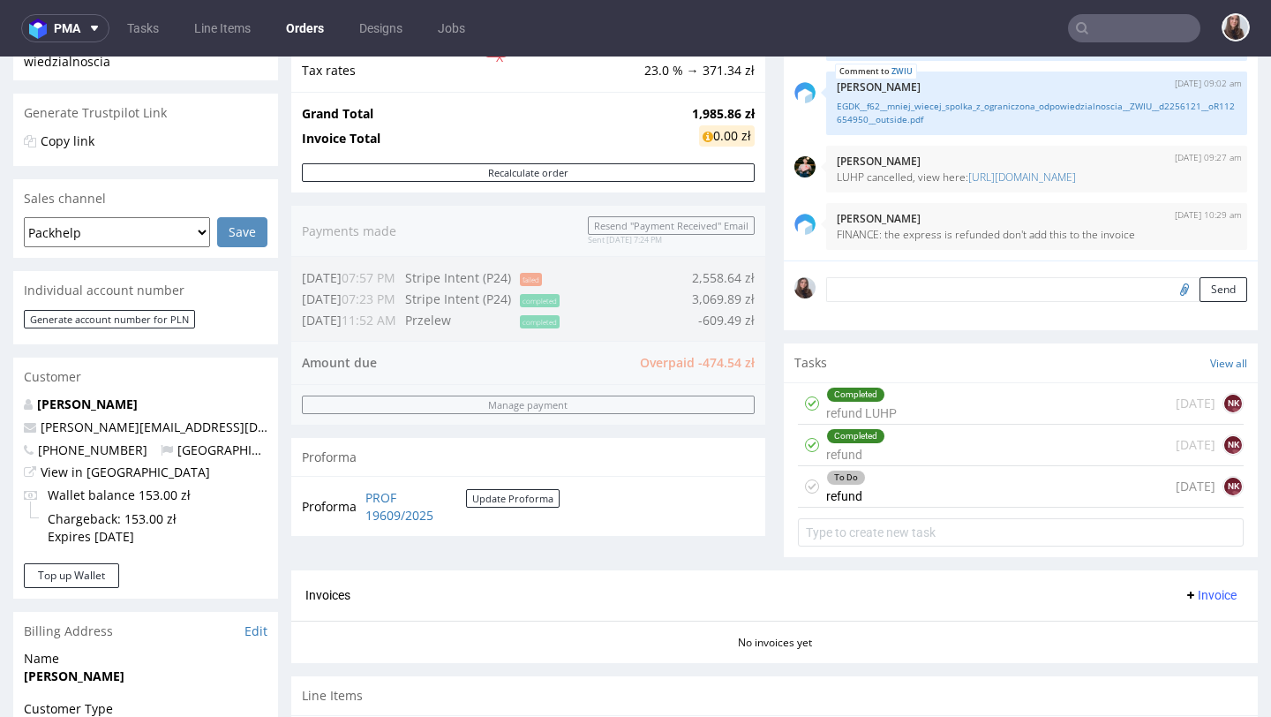
click at [895, 485] on div "To Do refund today NK" at bounding box center [1021, 486] width 446 height 41
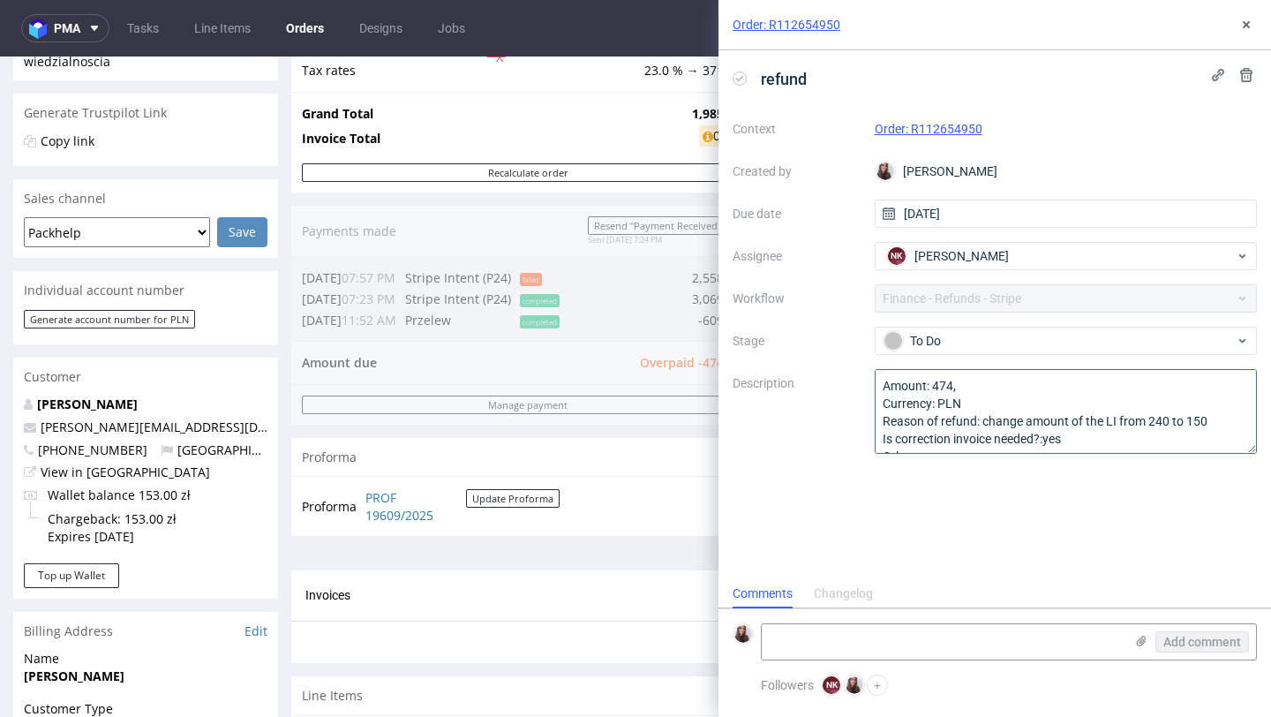
scroll to position [14, 0]
click at [982, 381] on textarea "Amount: 474, Currency: PLN Reason of refund: change amount of the LI from 240 t…" at bounding box center [1066, 411] width 383 height 85
type textarea "Amount: 474, 54 Currency: PLN Reason of refund: change amount of the LI from 24…"
click at [1242, 23] on icon at bounding box center [1246, 25] width 14 height 14
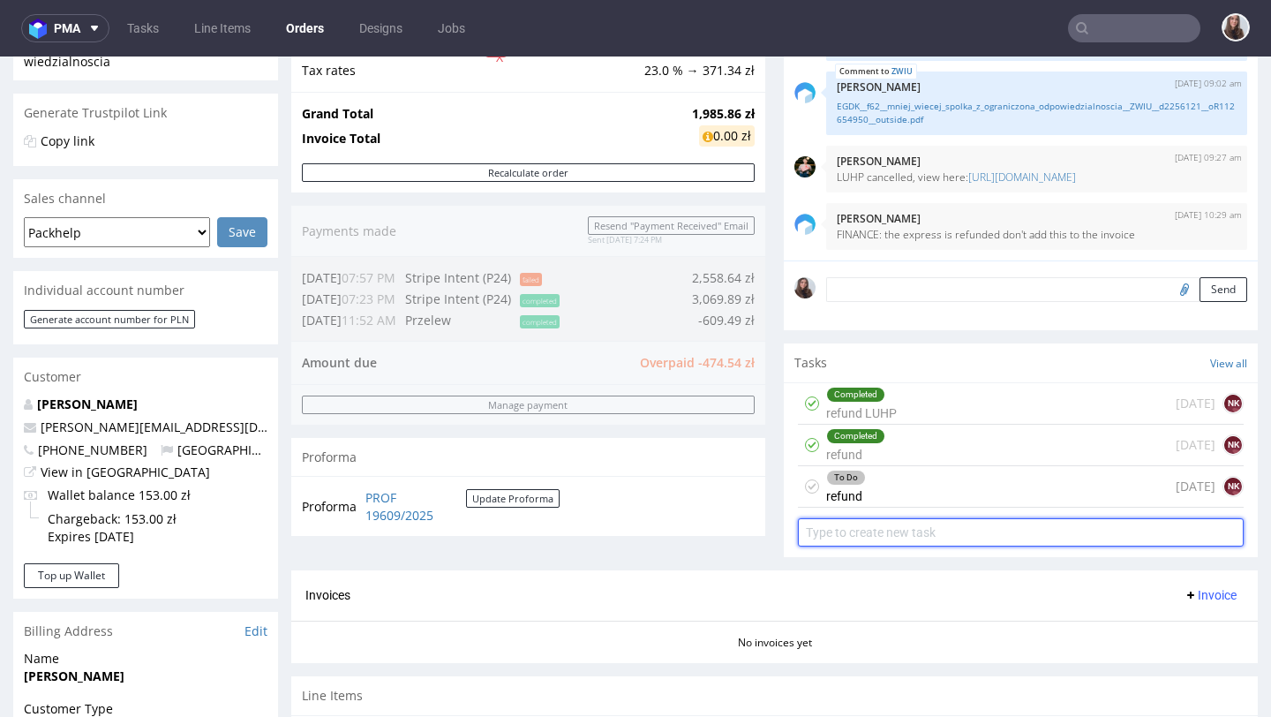
click at [926, 543] on input "text" at bounding box center [1021, 532] width 446 height 28
type input "c"
click at [949, 496] on div "To Do refund today NK" at bounding box center [1021, 486] width 446 height 41
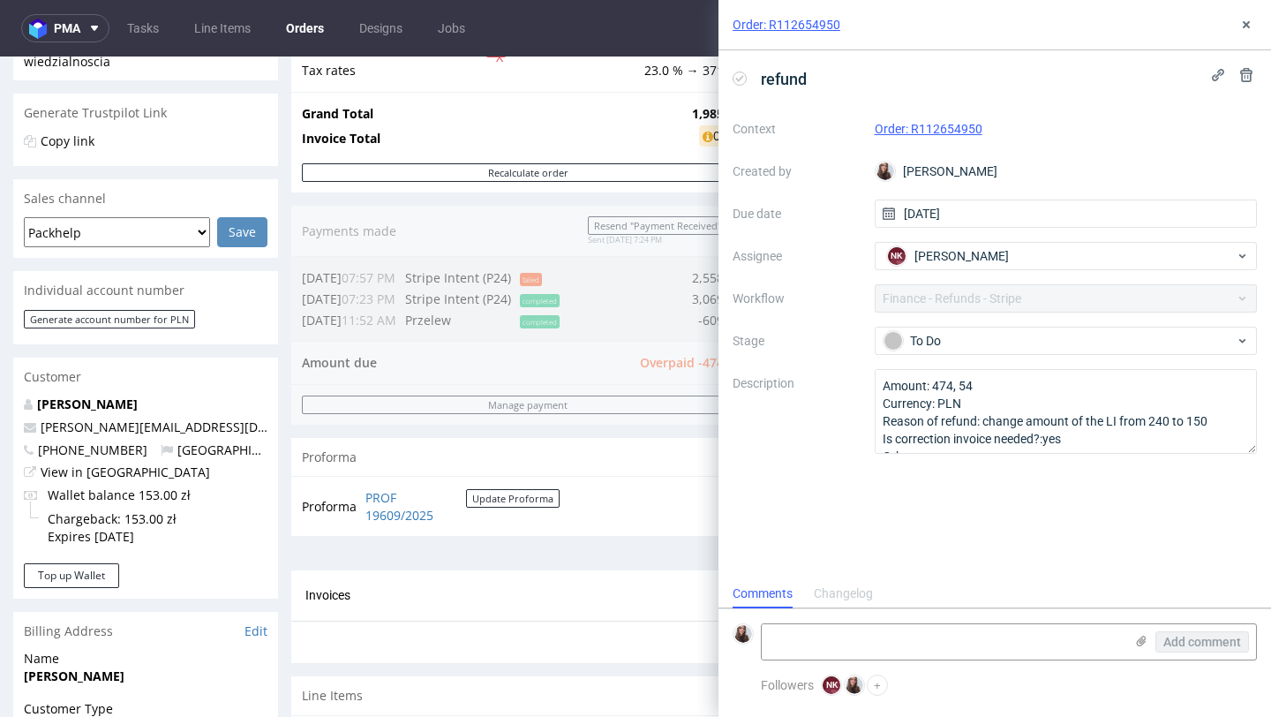
scroll to position [14, 0]
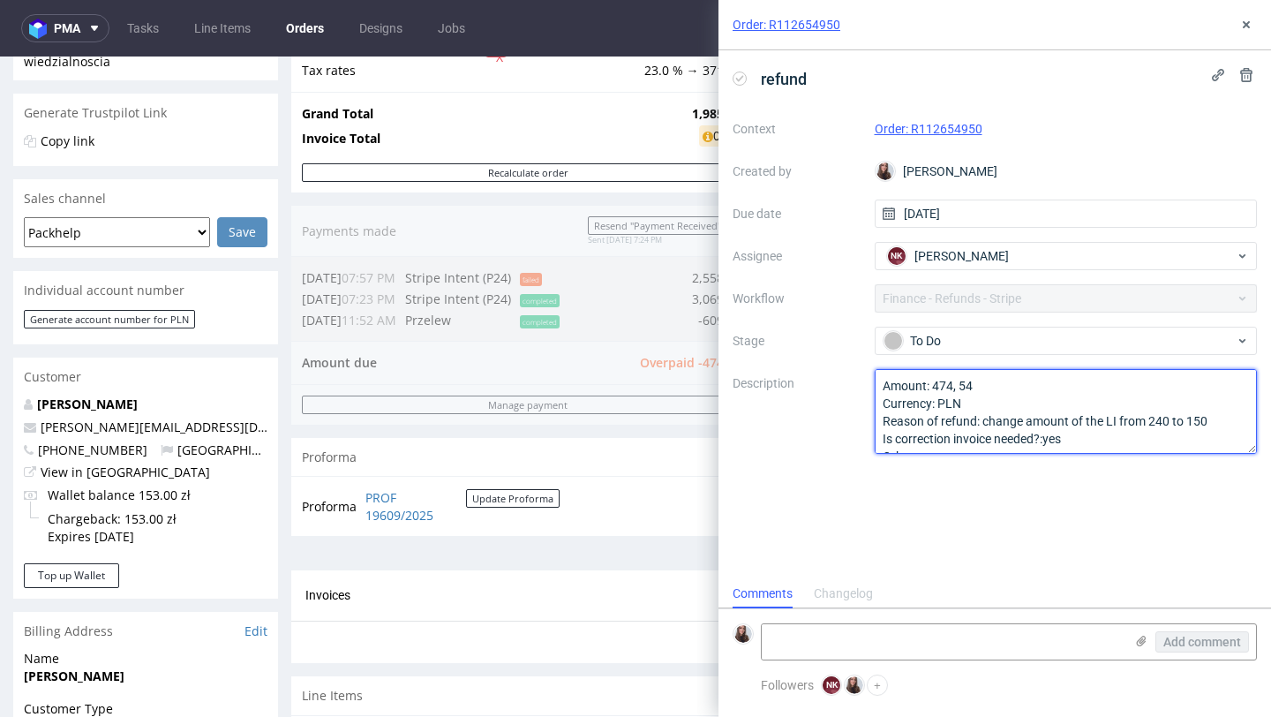
click at [1074, 436] on textarea "Amount: 474, 54 Currency: PLN Reason of refund: change amount of the LI from 24…" at bounding box center [1066, 411] width 383 height 85
type textarea "Amount: 474, 54 Currency: PLN Reason of refund: change amount of the LI from 24…"
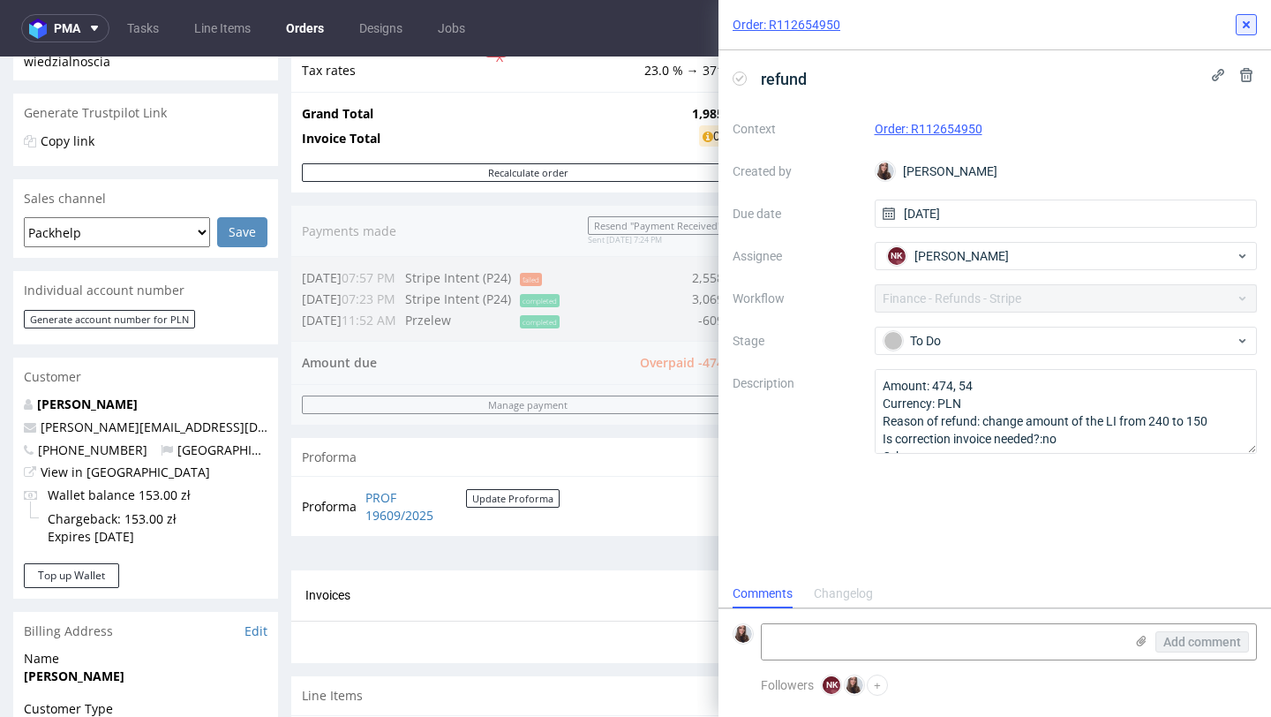
click at [1246, 21] on icon at bounding box center [1246, 25] width 14 height 14
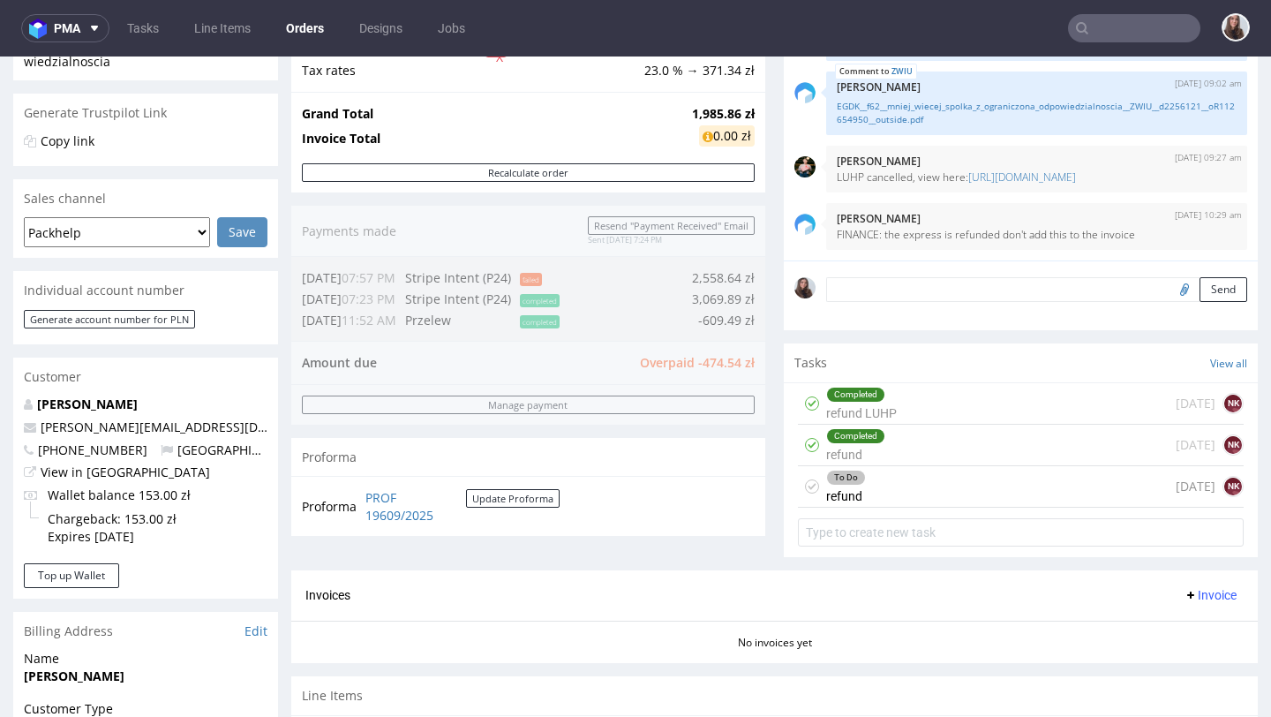
click at [896, 501] on div "To Do refund today NK" at bounding box center [1021, 486] width 446 height 41
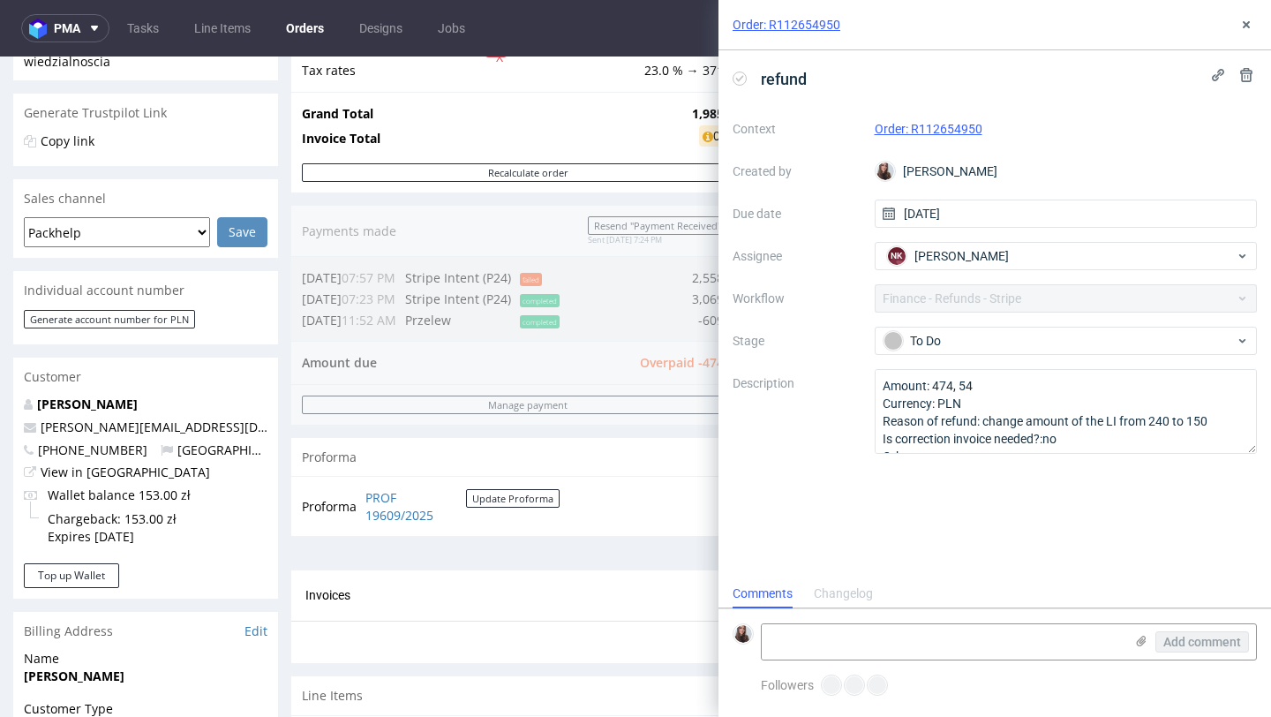
scroll to position [14, 0]
click at [1245, 22] on use at bounding box center [1246, 24] width 7 height 7
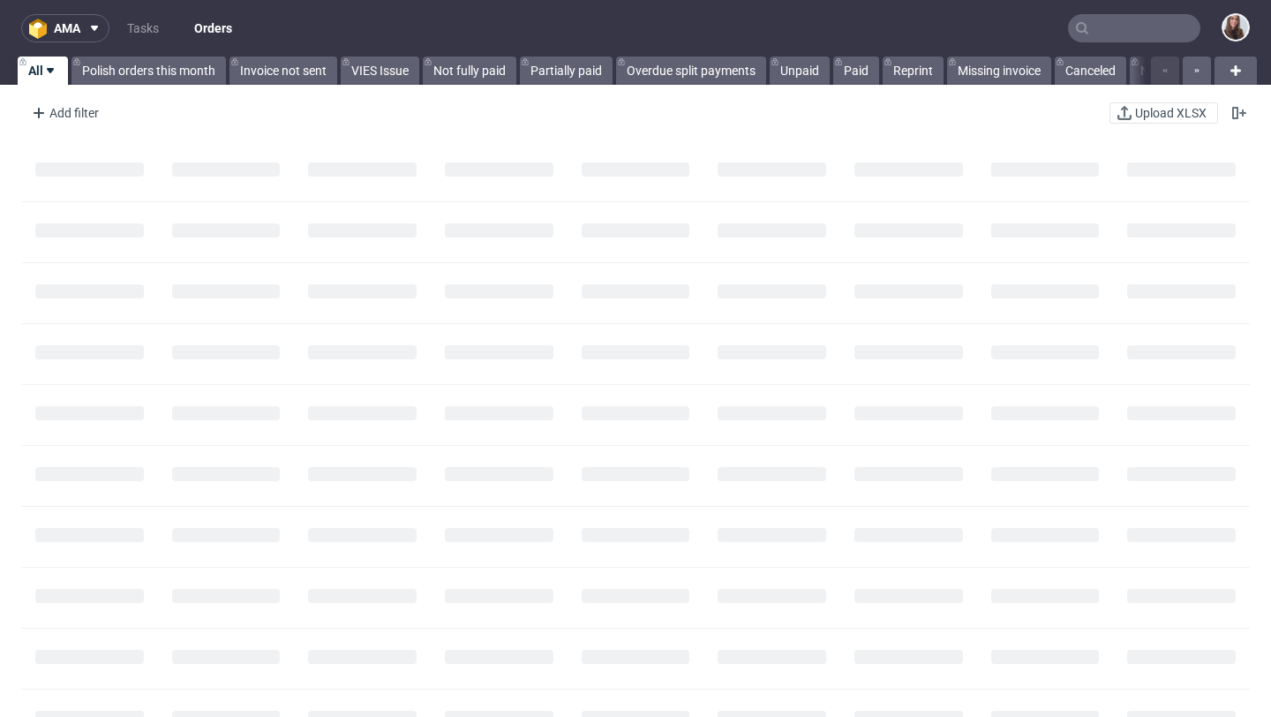
click at [1134, 27] on input "text" at bounding box center [1134, 28] width 132 height 28
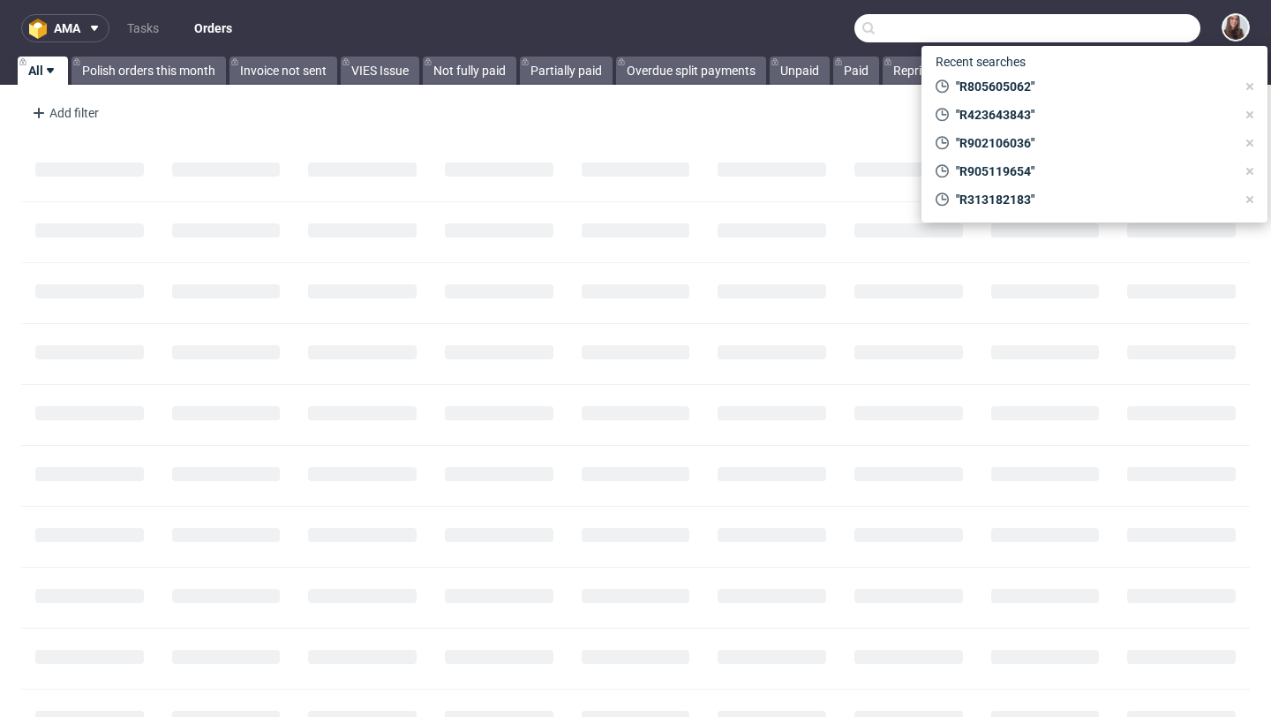
paste input "R854572617"
type input "R854572617"
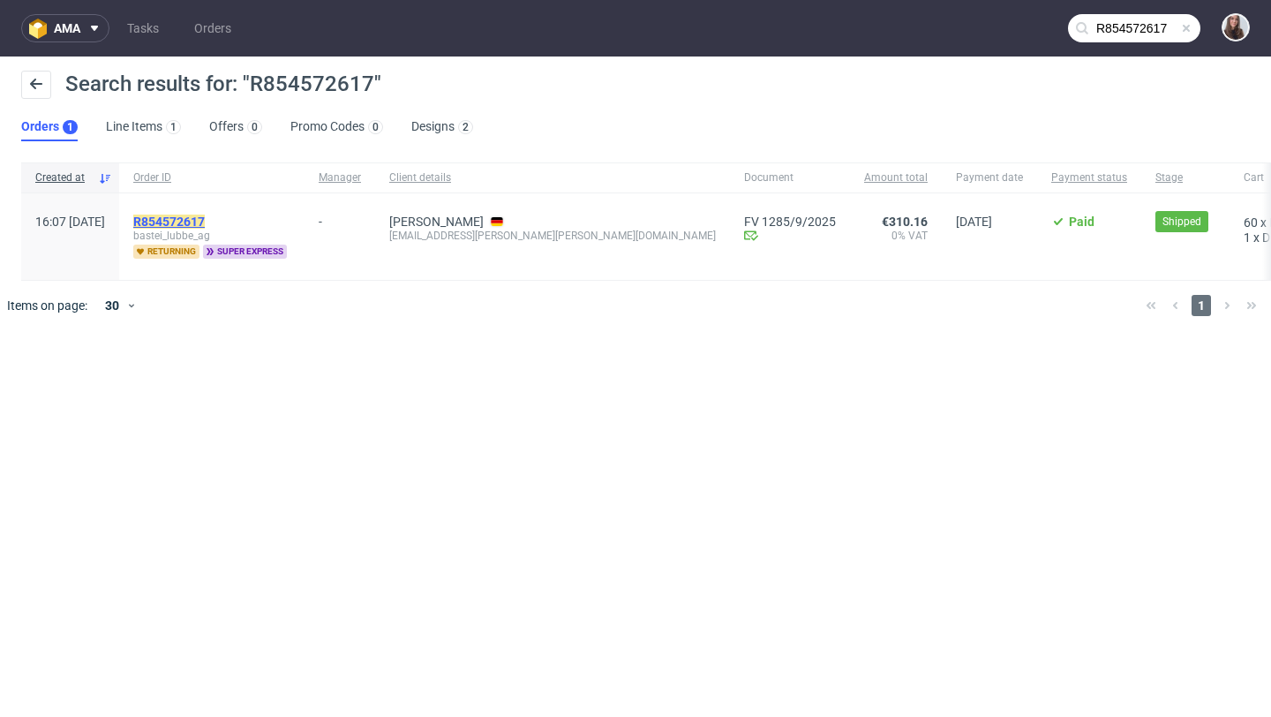
click at [205, 219] on mark "R854572617" at bounding box center [169, 222] width 72 height 14
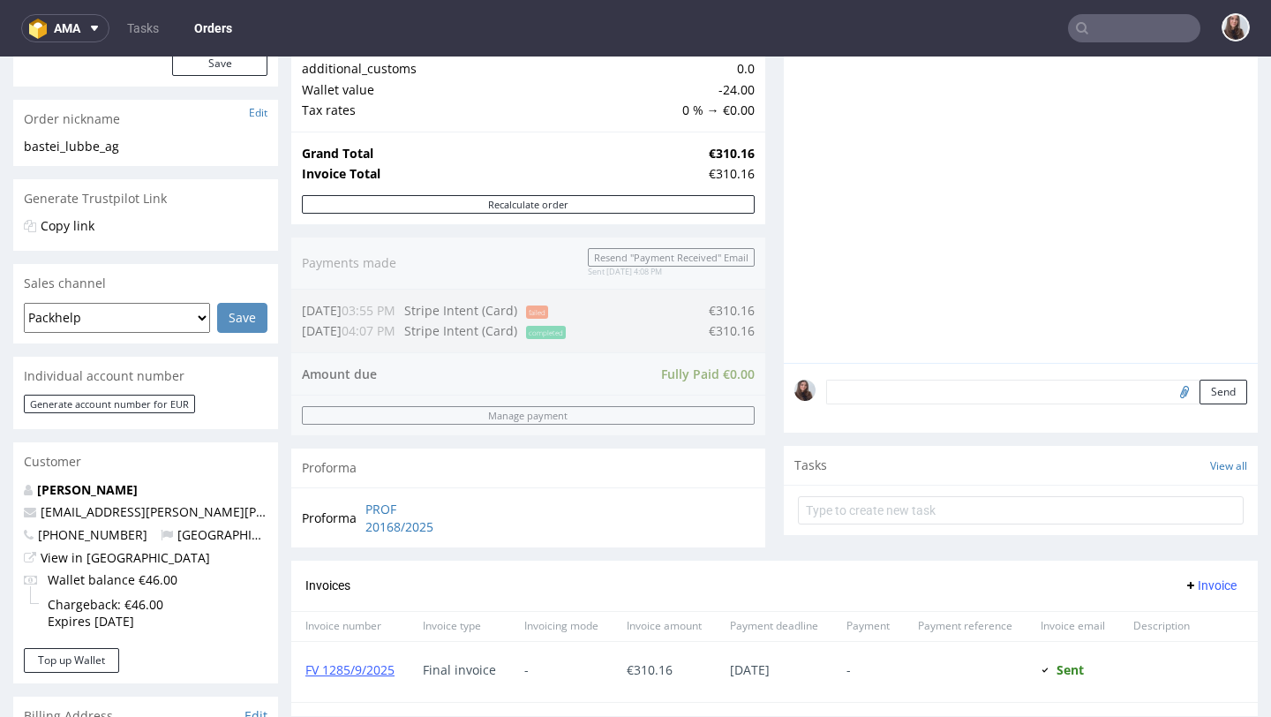
scroll to position [59, 0]
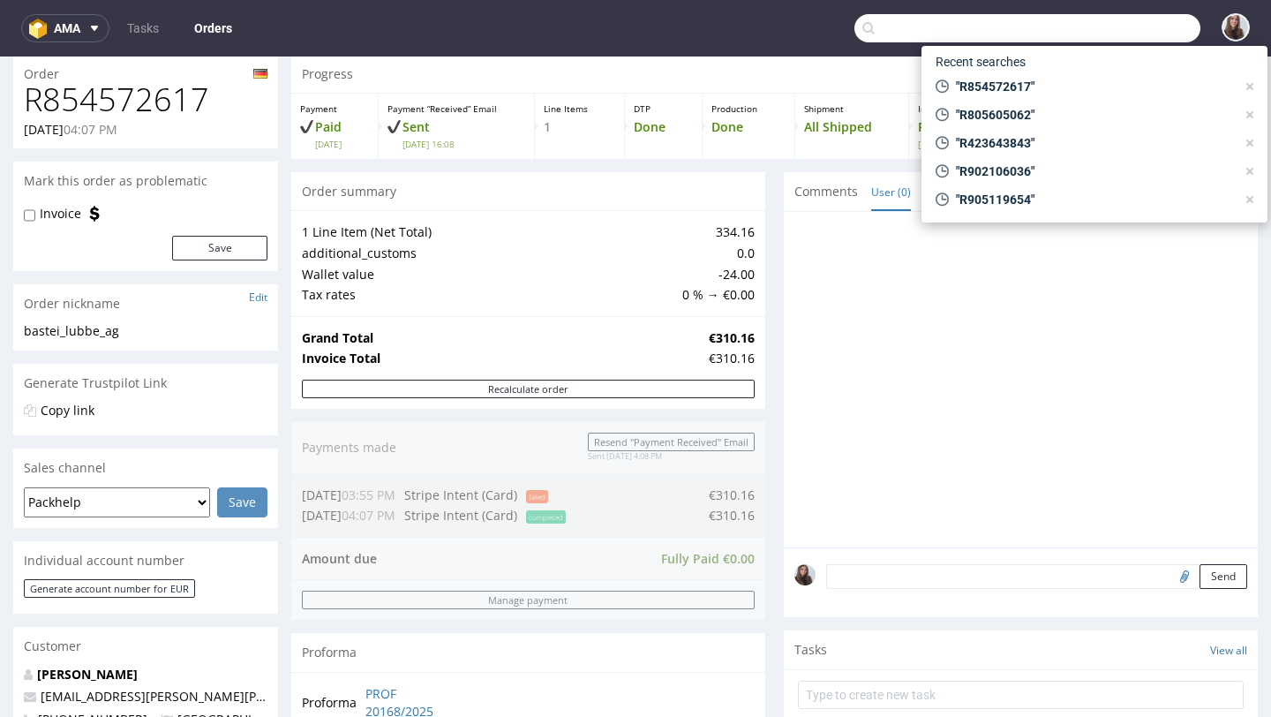
click at [1124, 30] on input "text" at bounding box center [1027, 28] width 346 height 28
paste input "R137726399"
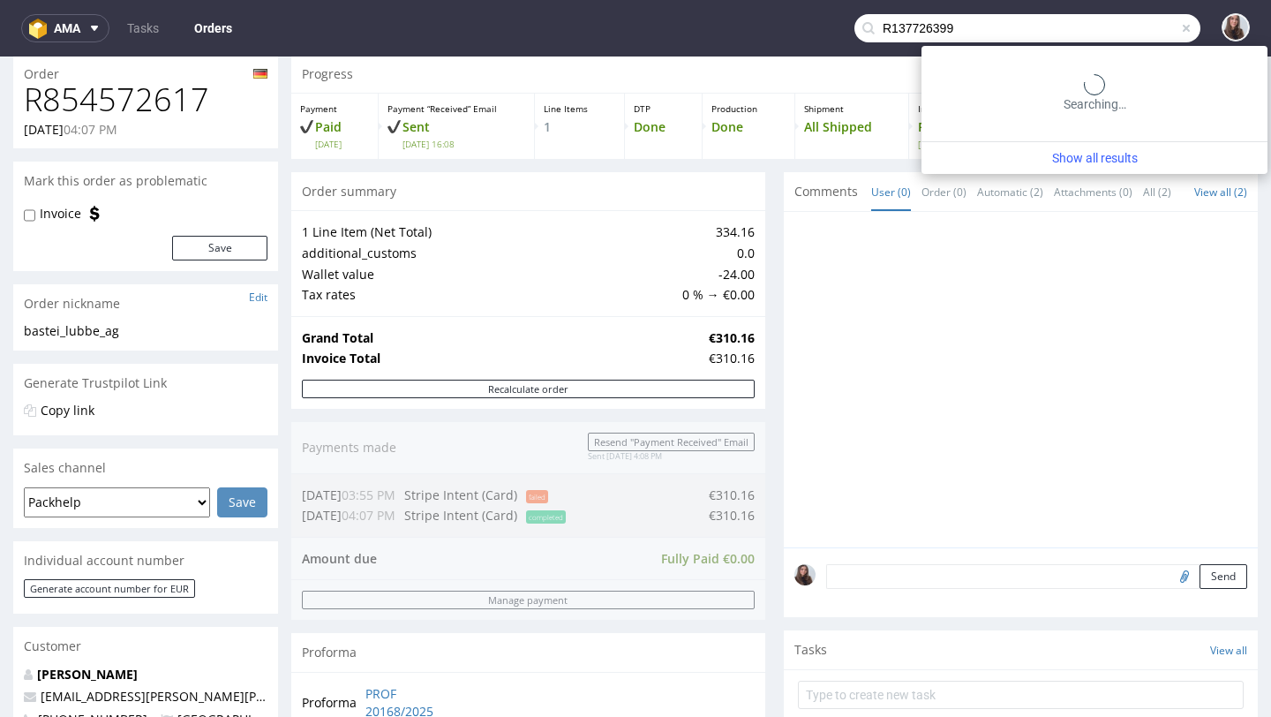
type input "R137726399"
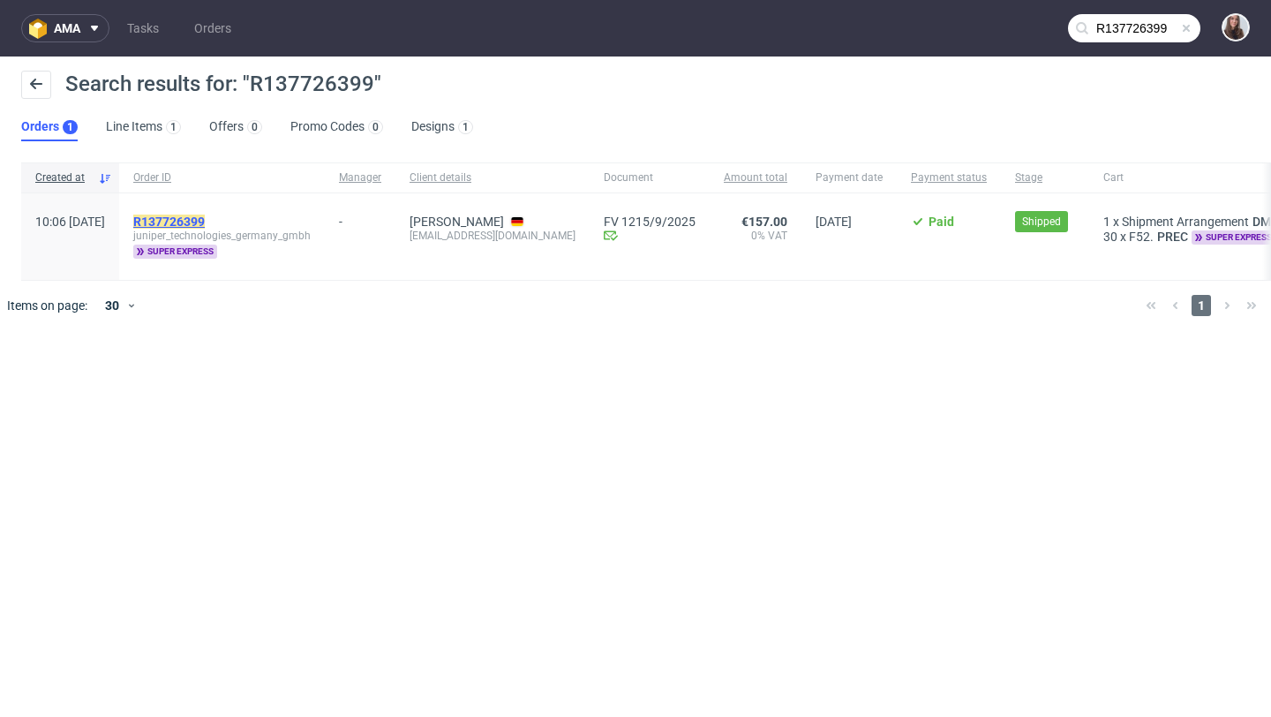
click at [205, 222] on mark "R137726399" at bounding box center [169, 222] width 72 height 14
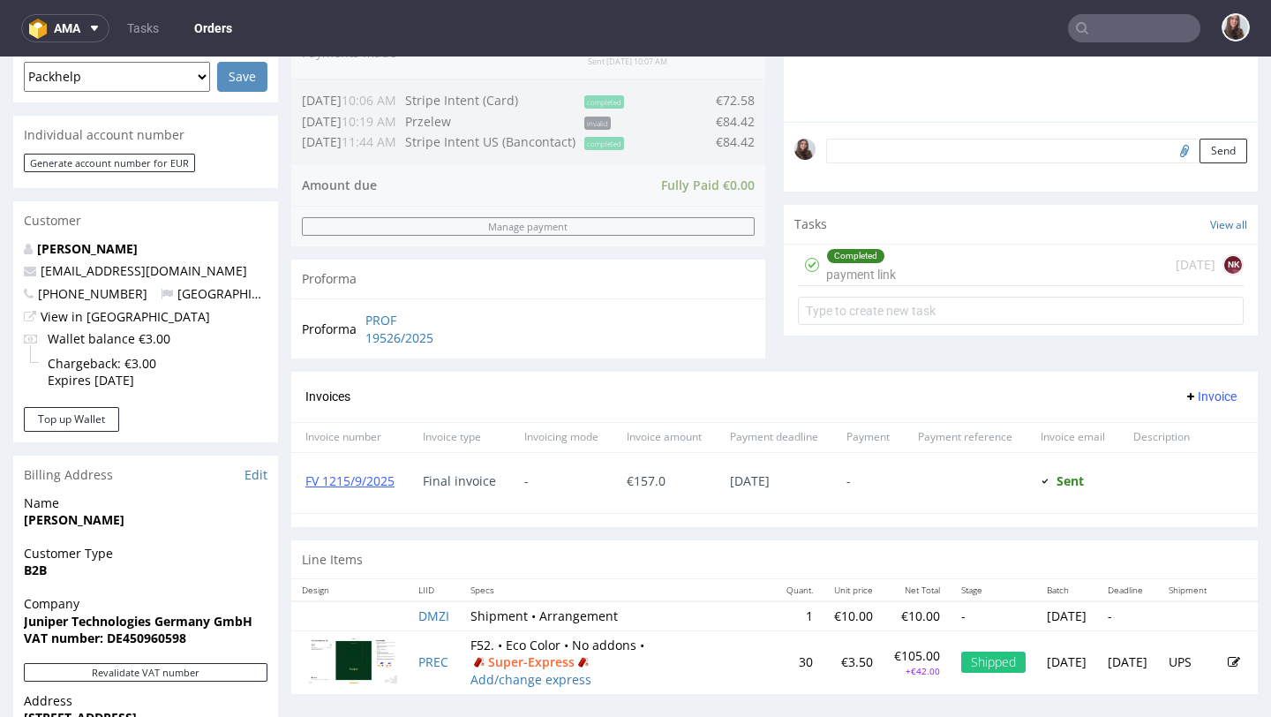
scroll to position [532, 0]
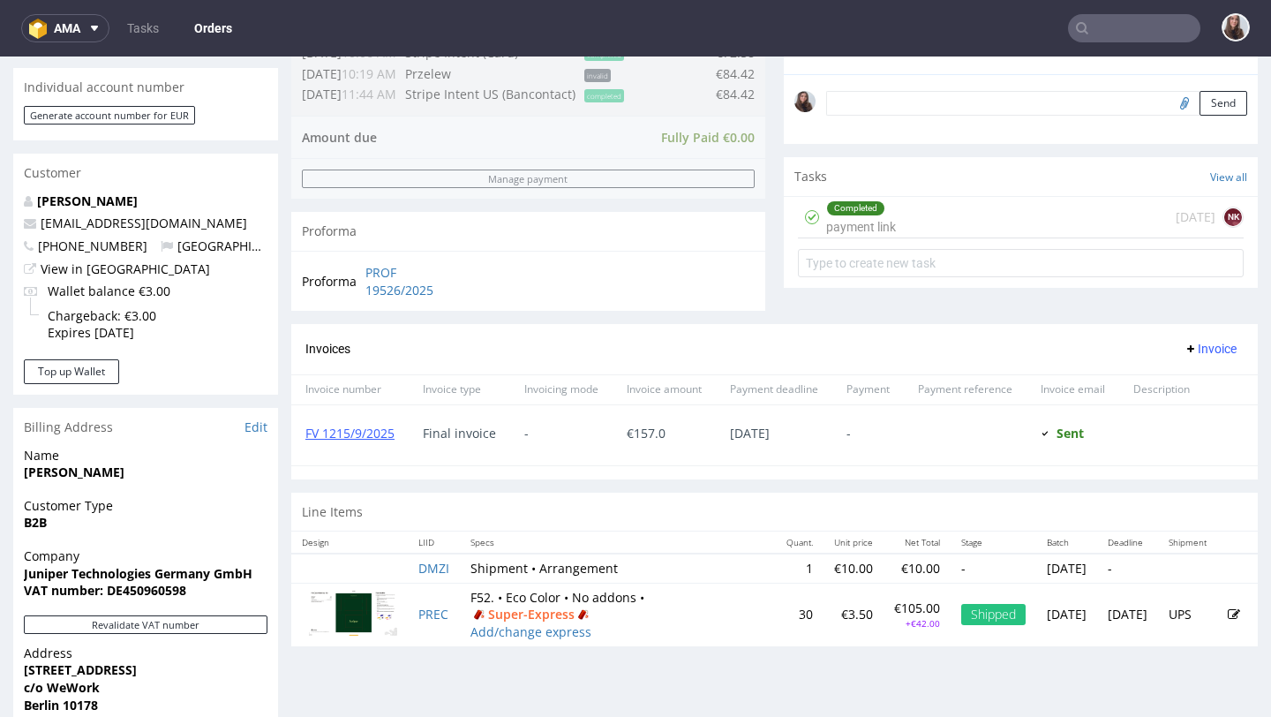
click at [891, 238] on div "Completed payment link 17 days ago NK" at bounding box center [1021, 217] width 446 height 41
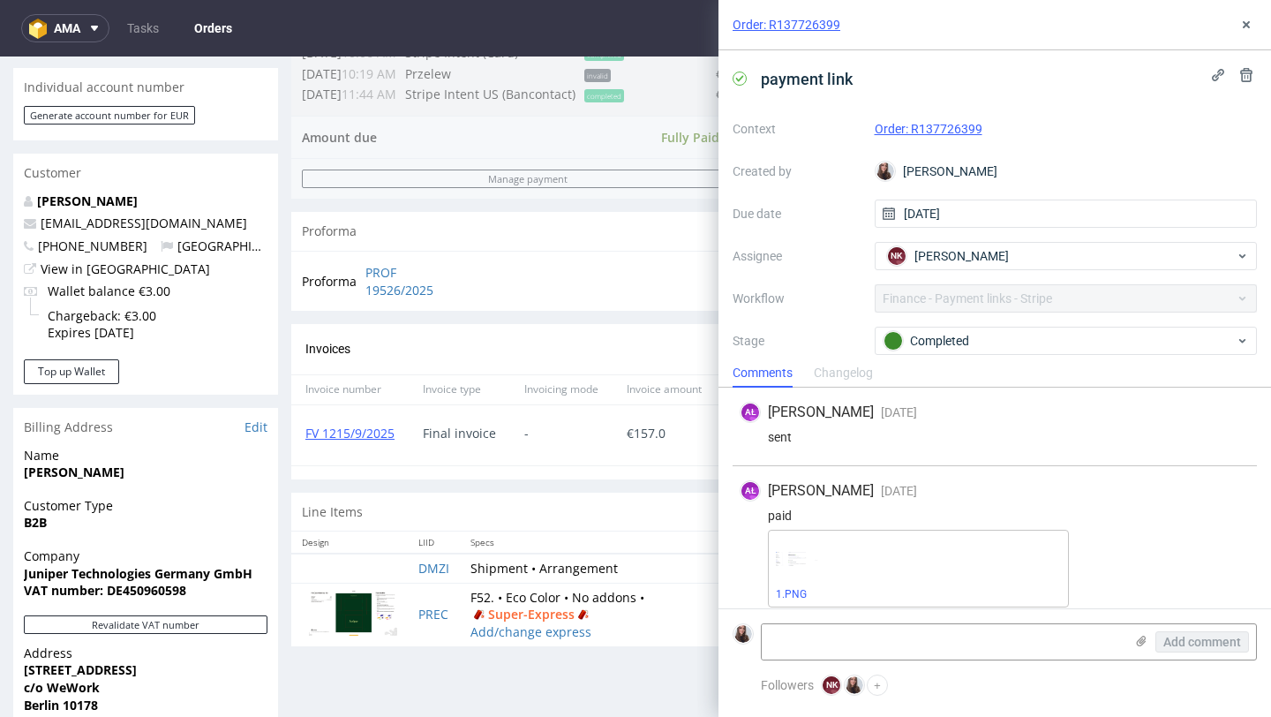
scroll to position [109, 0]
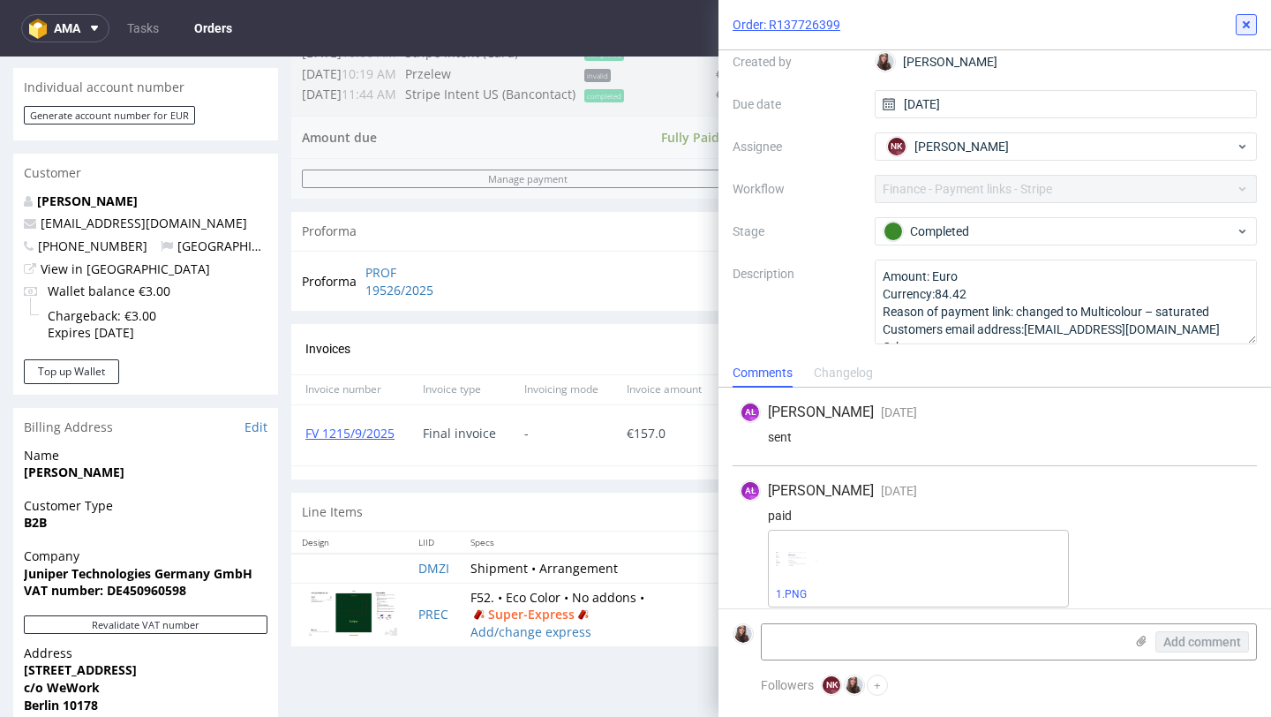
click at [1242, 24] on icon at bounding box center [1246, 25] width 14 height 14
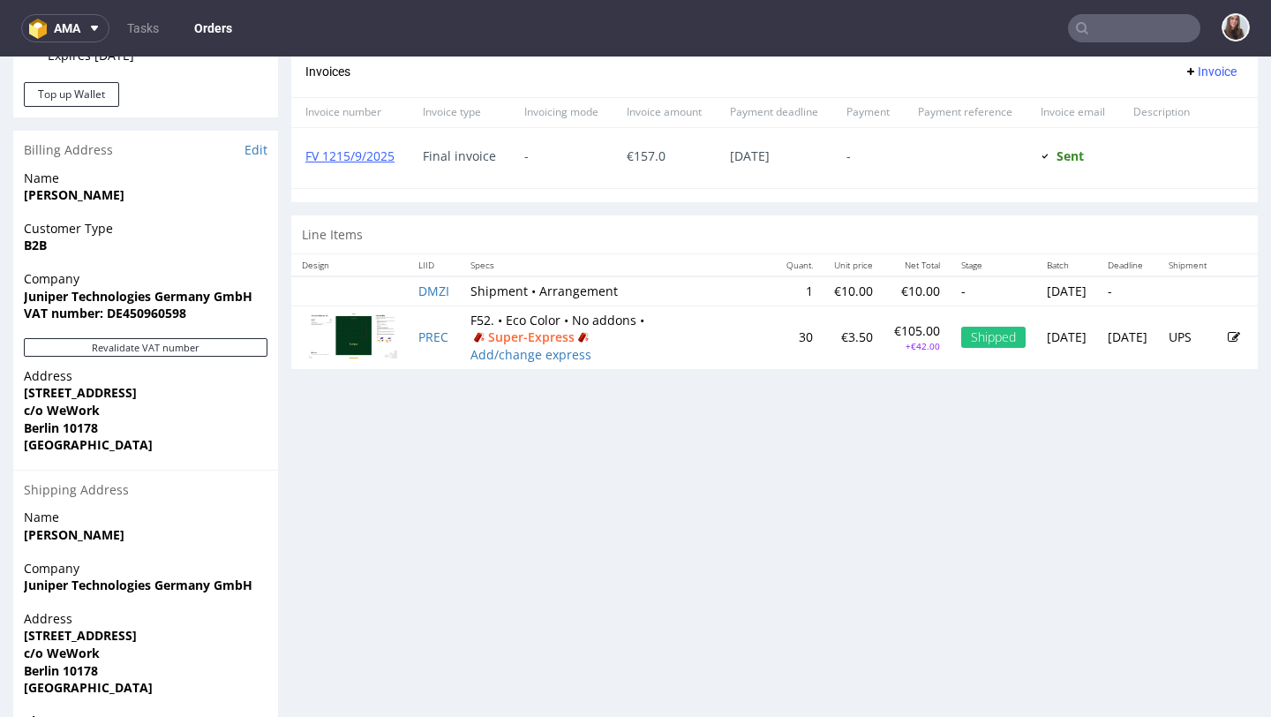
scroll to position [815, 0]
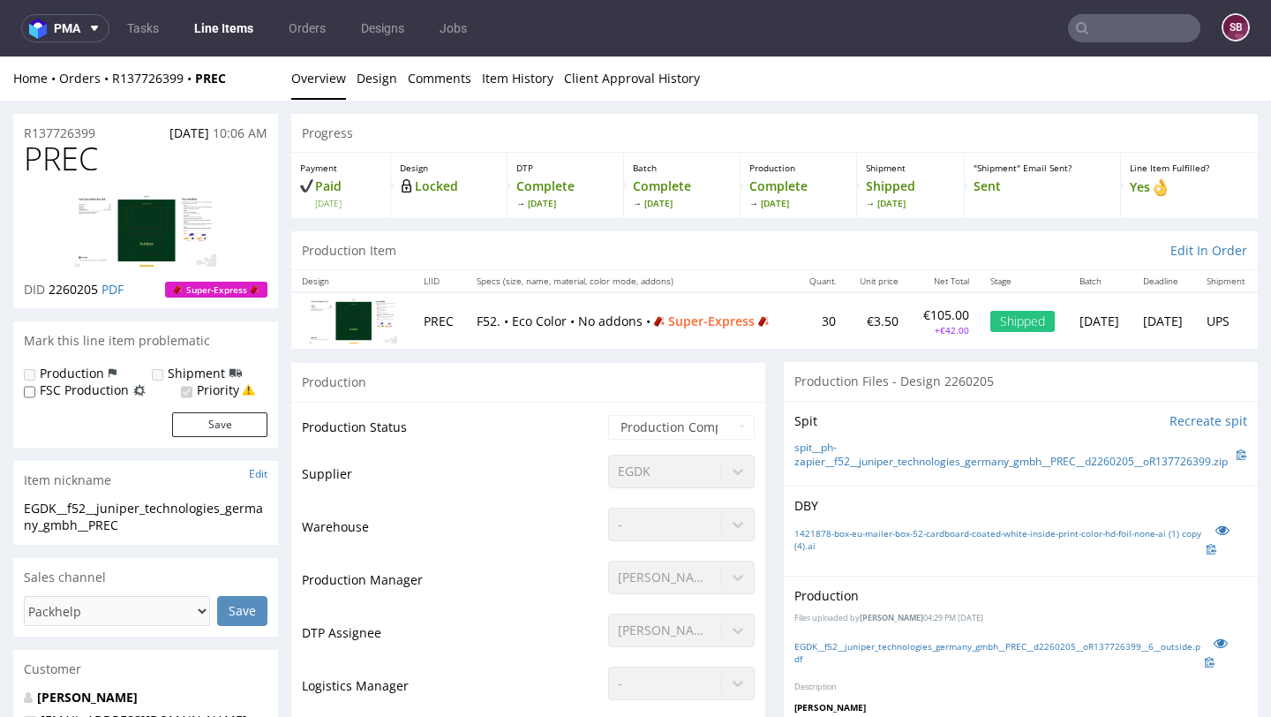
click at [350, 323] on img at bounding box center [353, 320] width 88 height 45
drag, startPoint x: 97, startPoint y: 128, endPoint x: 25, endPoint y: 132, distance: 72.5
click at [25, 132] on div "R137726399 12.09.2025 10:06 AM" at bounding box center [145, 128] width 265 height 28
copy p "R137726399"
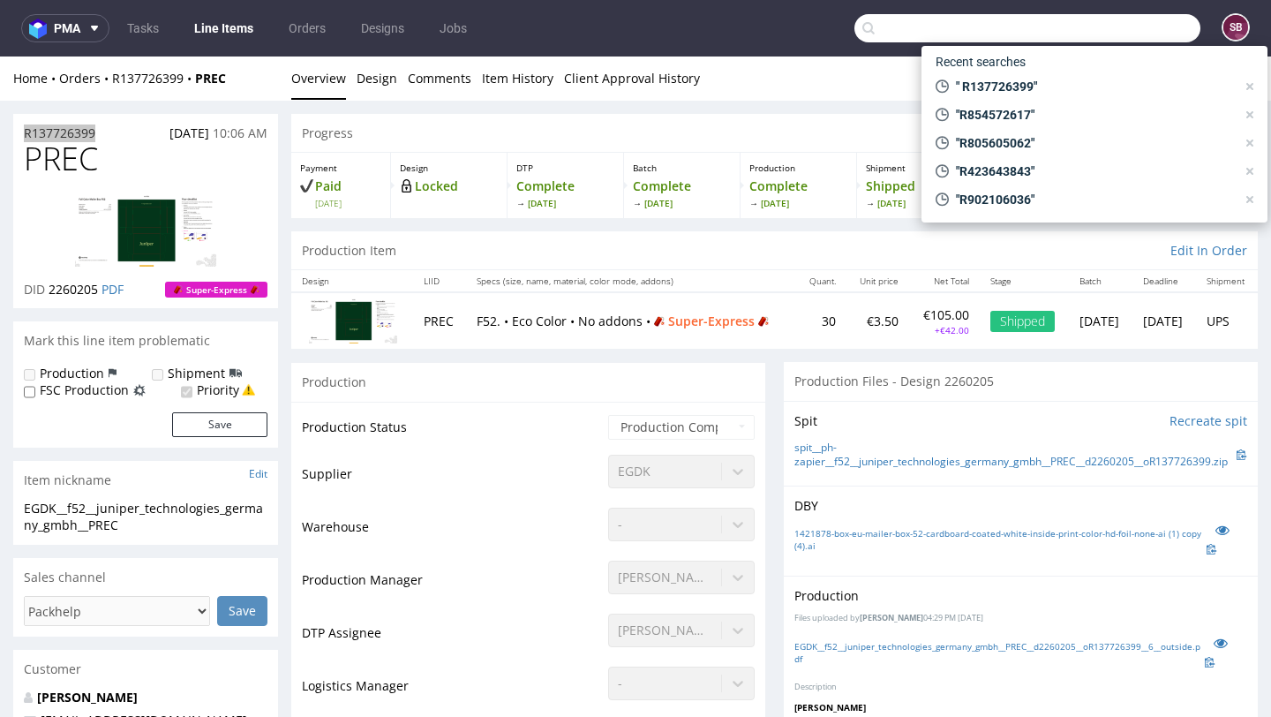
click at [1109, 36] on input "text" at bounding box center [1027, 28] width 346 height 28
paste input "R032126583"
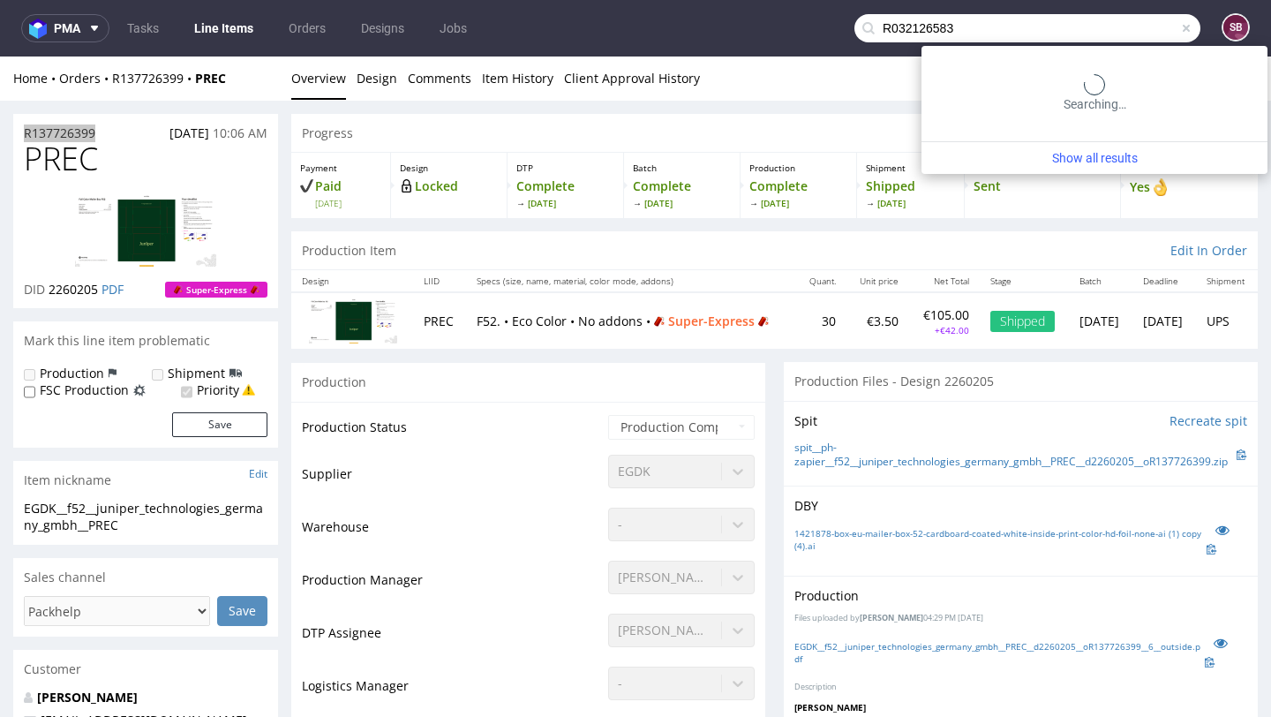
type input "R032126583"
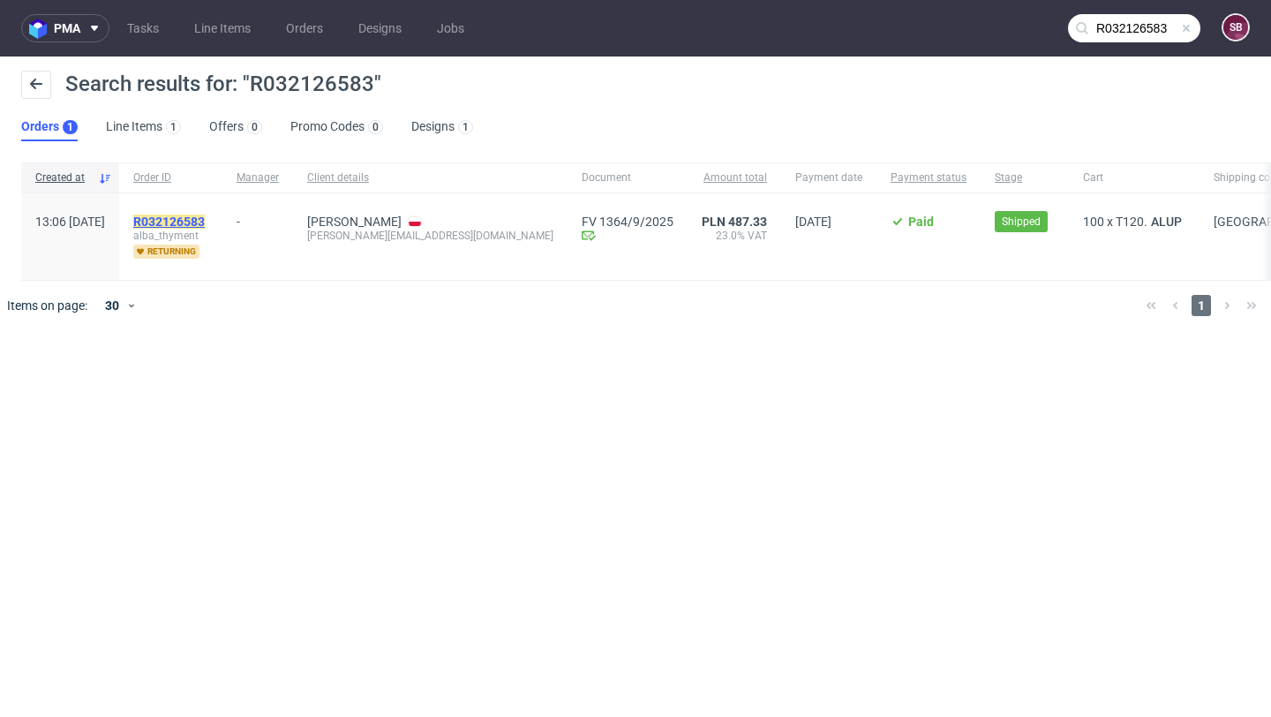
click at [205, 226] on mark "R032126583" at bounding box center [169, 222] width 72 height 14
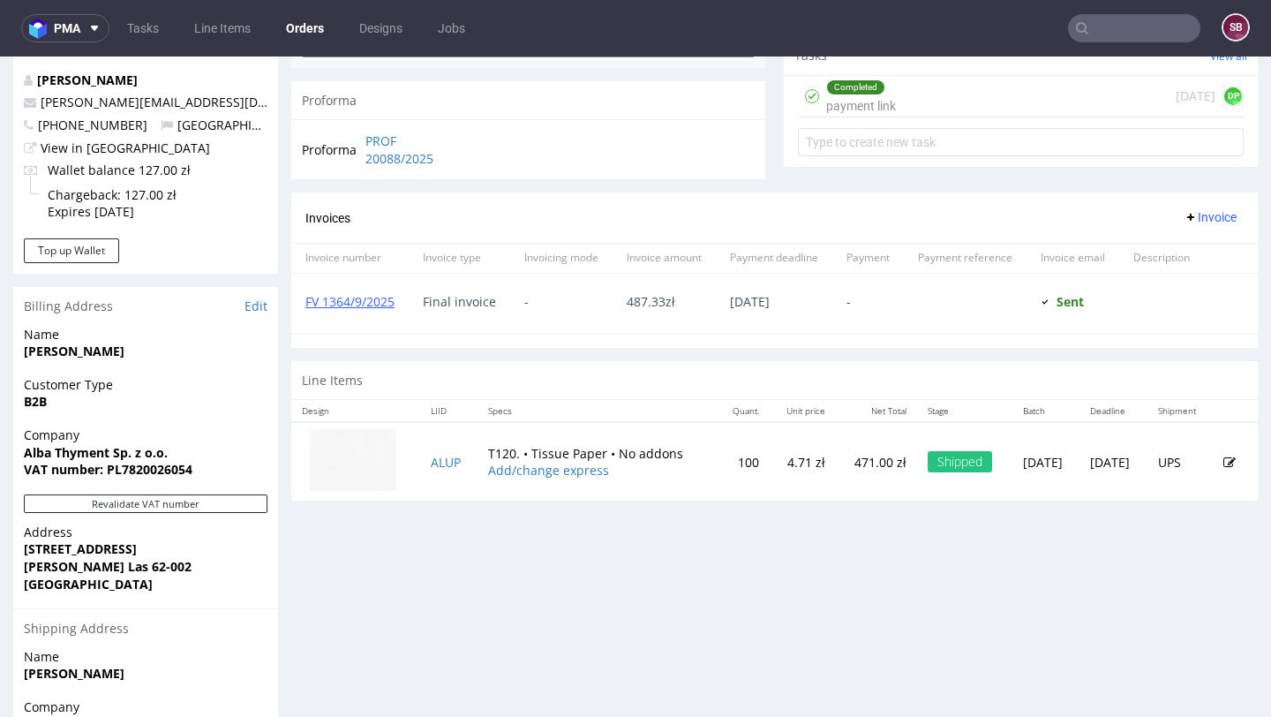
scroll to position [707, 0]
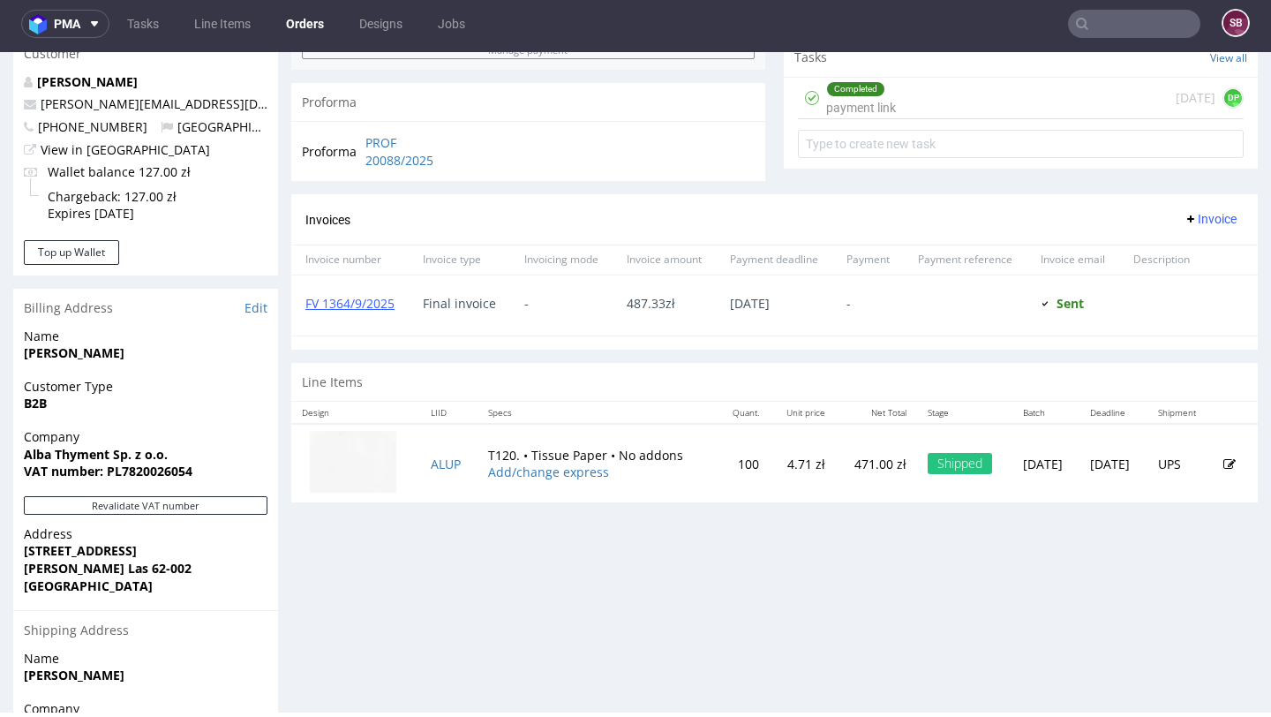
scroll to position [649, 0]
click at [102, 352] on strong "Magdalena Kujawa" at bounding box center [74, 350] width 101 height 17
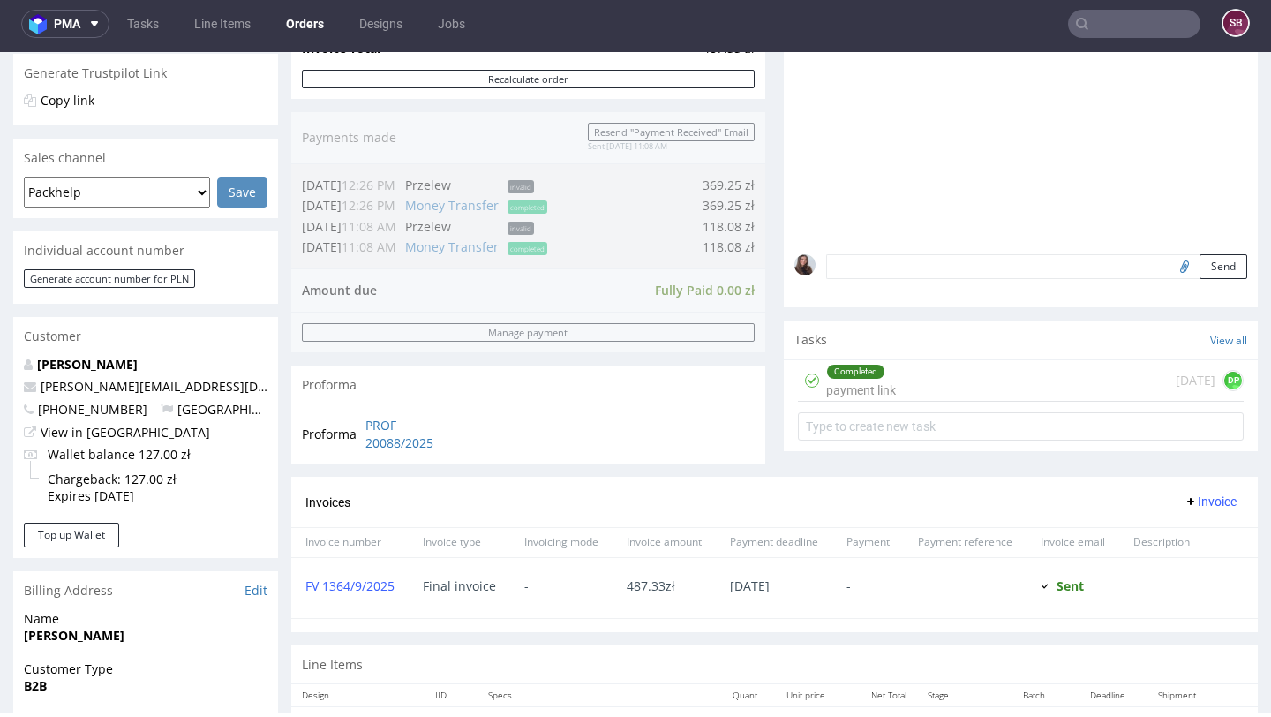
scroll to position [365, 0]
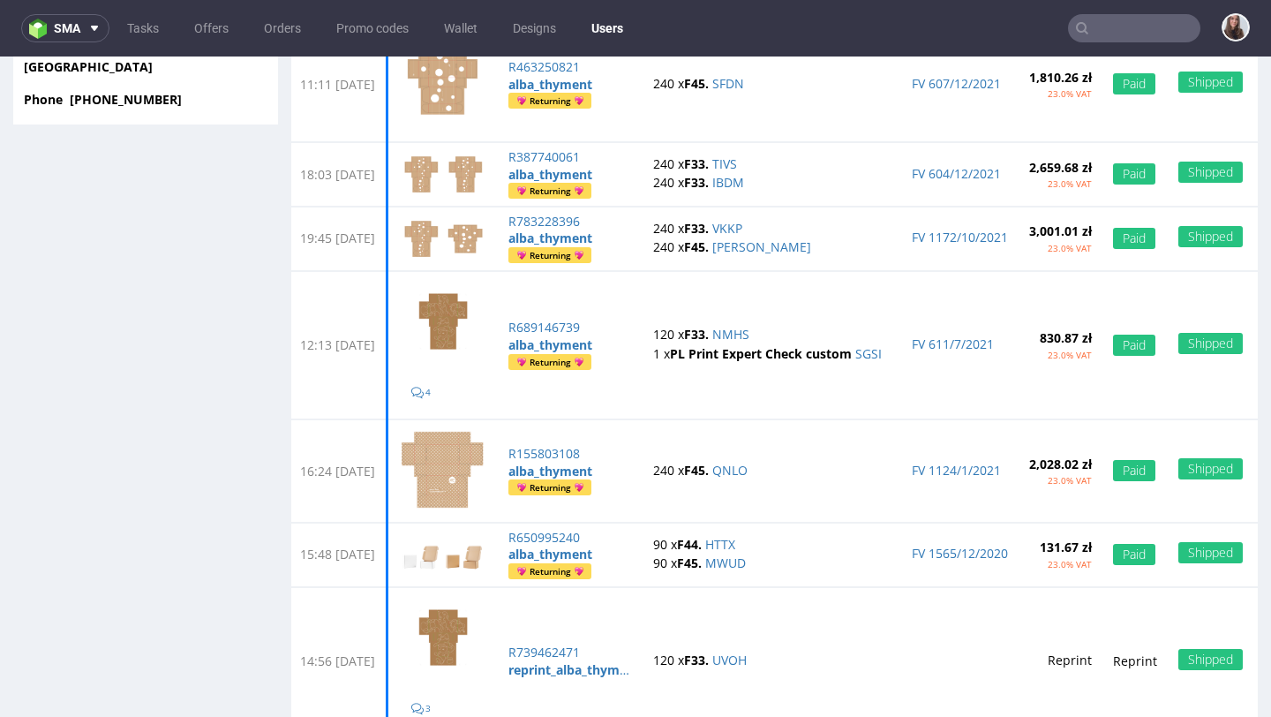
scroll to position [440, 0]
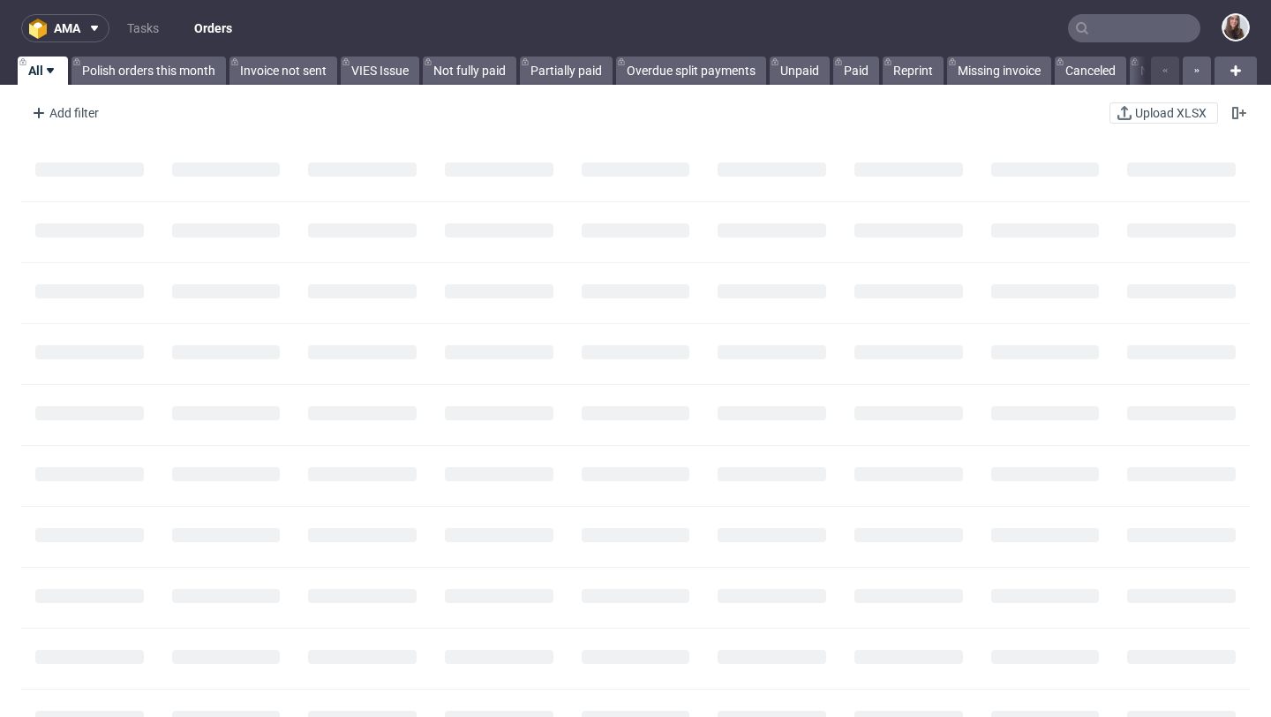
click at [1107, 28] on input "text" at bounding box center [1134, 28] width 132 height 28
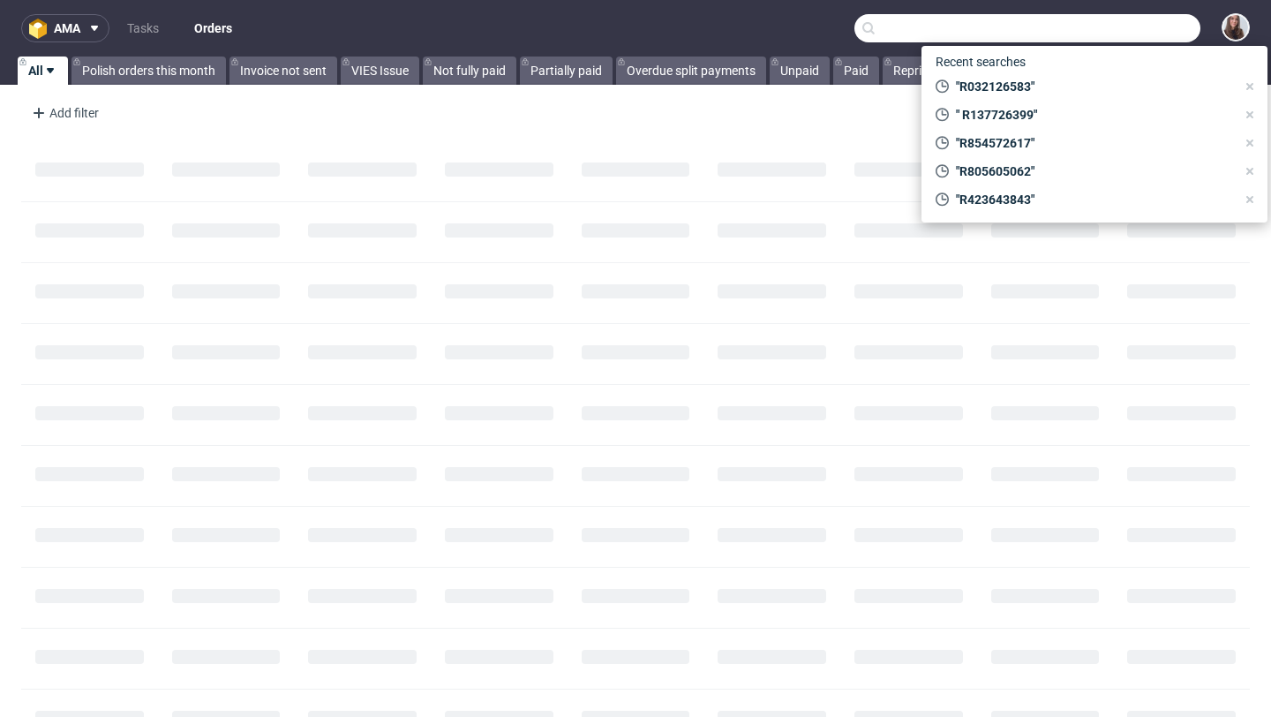
paste input "[EMAIL_ADDRESS][DOMAIN_NAME]"
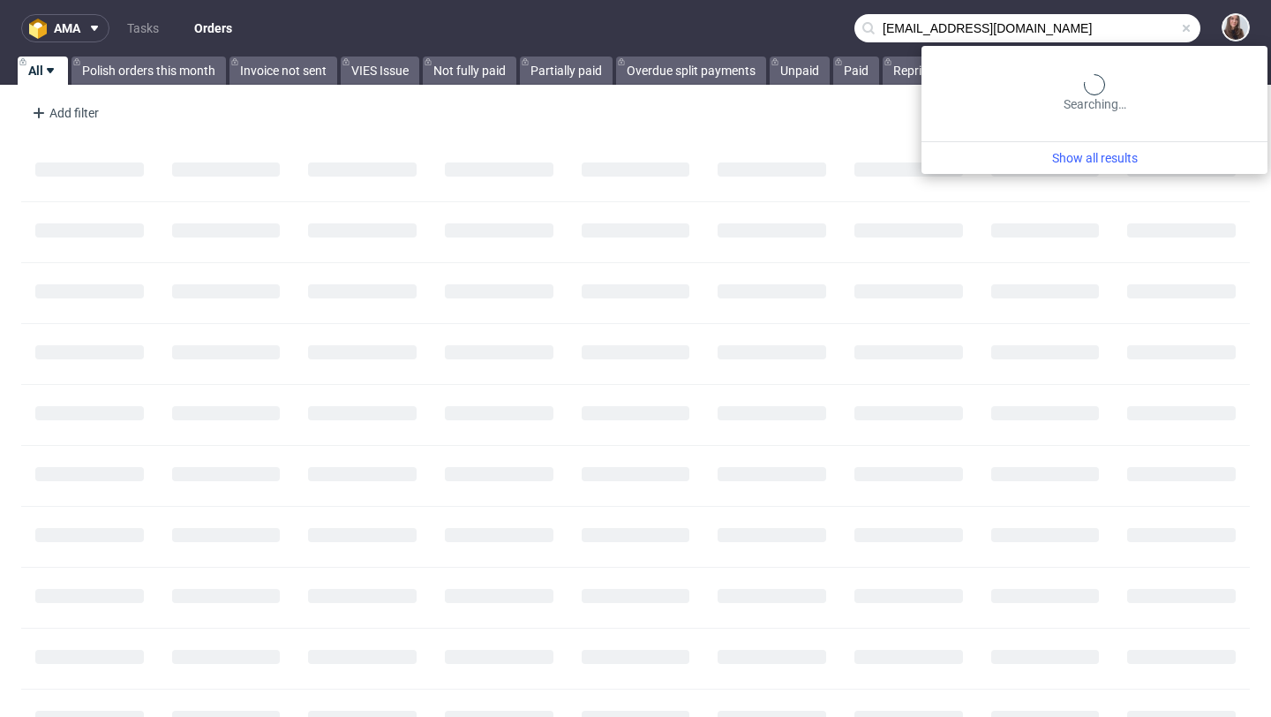
type input "[EMAIL_ADDRESS][DOMAIN_NAME]"
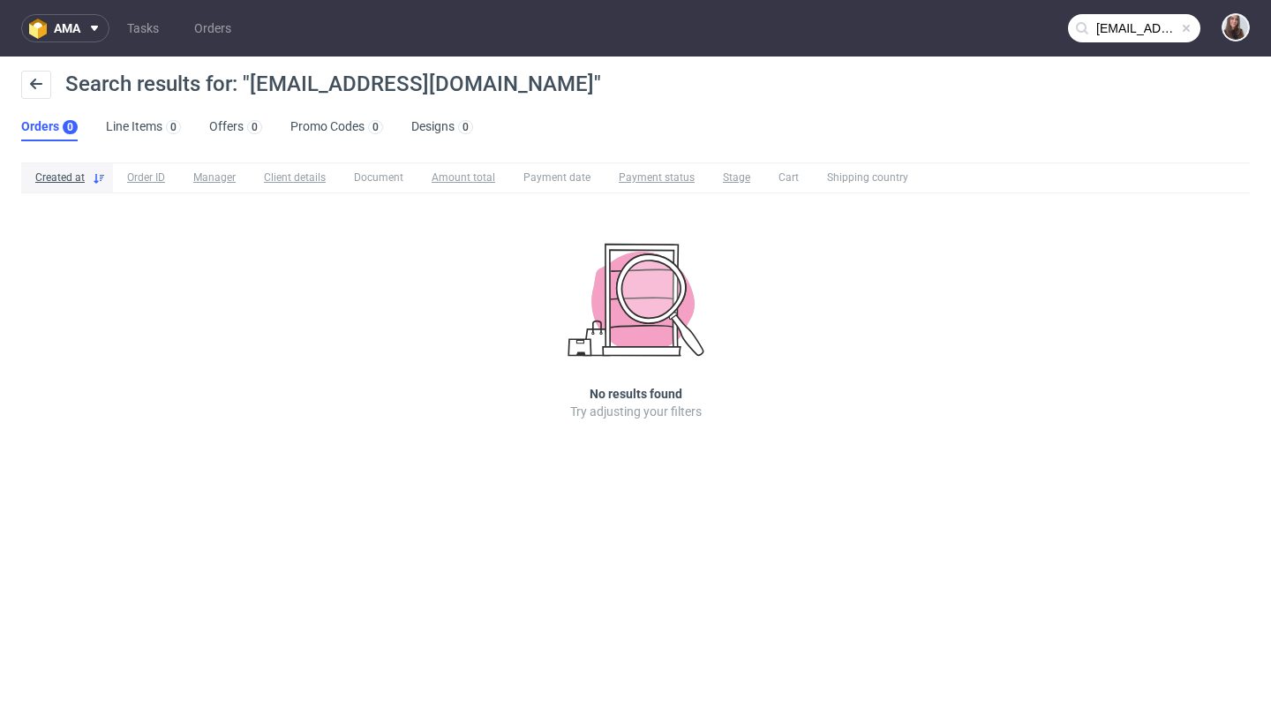
click at [1156, 31] on input "eliza.remix2908@gmail.com" at bounding box center [1134, 28] width 132 height 28
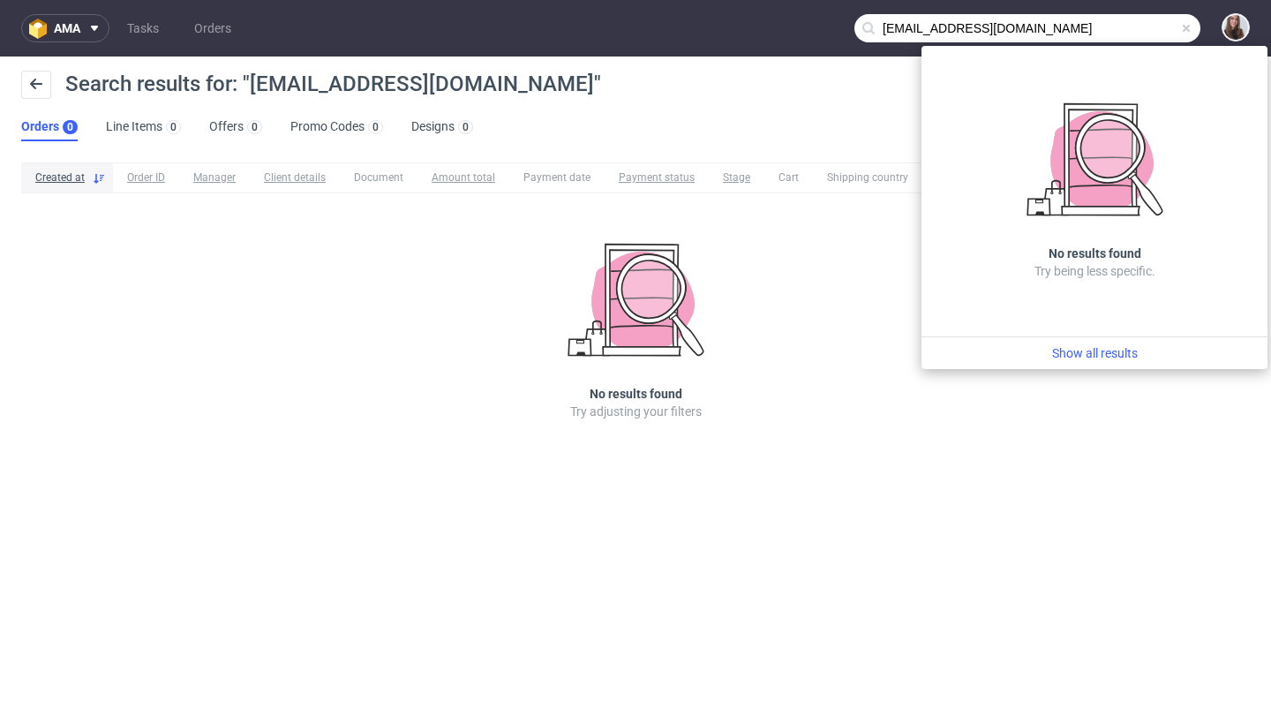
click at [1184, 27] on span at bounding box center [1186, 28] width 14 height 14
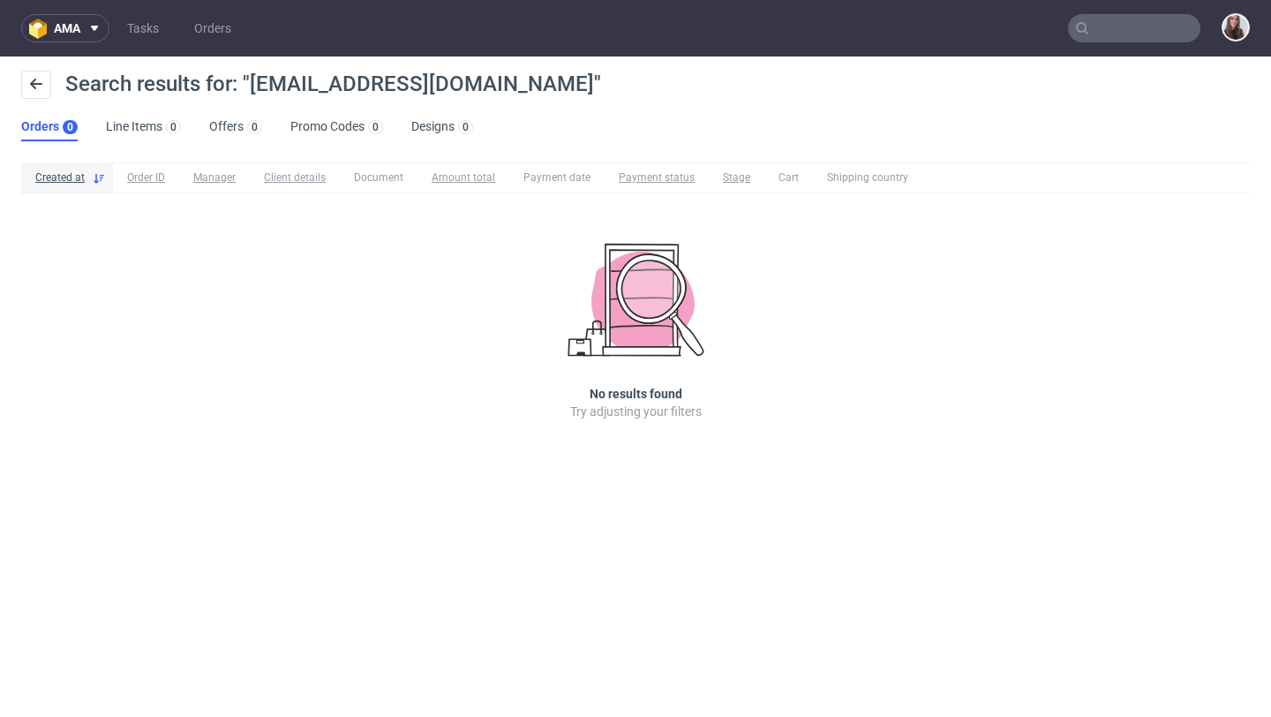
click at [1162, 24] on input "text" at bounding box center [1134, 28] width 132 height 28
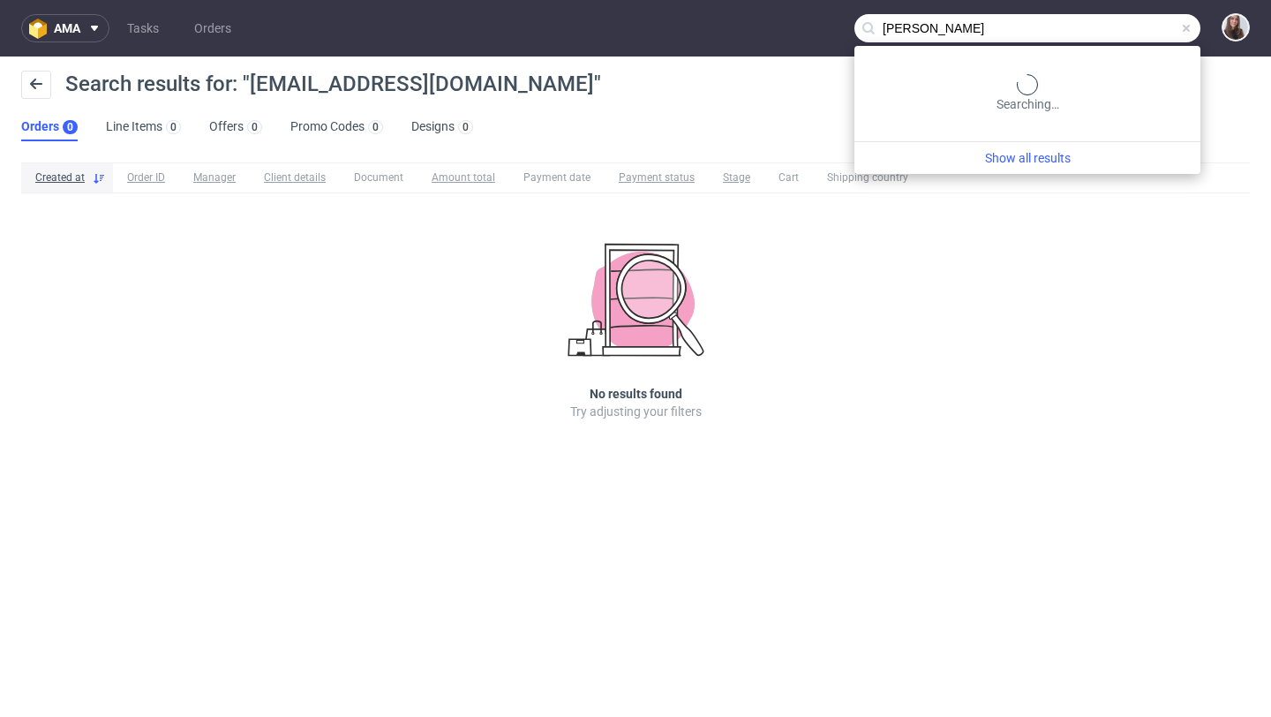
type input "eliza"
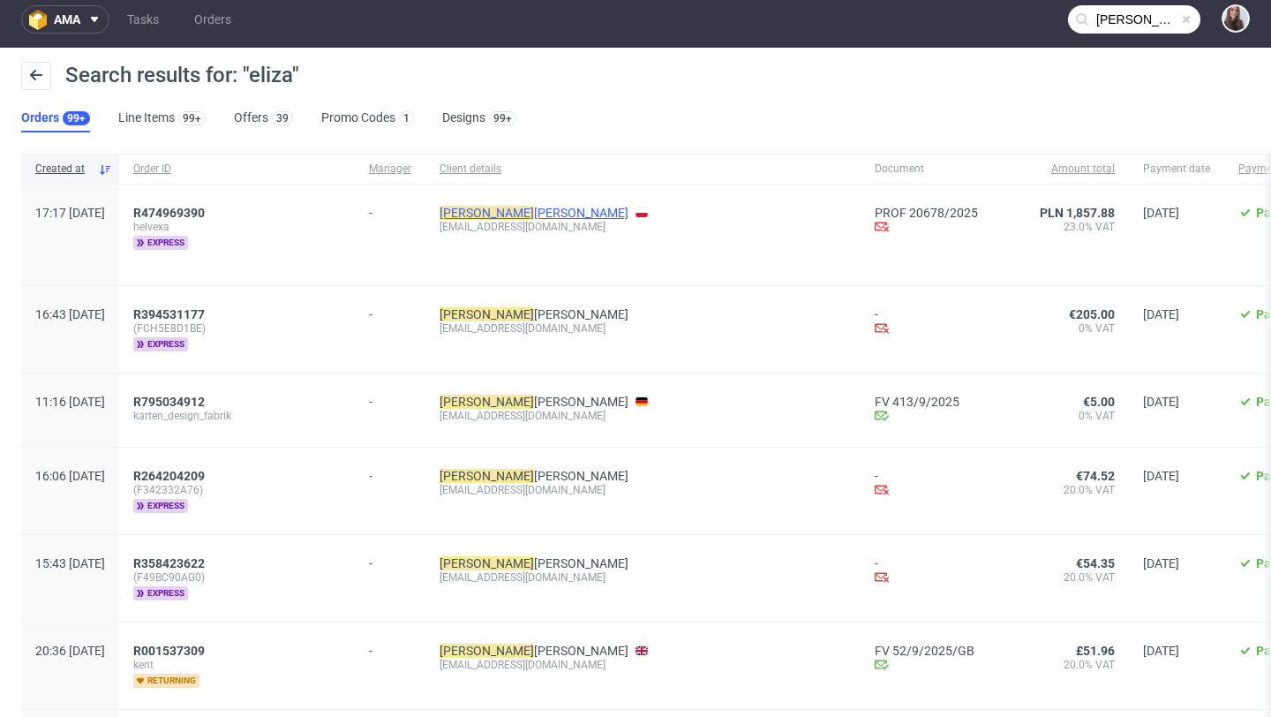
click at [521, 207] on link "Eliza veta Sukhareva" at bounding box center [534, 213] width 189 height 14
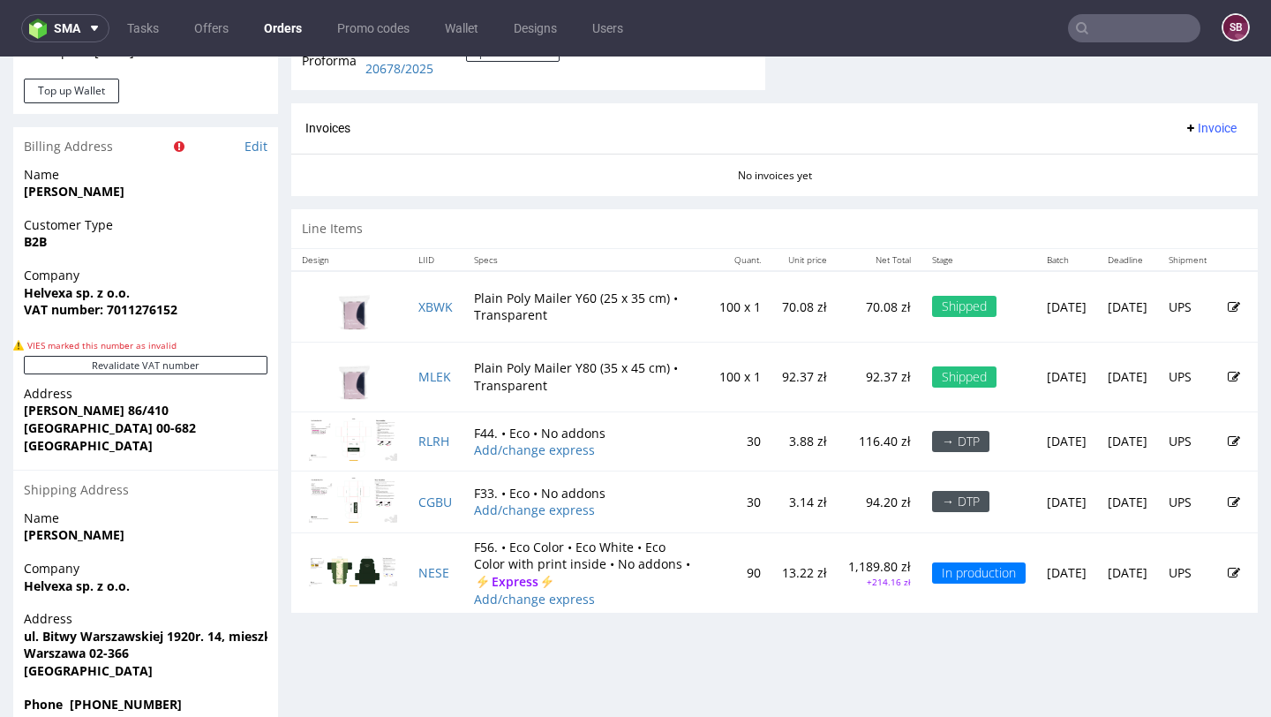
scroll to position [869, 0]
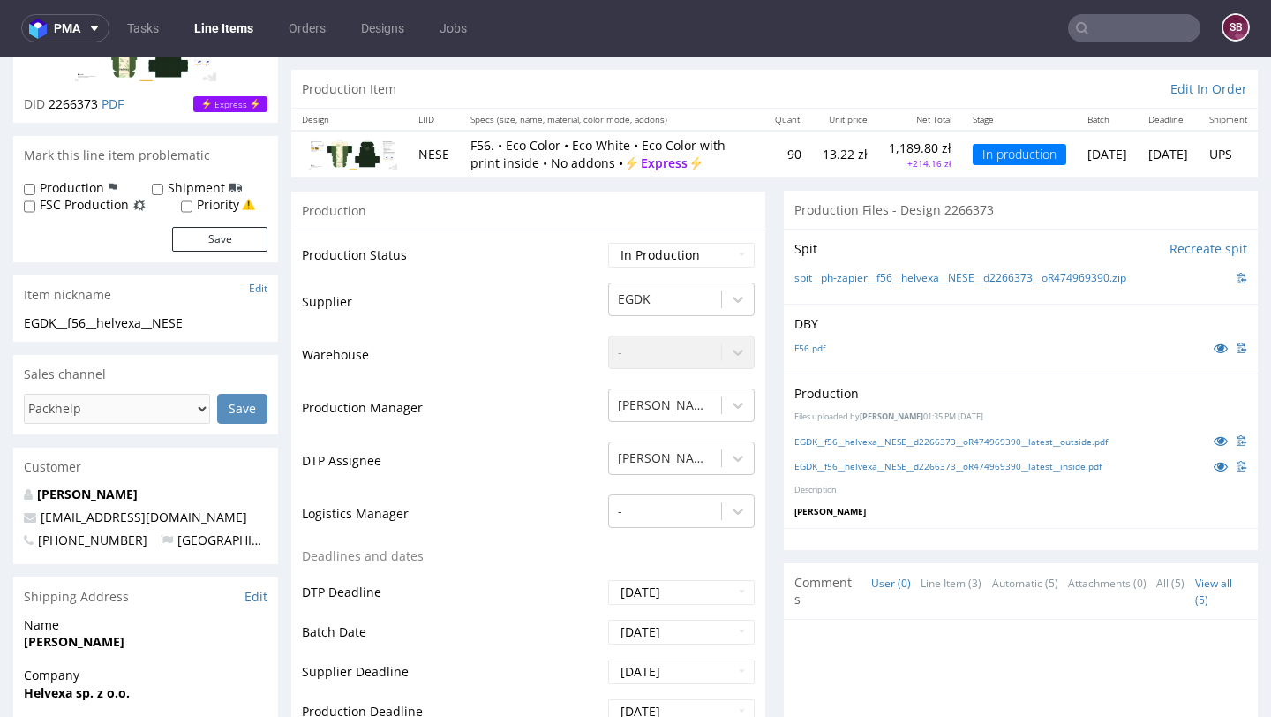
scroll to position [134, 0]
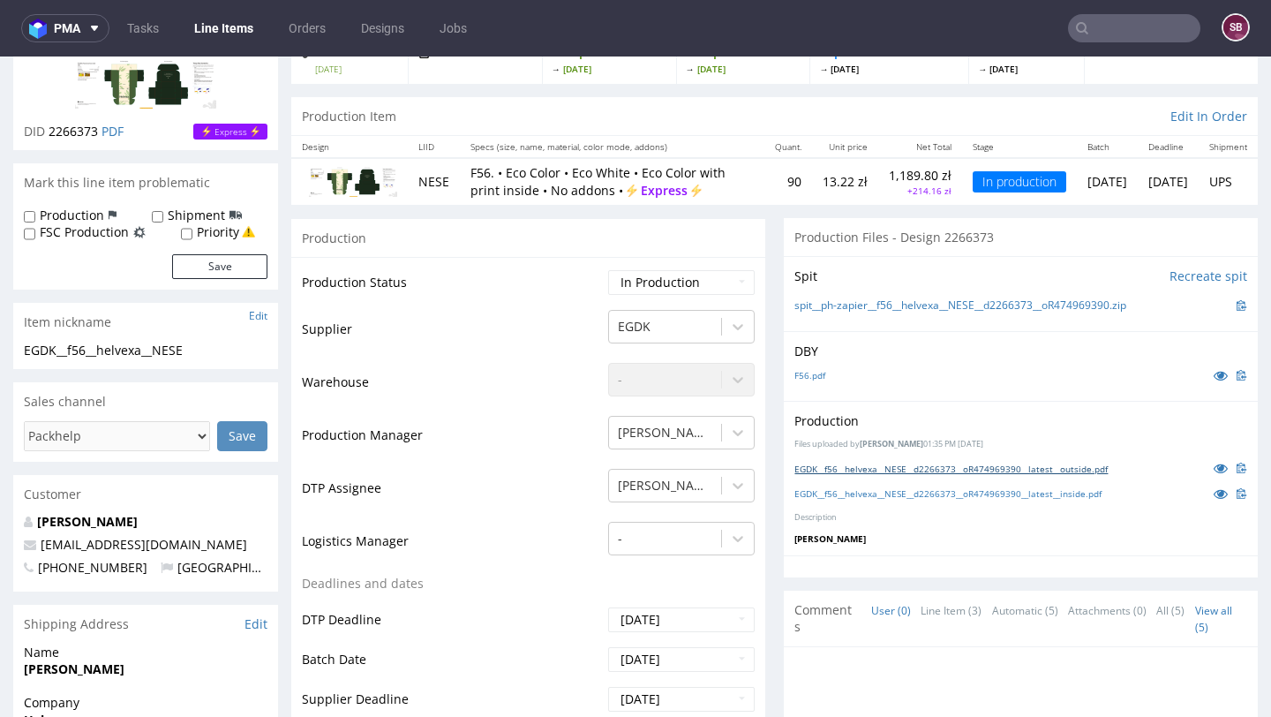
click at [914, 475] on link "EGDK__f56__helvexa__NESE__d2266373__oR474969390__latest__outside.pdf" at bounding box center [950, 469] width 313 height 12
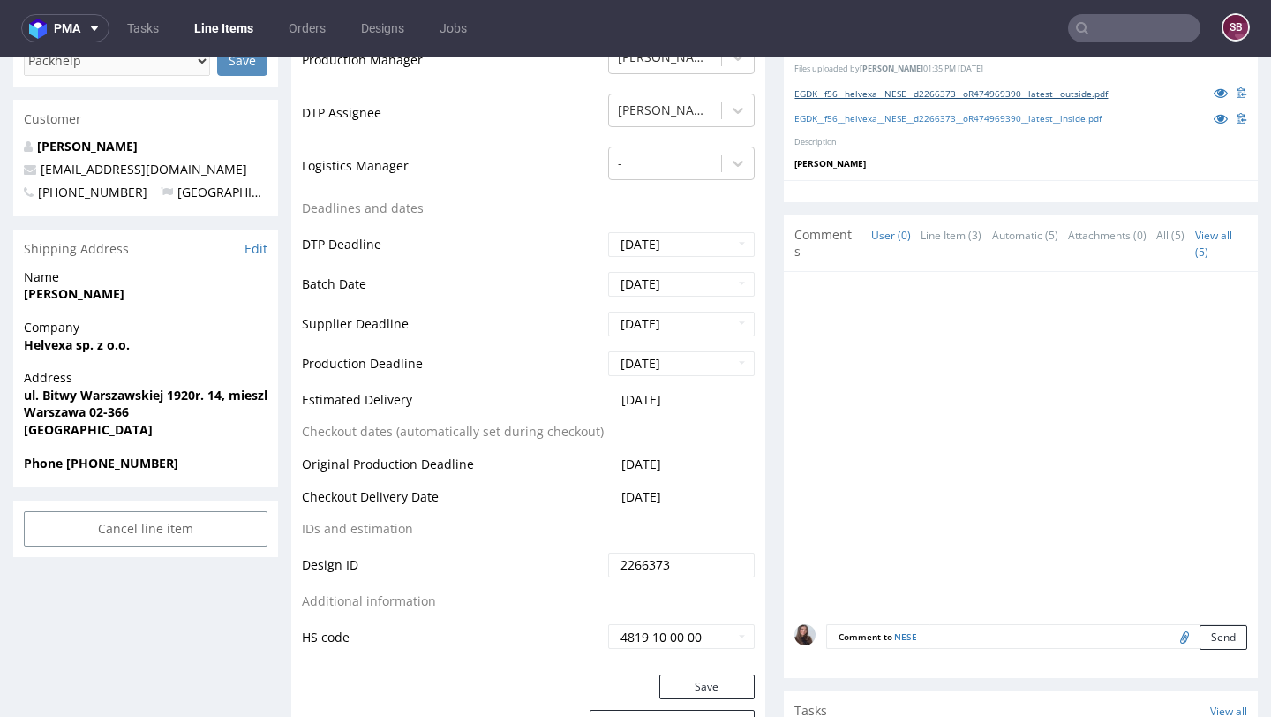
scroll to position [0, 0]
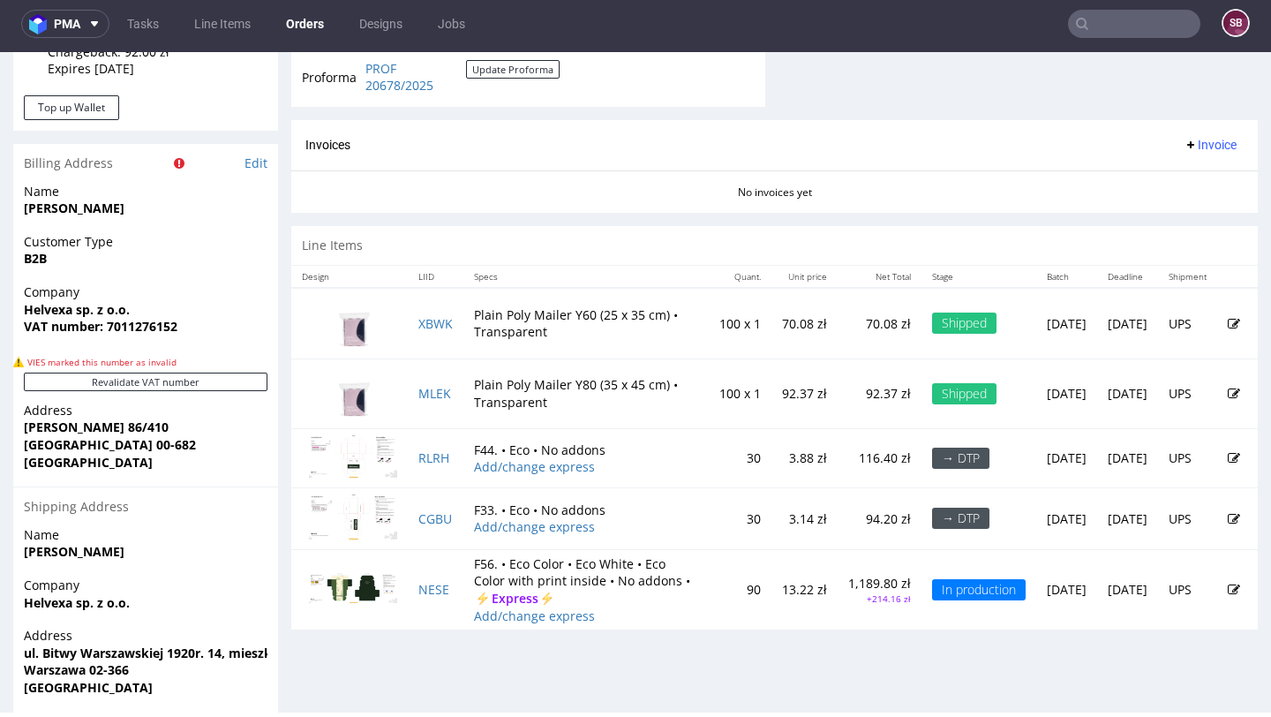
scroll to position [848, 0]
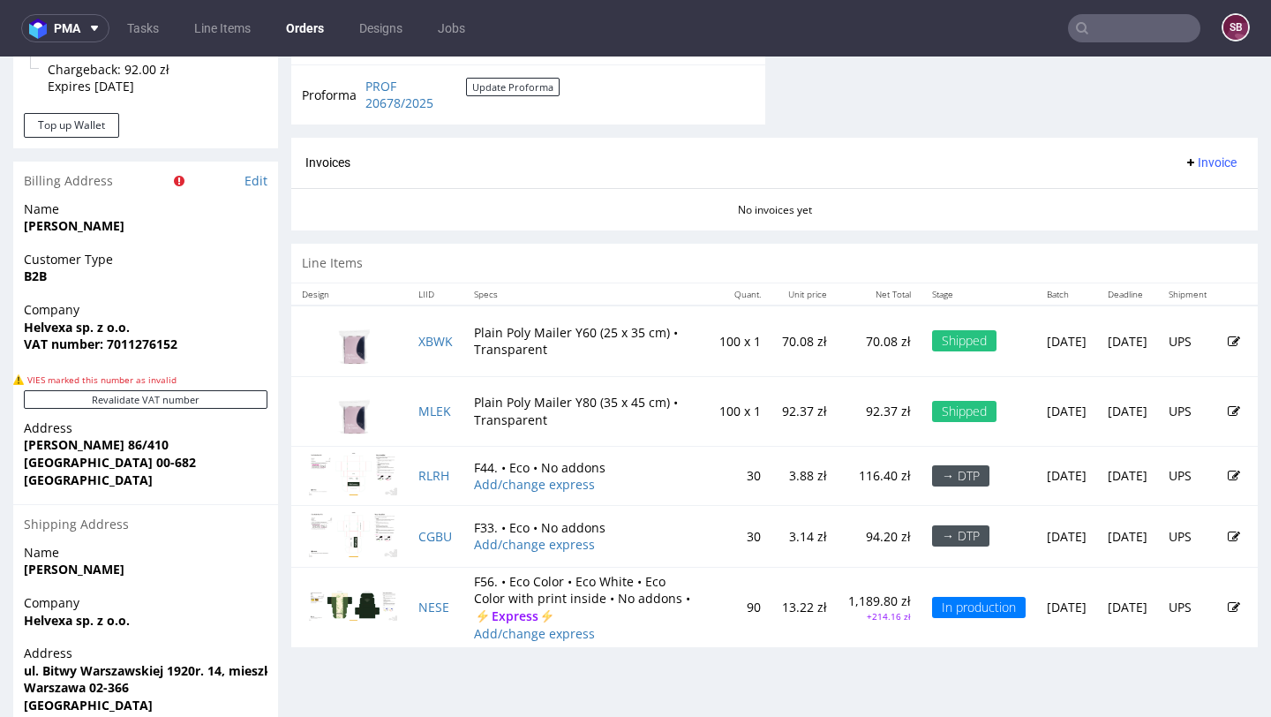
scroll to position [832, 0]
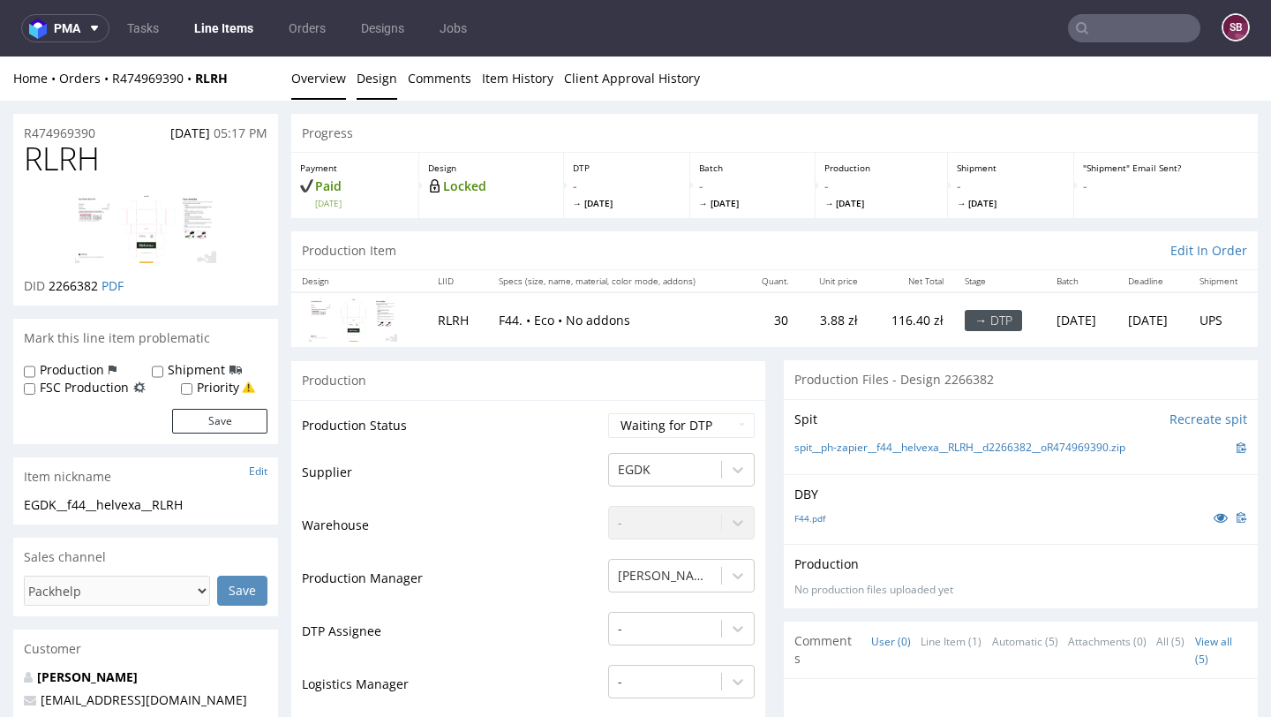
click at [357, 83] on link "Design" at bounding box center [377, 77] width 41 height 43
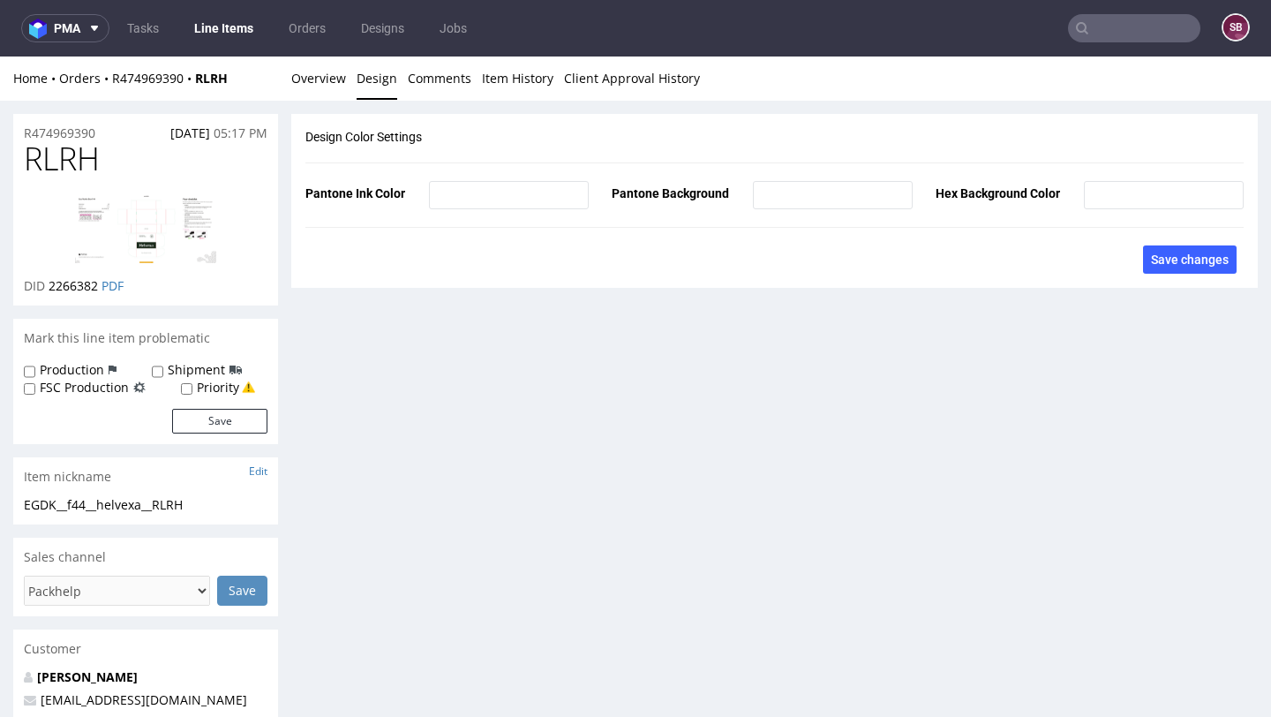
click at [146, 208] on img at bounding box center [145, 228] width 141 height 69
click at [81, 159] on span "RLRH" at bounding box center [62, 158] width 76 height 35
click at [327, 85] on link "Overview" at bounding box center [318, 77] width 55 height 43
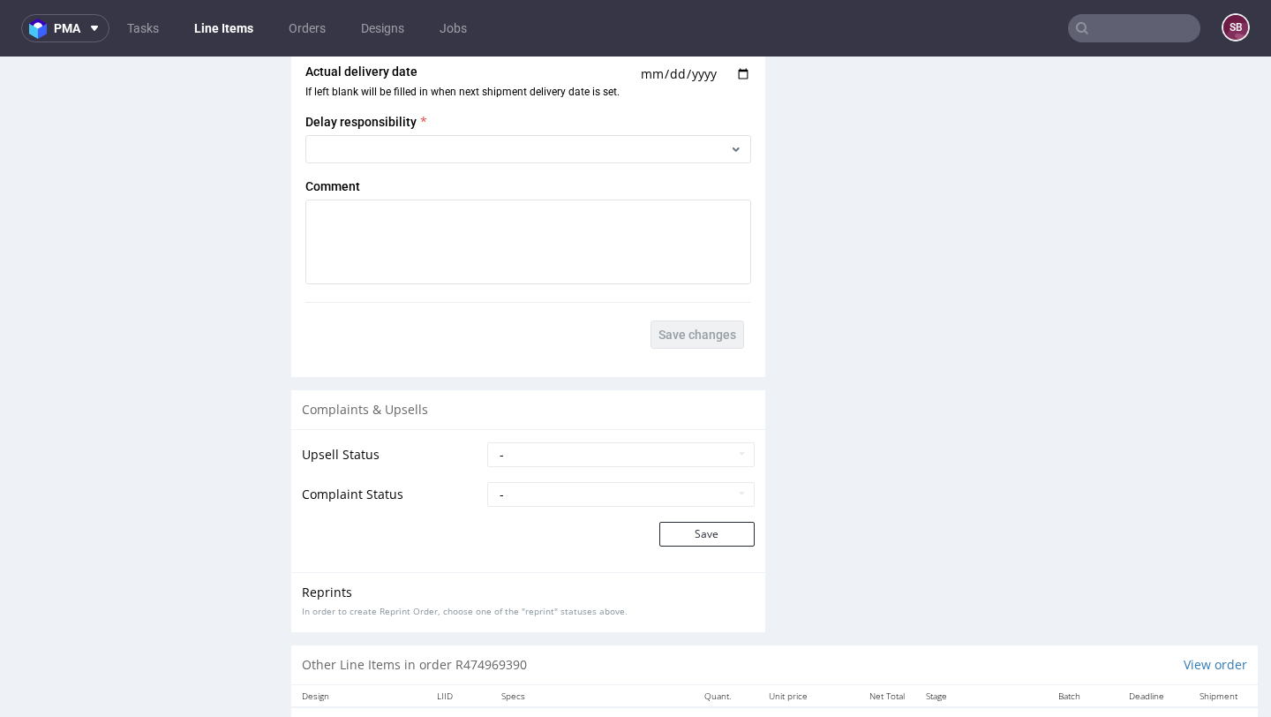
scroll to position [2699, 0]
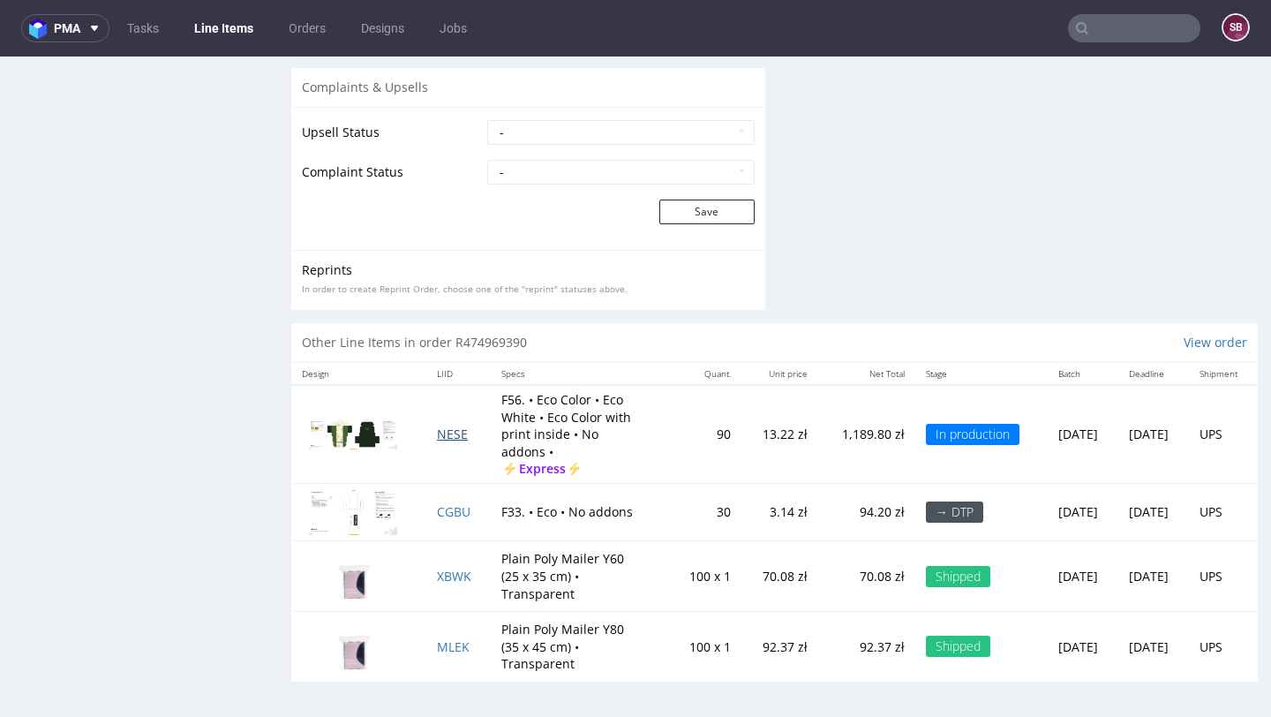
click at [444, 439] on span "NESE" at bounding box center [452, 433] width 31 height 17
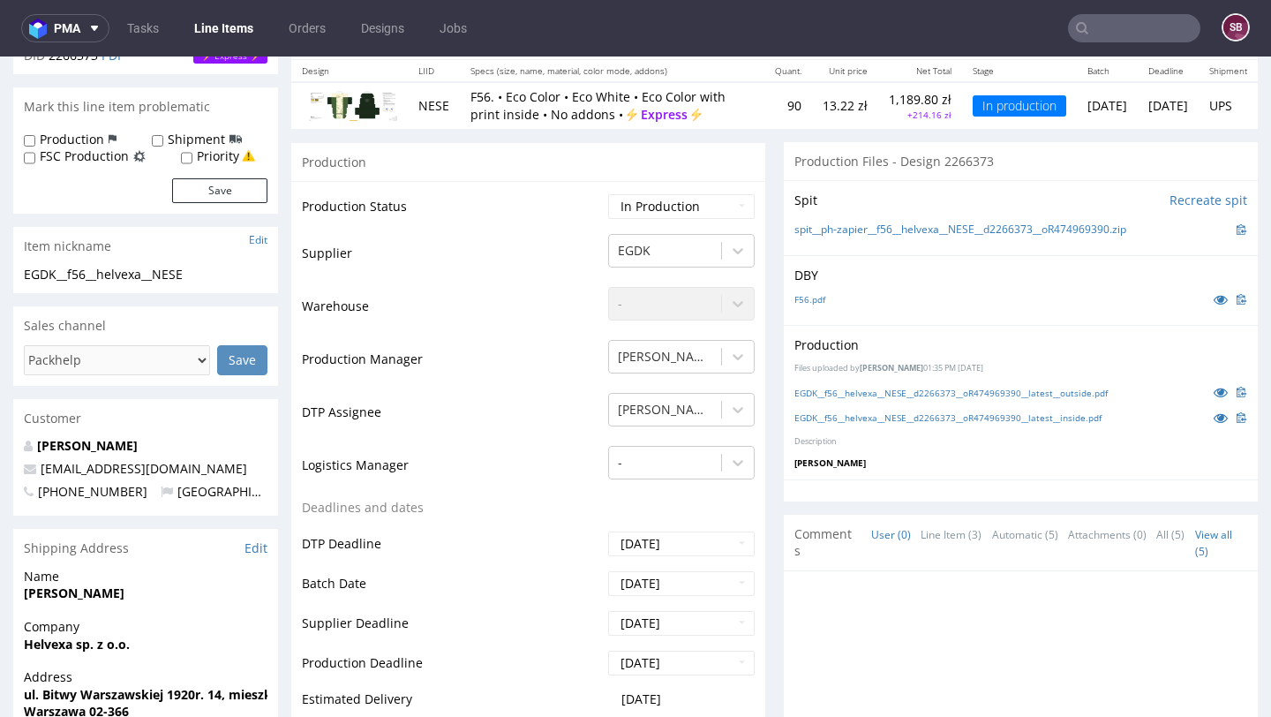
scroll to position [143, 0]
